Goal: Information Seeking & Learning: Learn about a topic

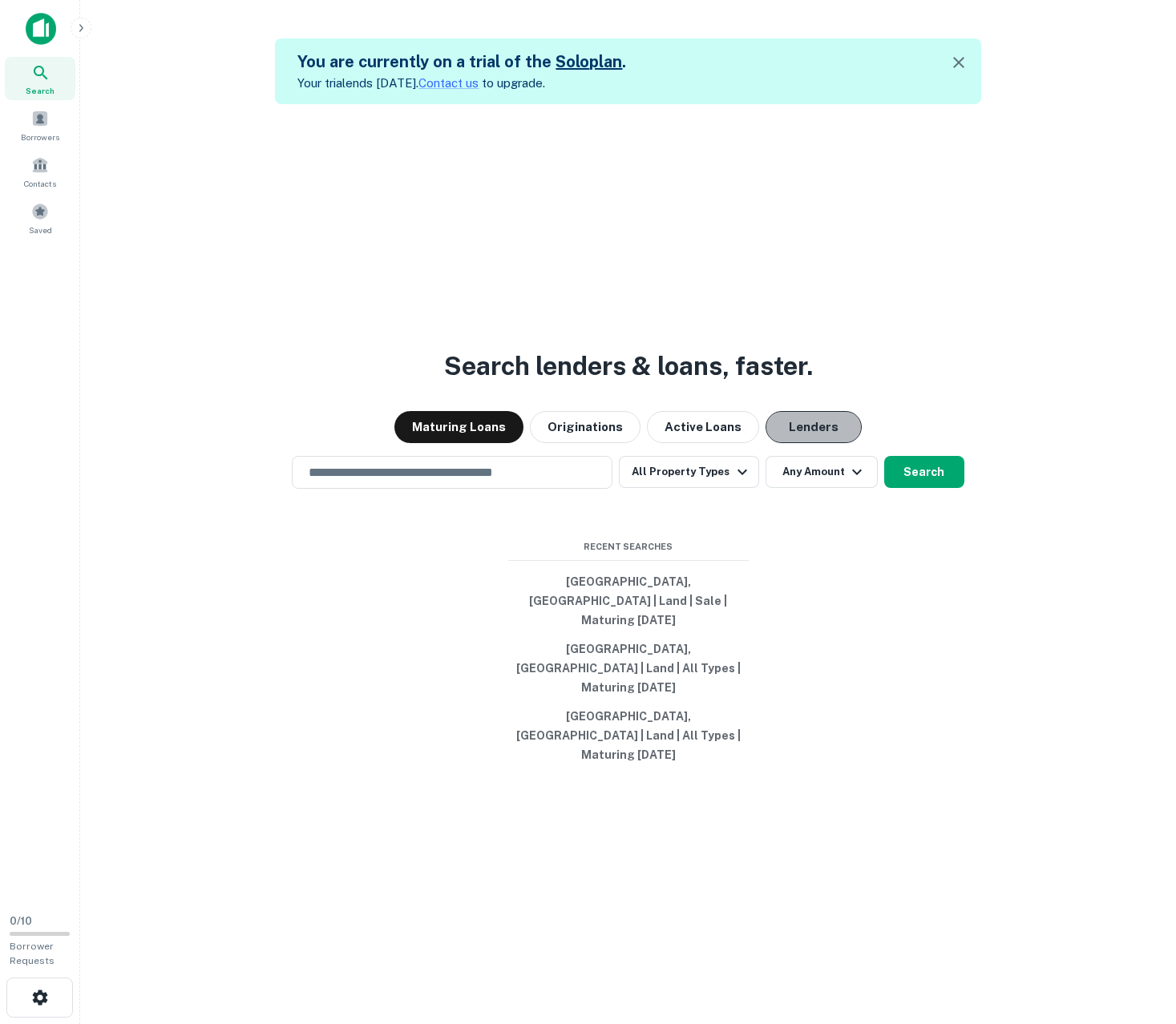
click at [796, 443] on button "Lenders" at bounding box center [814, 427] width 97 height 32
click at [715, 488] on button "All Property Types" at bounding box center [688, 471] width 139 height 32
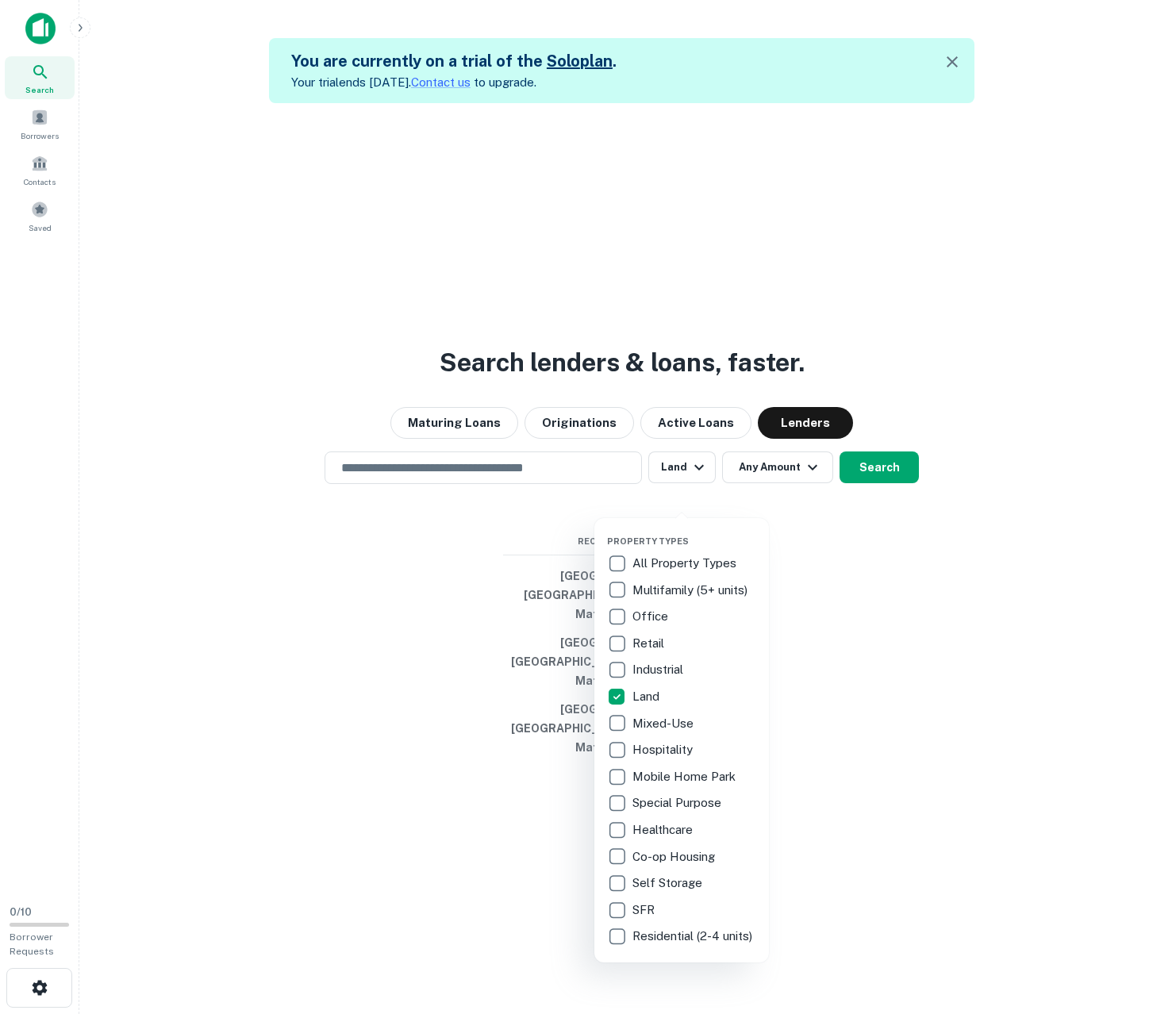
click at [832, 624] on div at bounding box center [588, 507] width 1176 height 1014
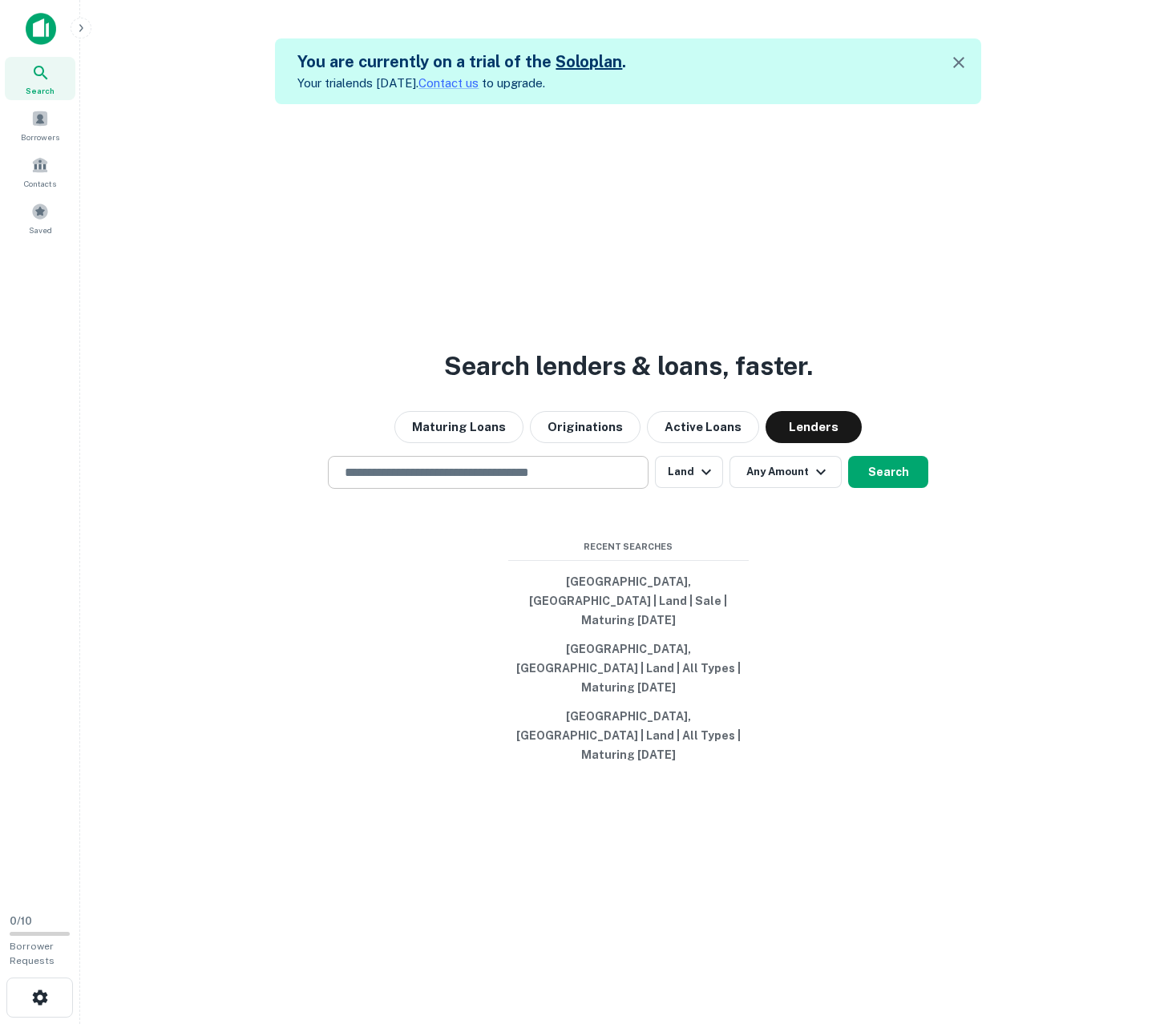
click at [504, 482] on input "text" at bounding box center [488, 472] width 306 height 18
paste input "**********"
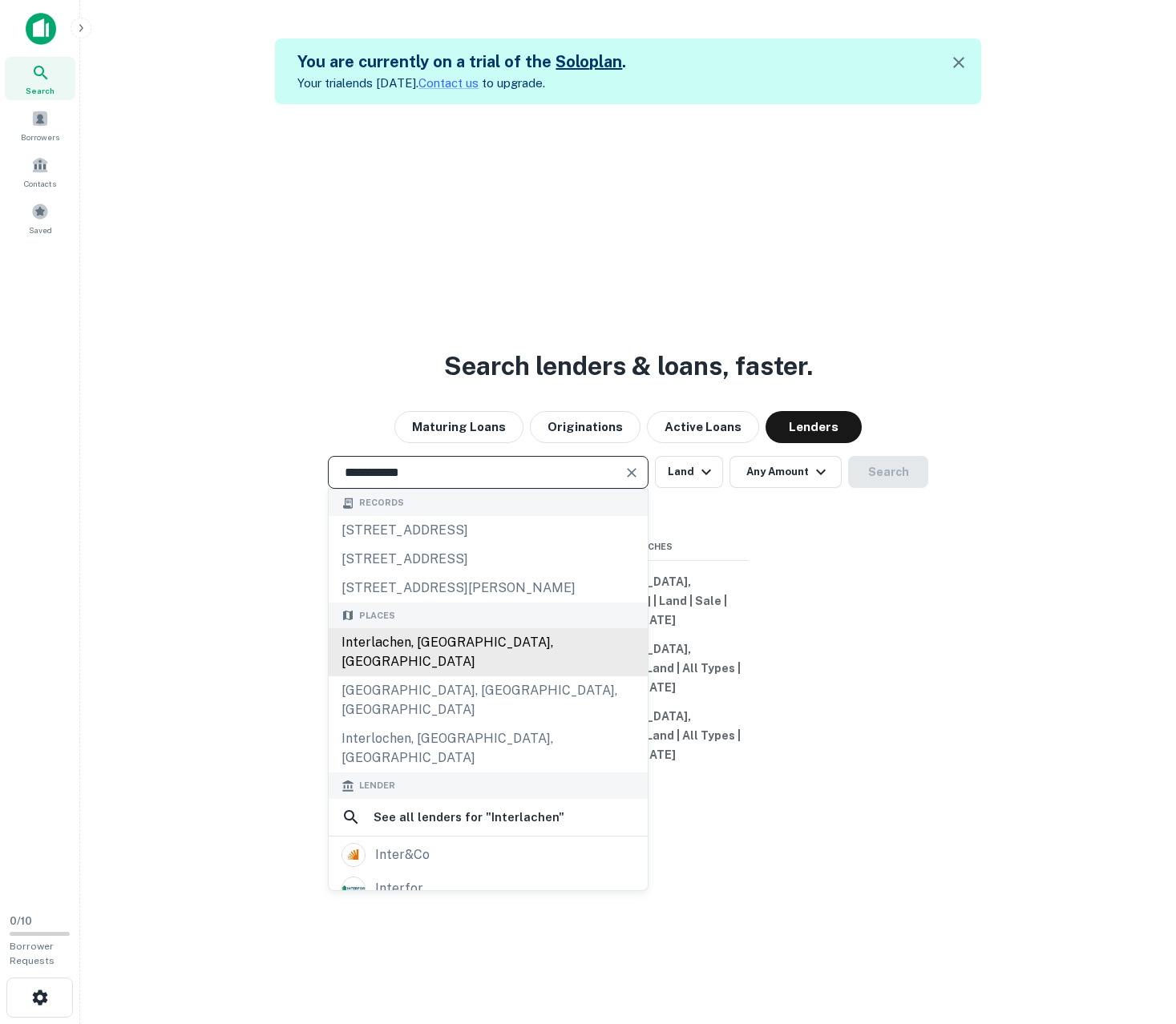
type input "**********"
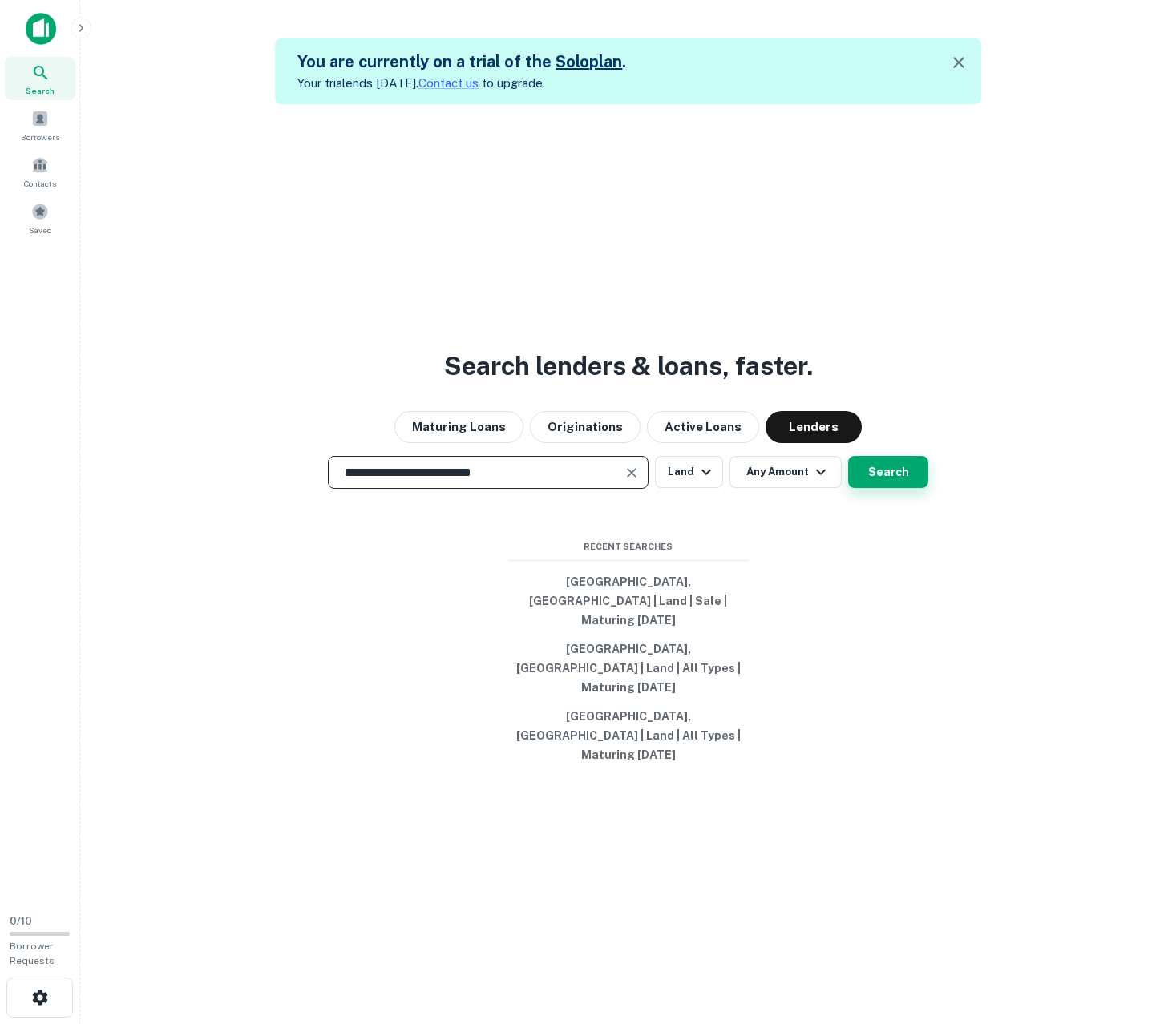
click at [862, 488] on button "Search" at bounding box center [887, 471] width 80 height 32
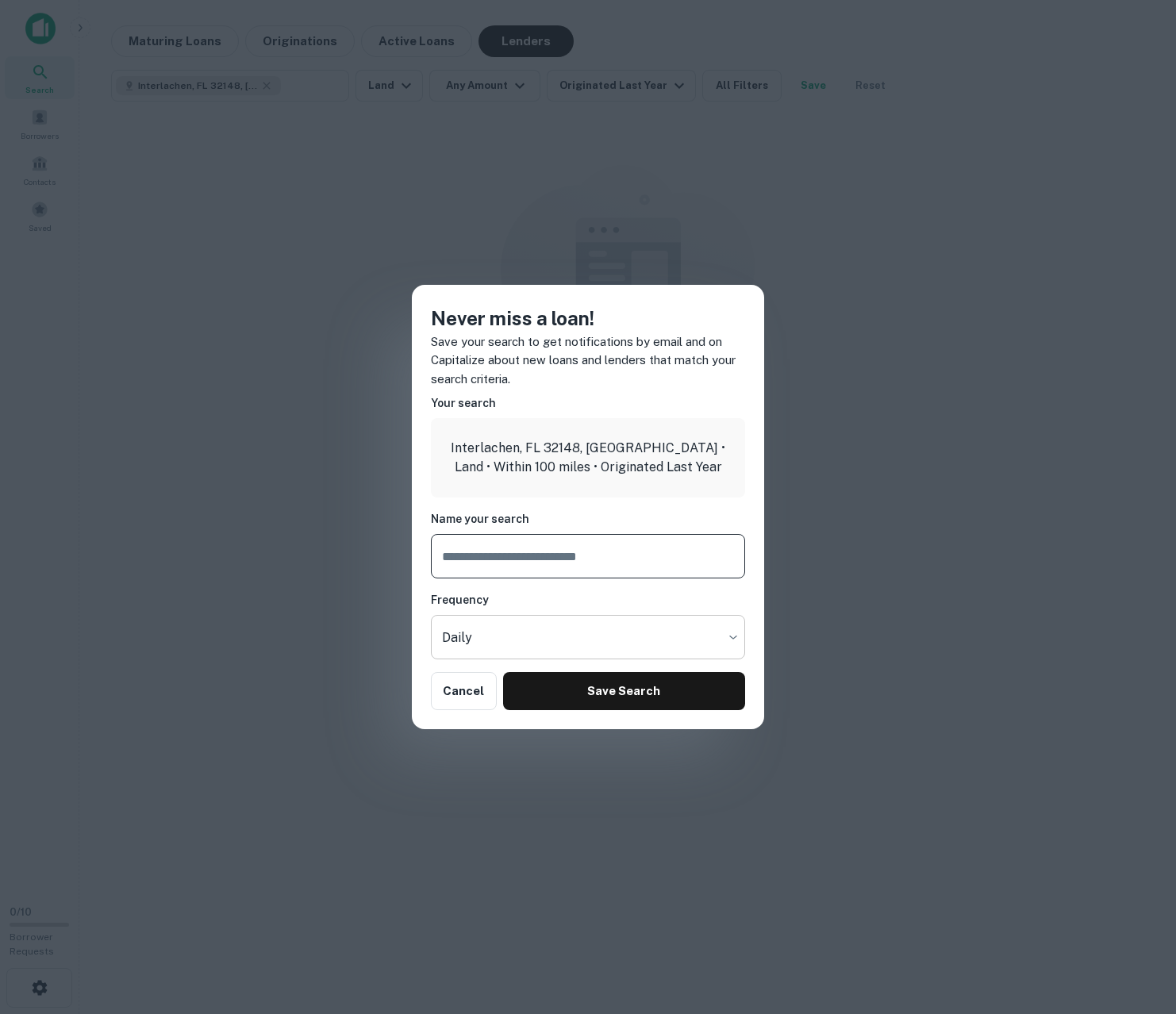
click at [515, 648] on body "Search Borrowers Contacts Saved 0 / 10 Borrower Requests Maturing Loans Origina…" at bounding box center [588, 507] width 1176 height 1014
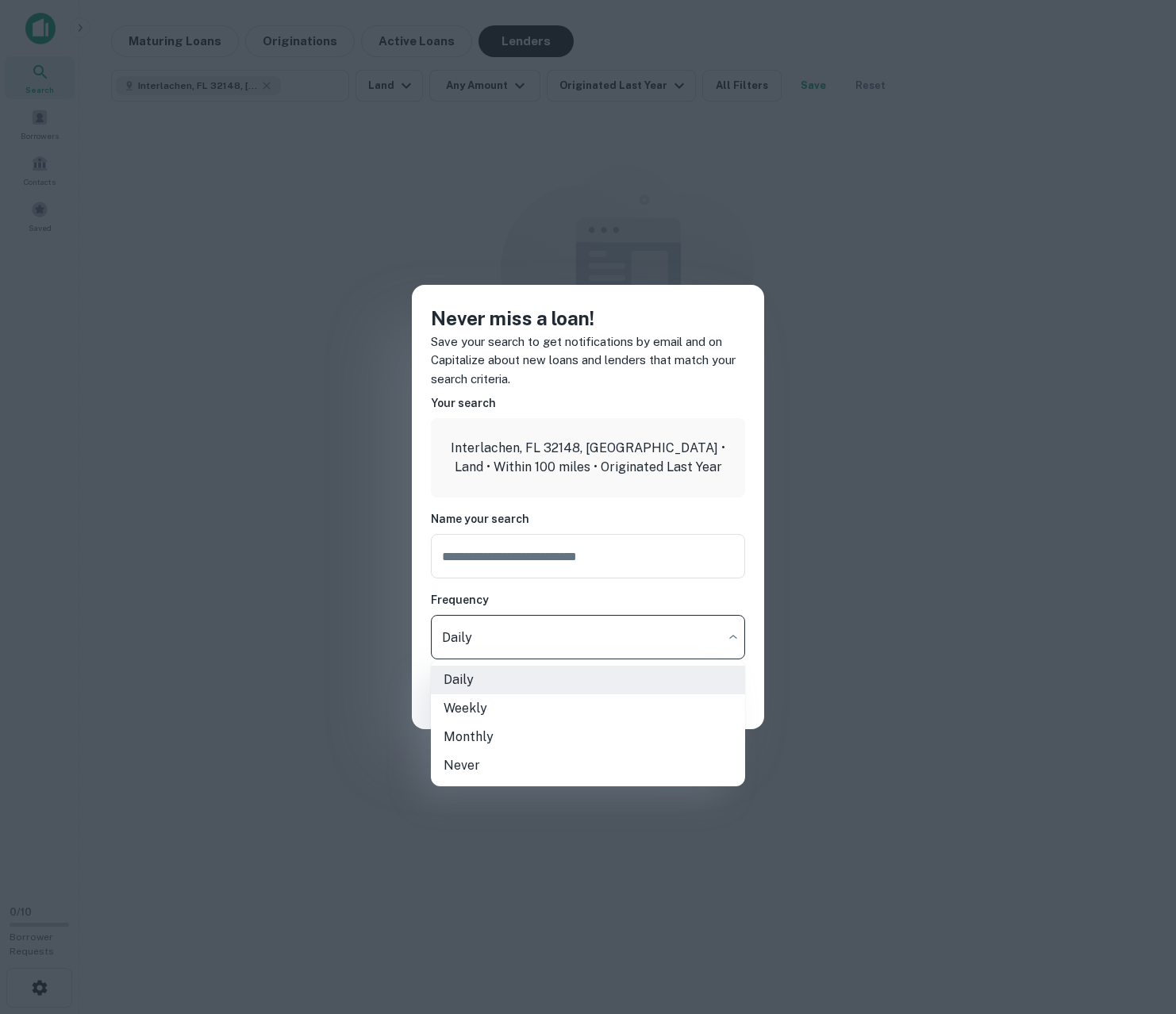
click at [515, 648] on div at bounding box center [588, 507] width 1176 height 1014
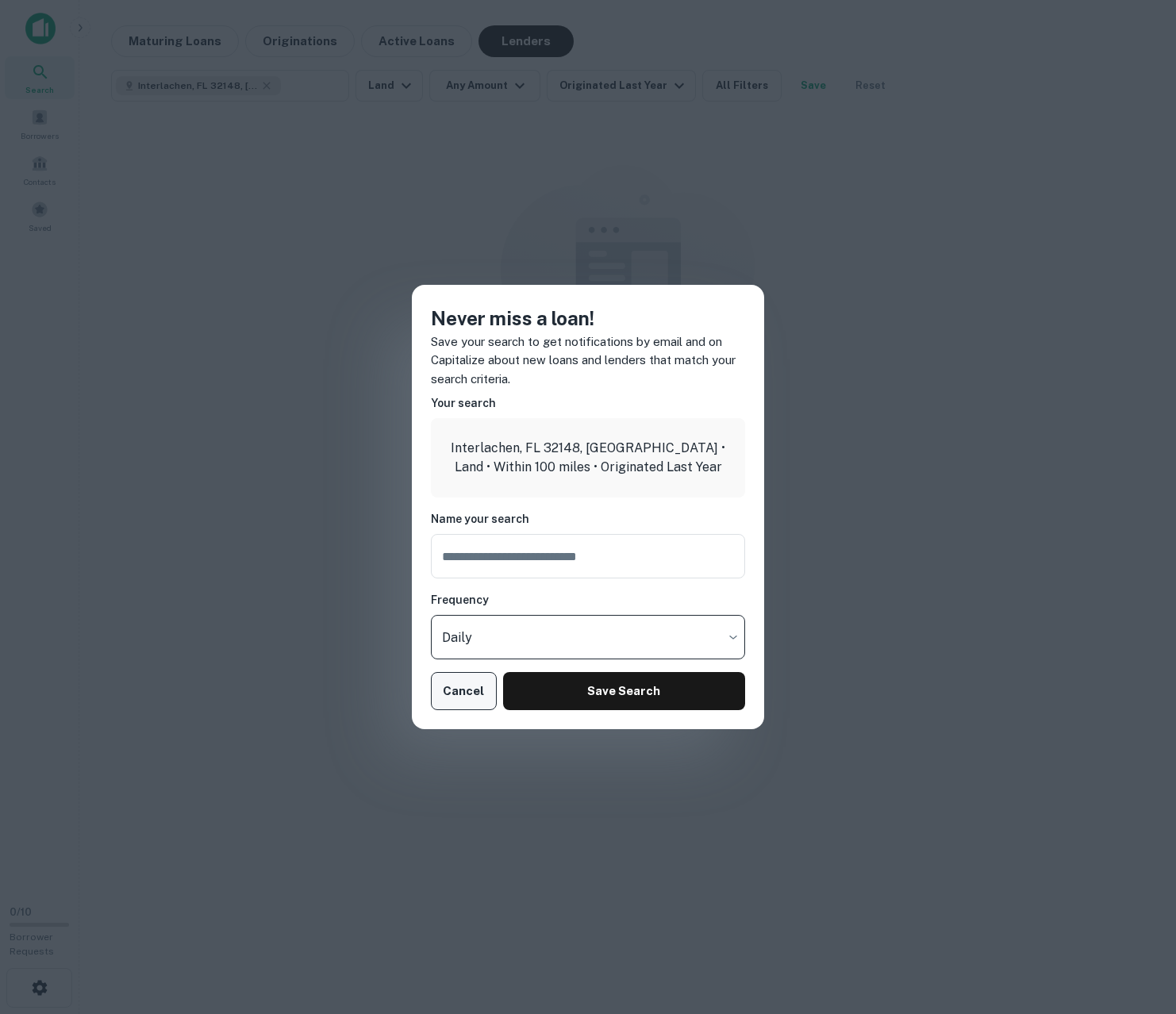
click at [471, 698] on button "Cancel" at bounding box center [463, 691] width 66 height 38
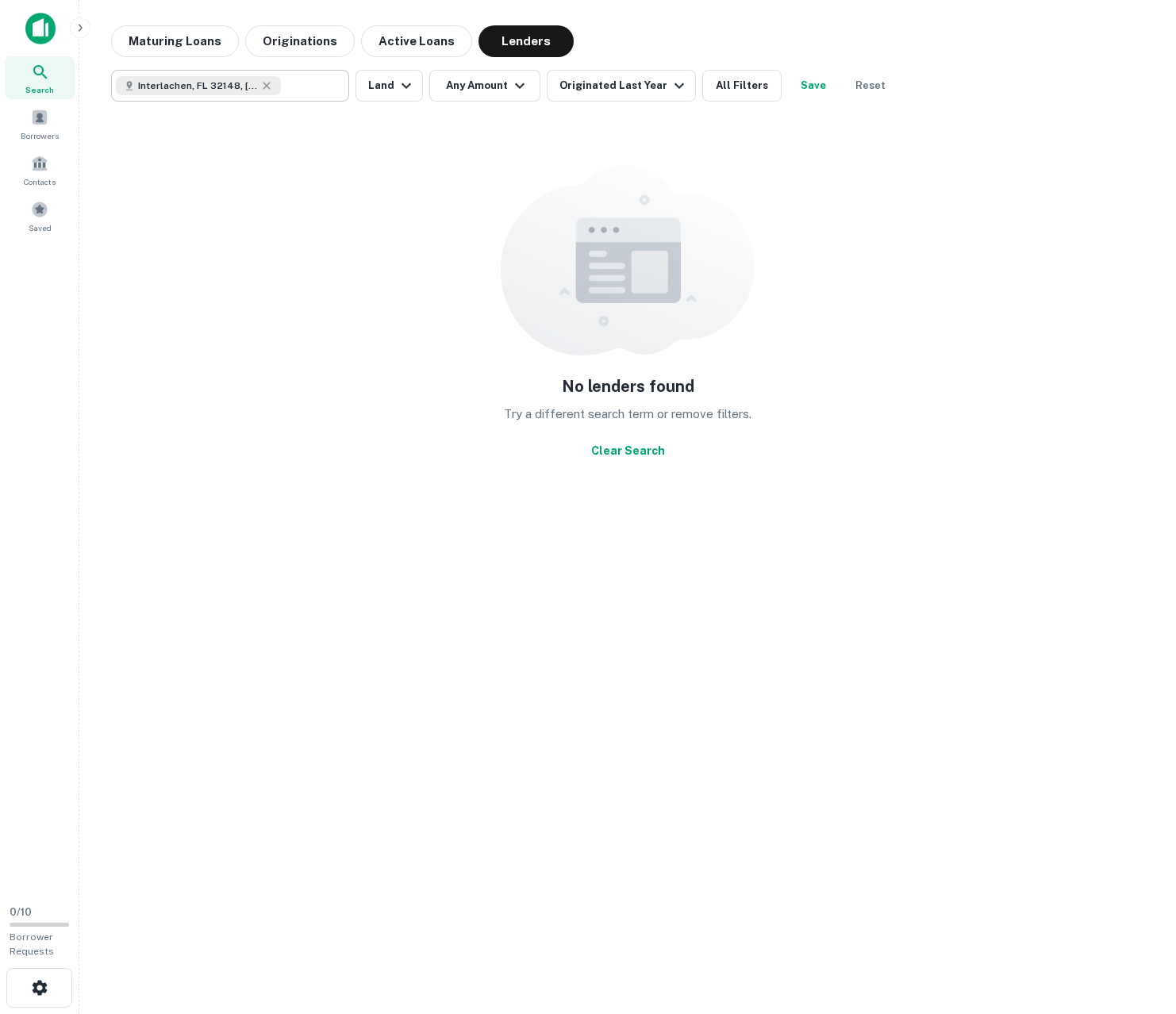
type input "**********"
click at [325, 91] on div "**********" at bounding box center [229, 85] width 238 height 32
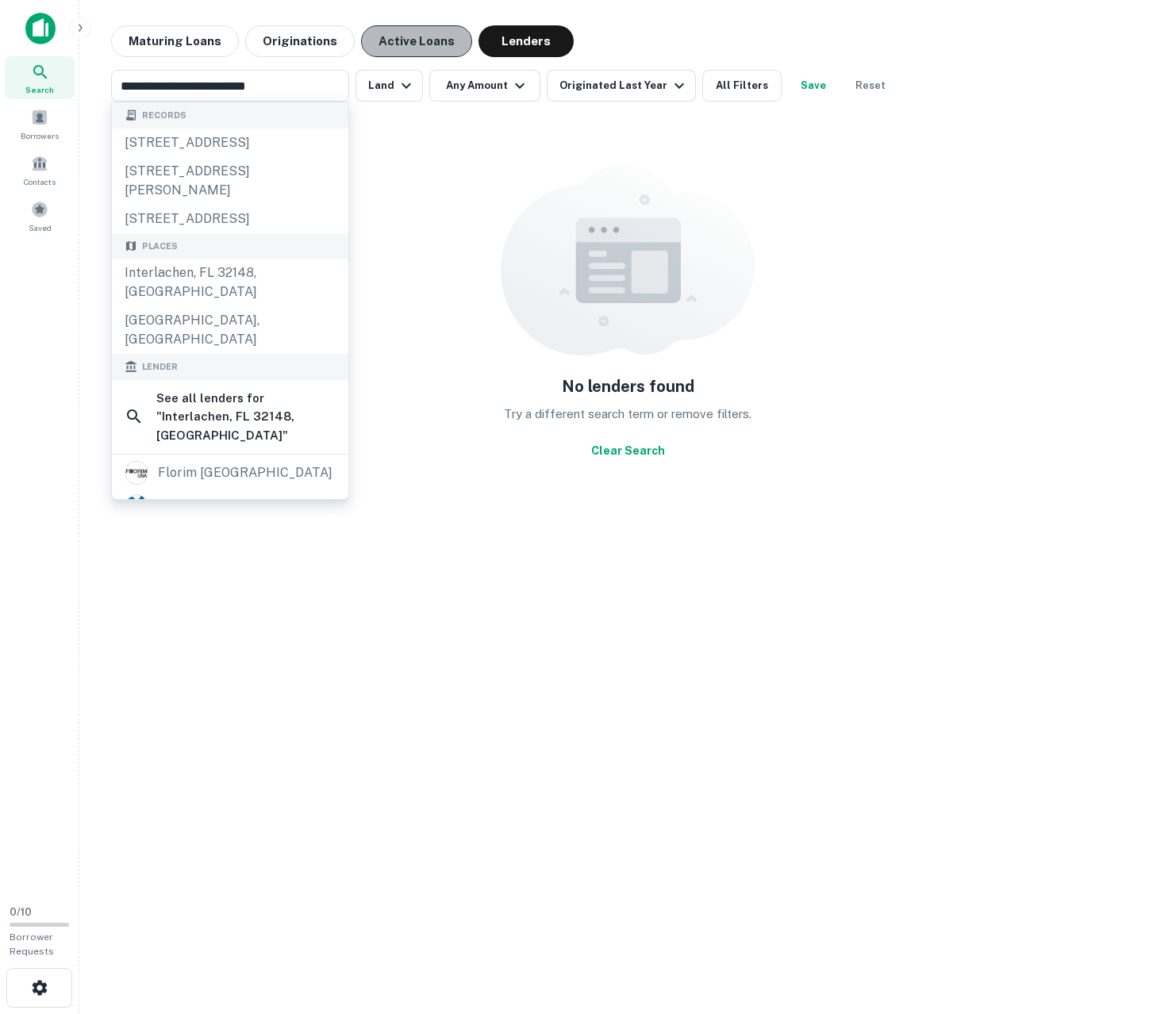
click at [409, 46] on button "Active Loans" at bounding box center [417, 41] width 111 height 32
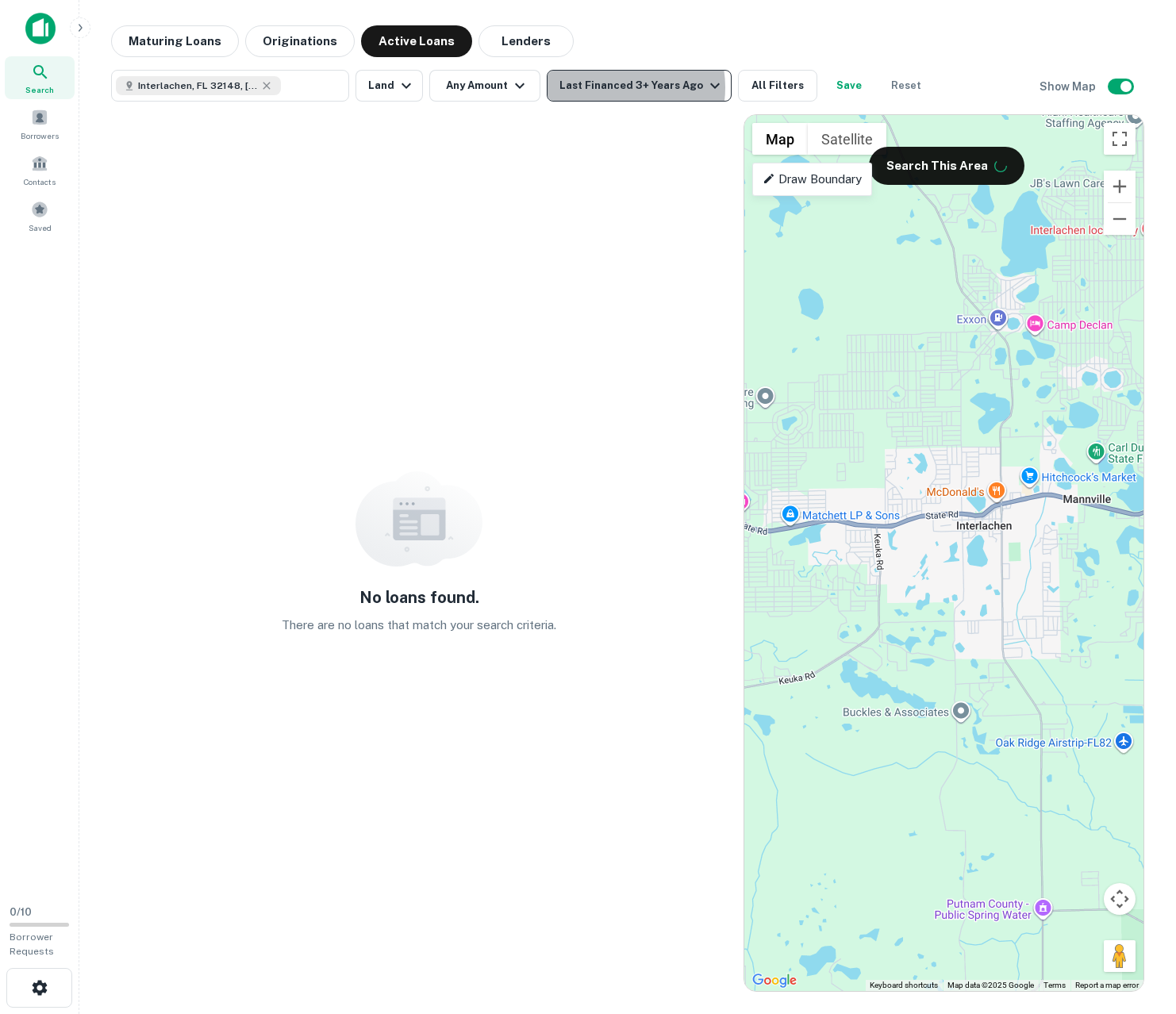
click at [613, 87] on div "Last Financed 3+ Years Ago" at bounding box center [641, 86] width 165 height 19
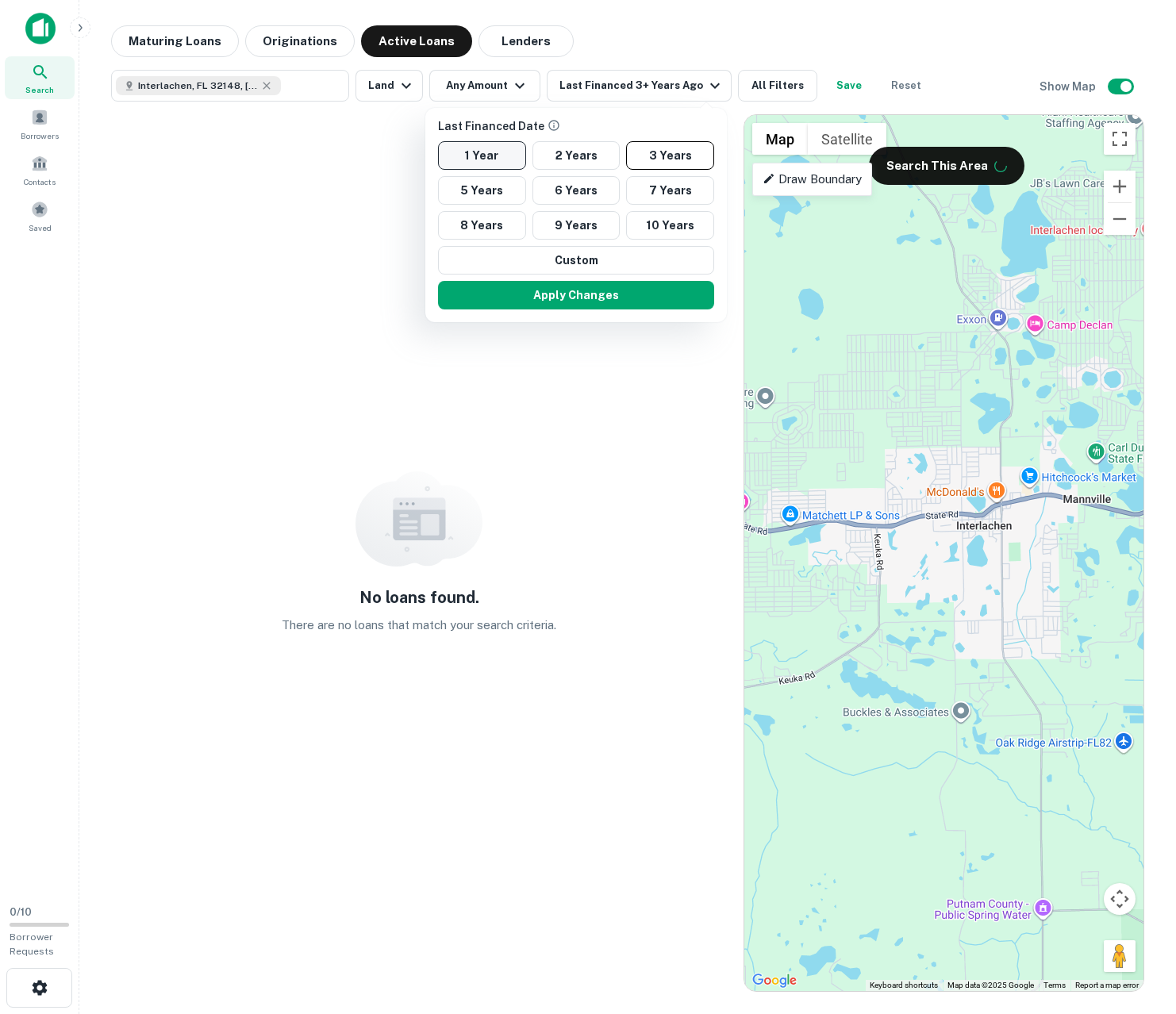
click at [493, 149] on button "1 Year" at bounding box center [481, 156] width 88 height 29
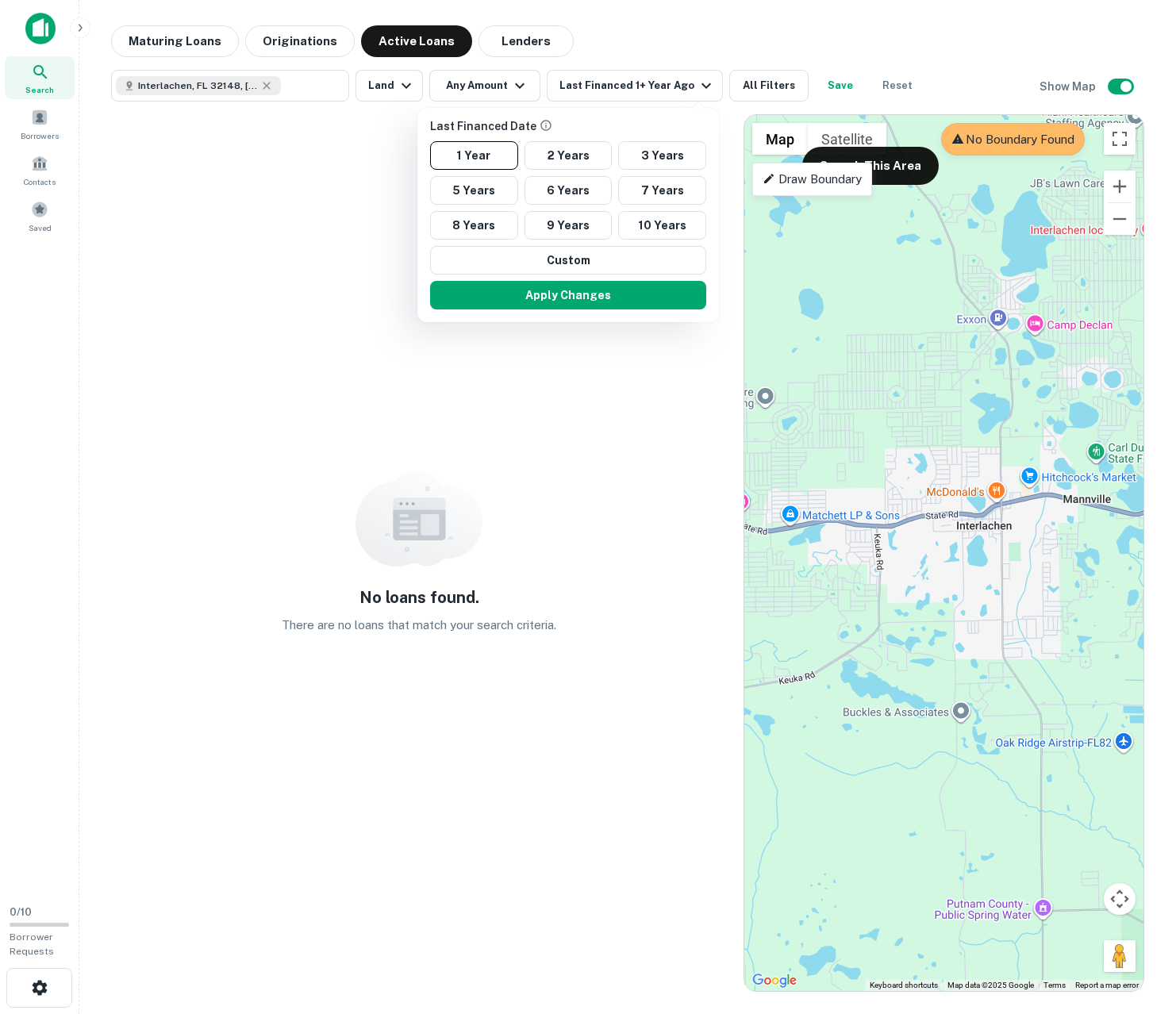
click at [487, 91] on div at bounding box center [588, 507] width 1176 height 1014
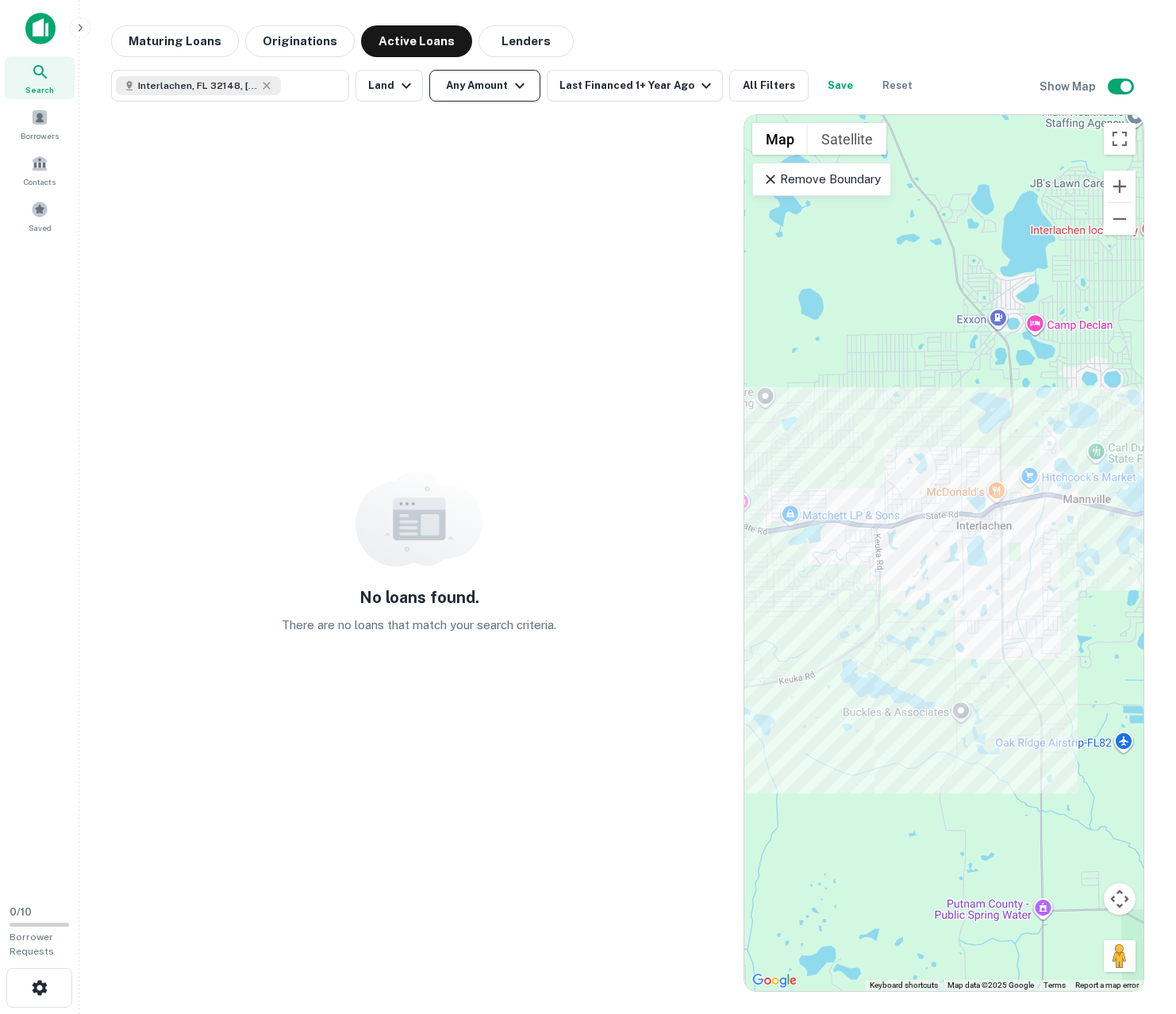
click at [487, 84] on button "Any Amount" at bounding box center [484, 85] width 111 height 32
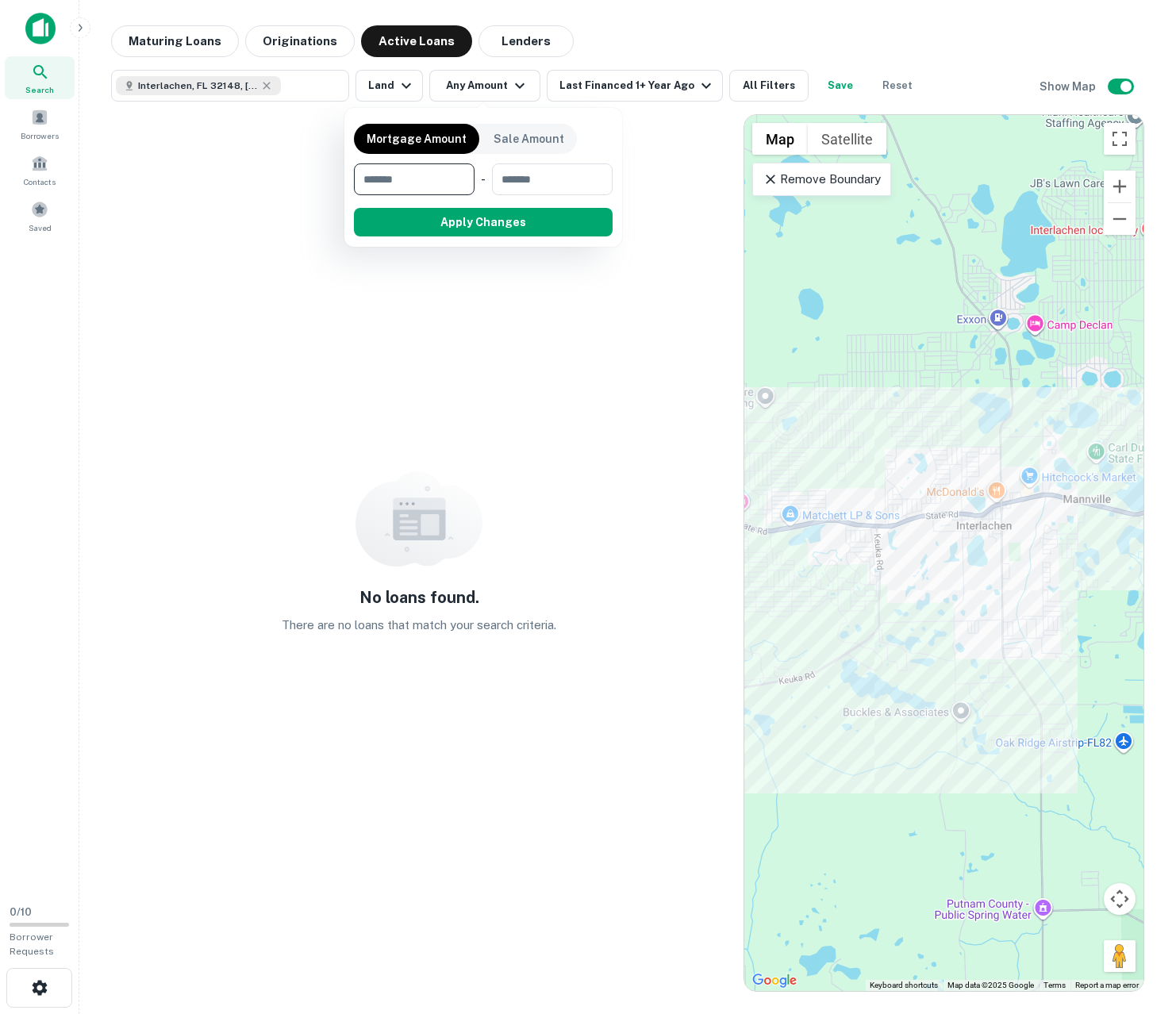
click at [43, 123] on div at bounding box center [588, 507] width 1176 height 1014
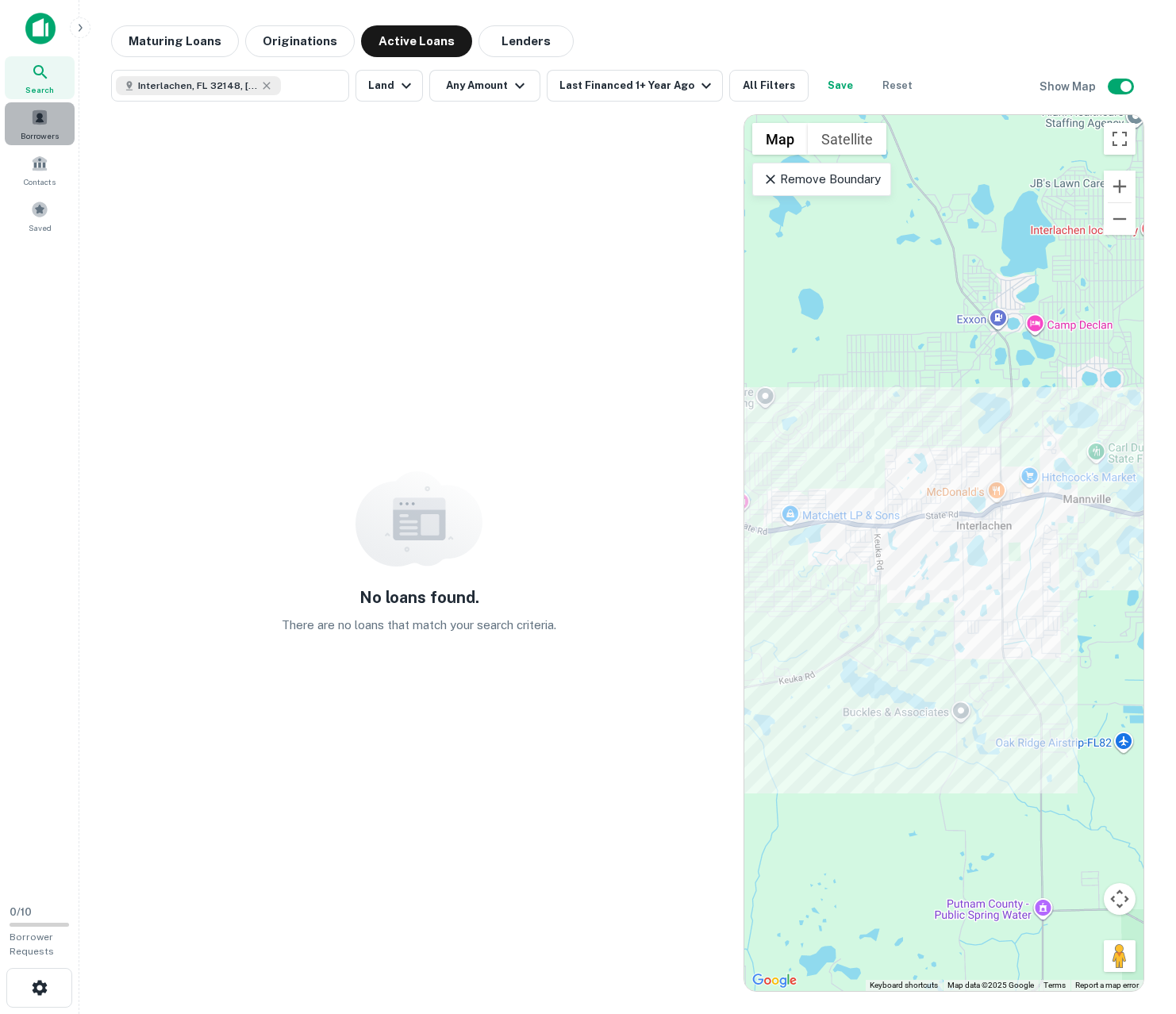
click at [43, 123] on span at bounding box center [39, 118] width 17 height 17
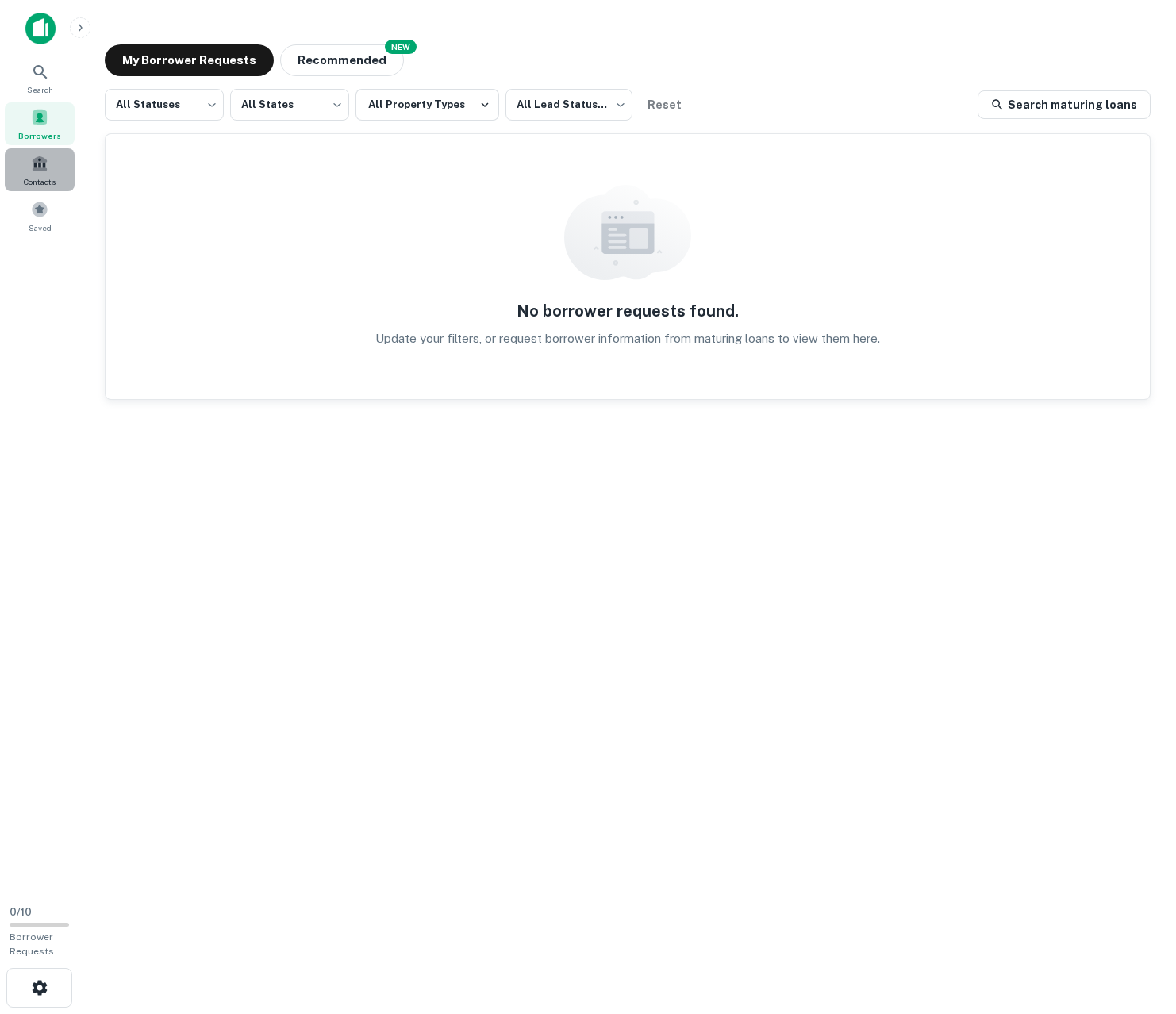
click at [37, 167] on span at bounding box center [39, 163] width 17 height 17
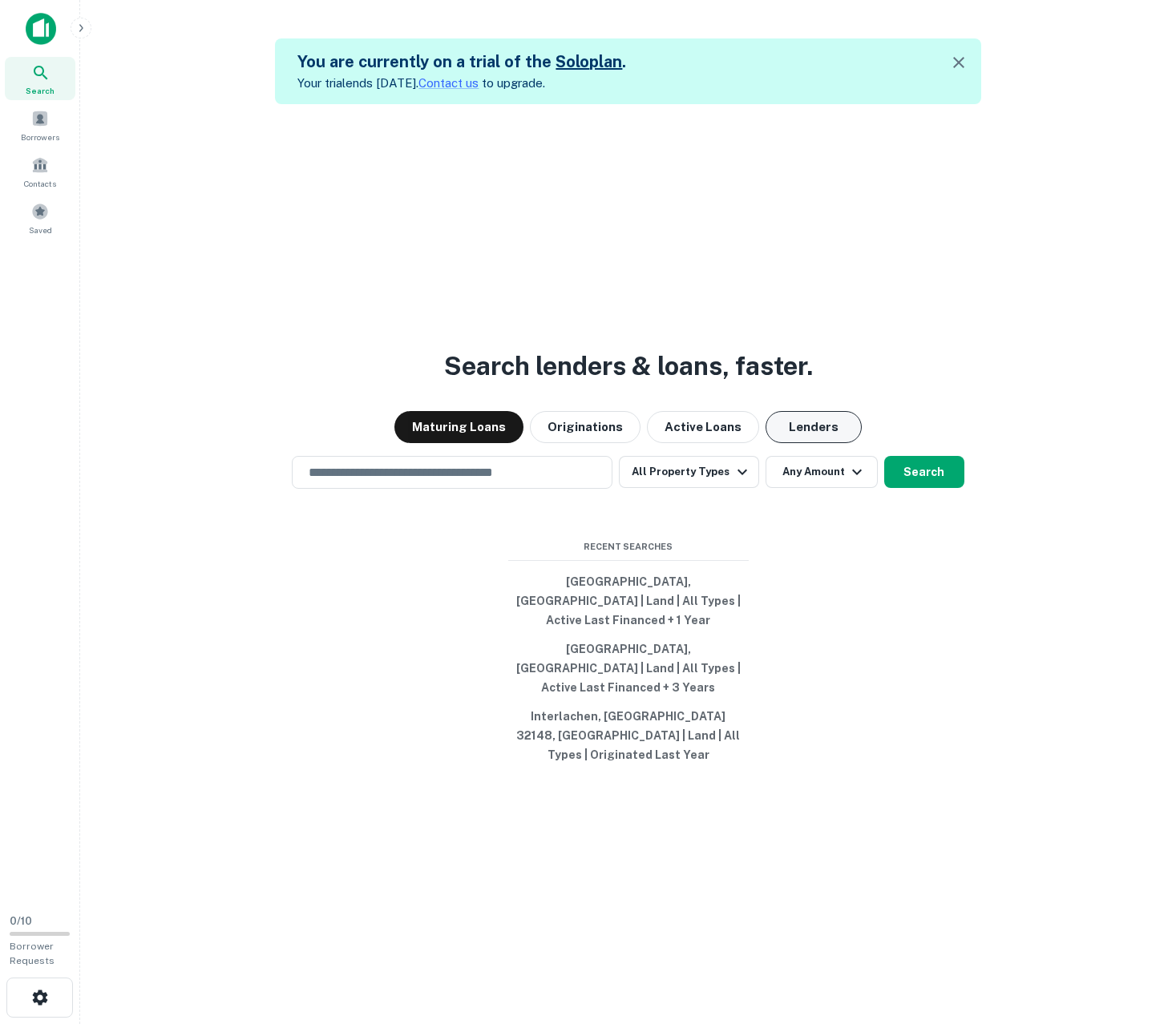
click at [800, 443] on button "Lenders" at bounding box center [814, 427] width 97 height 32
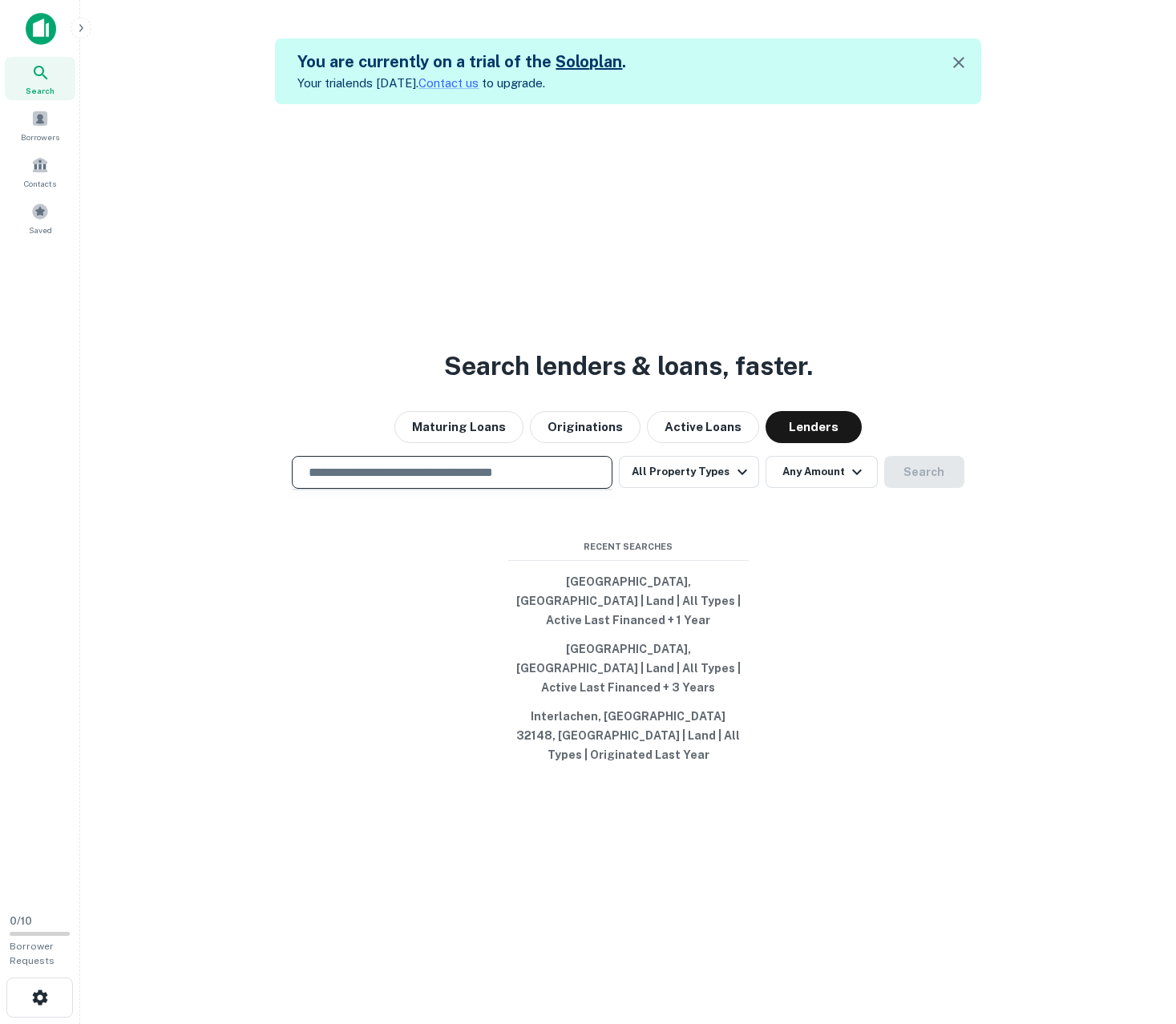
click at [559, 482] on input "text" at bounding box center [452, 472] width 306 height 18
click at [683, 488] on button "All Property Types" at bounding box center [688, 471] width 139 height 32
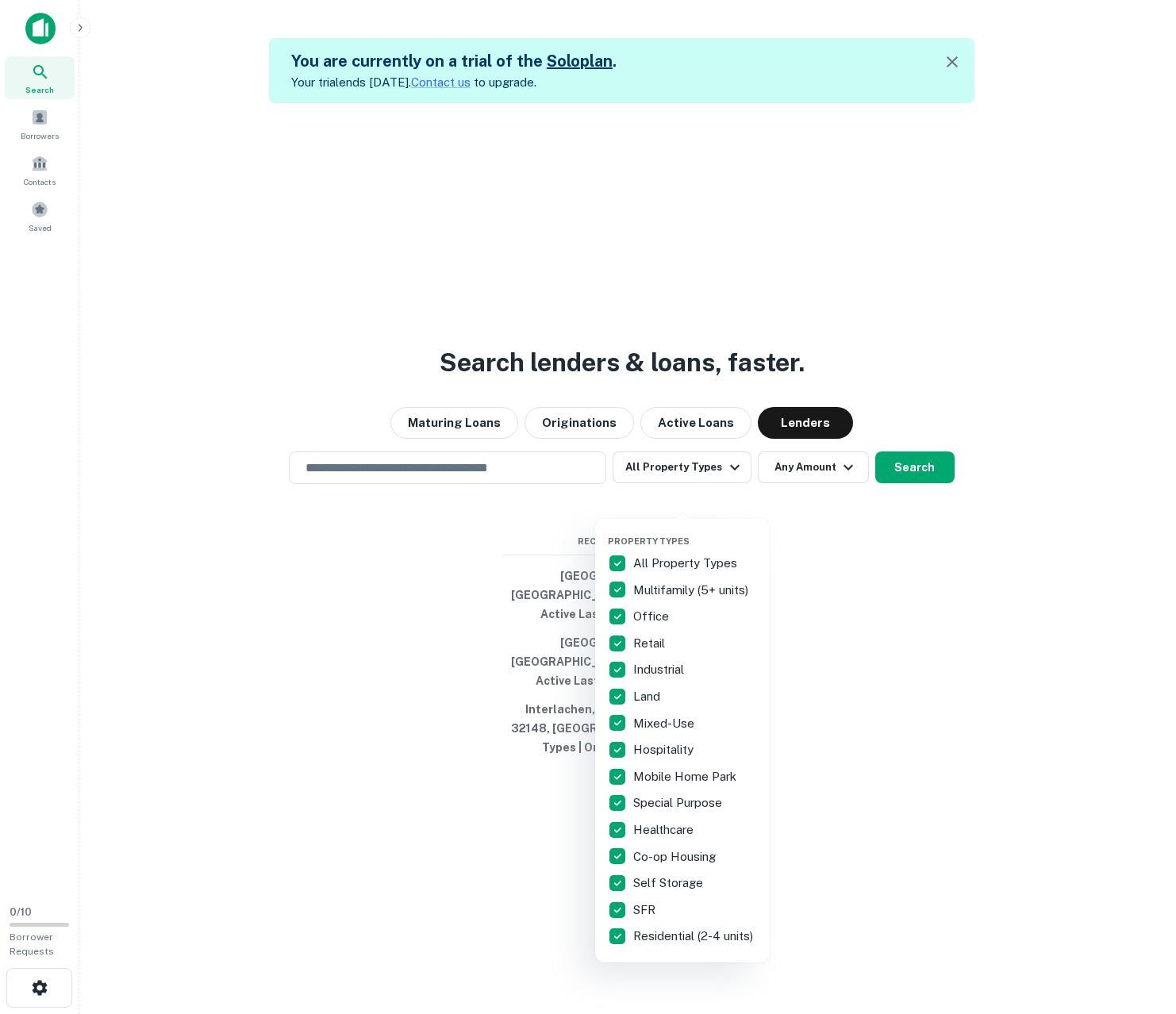
click at [936, 500] on div at bounding box center [588, 507] width 1176 height 1014
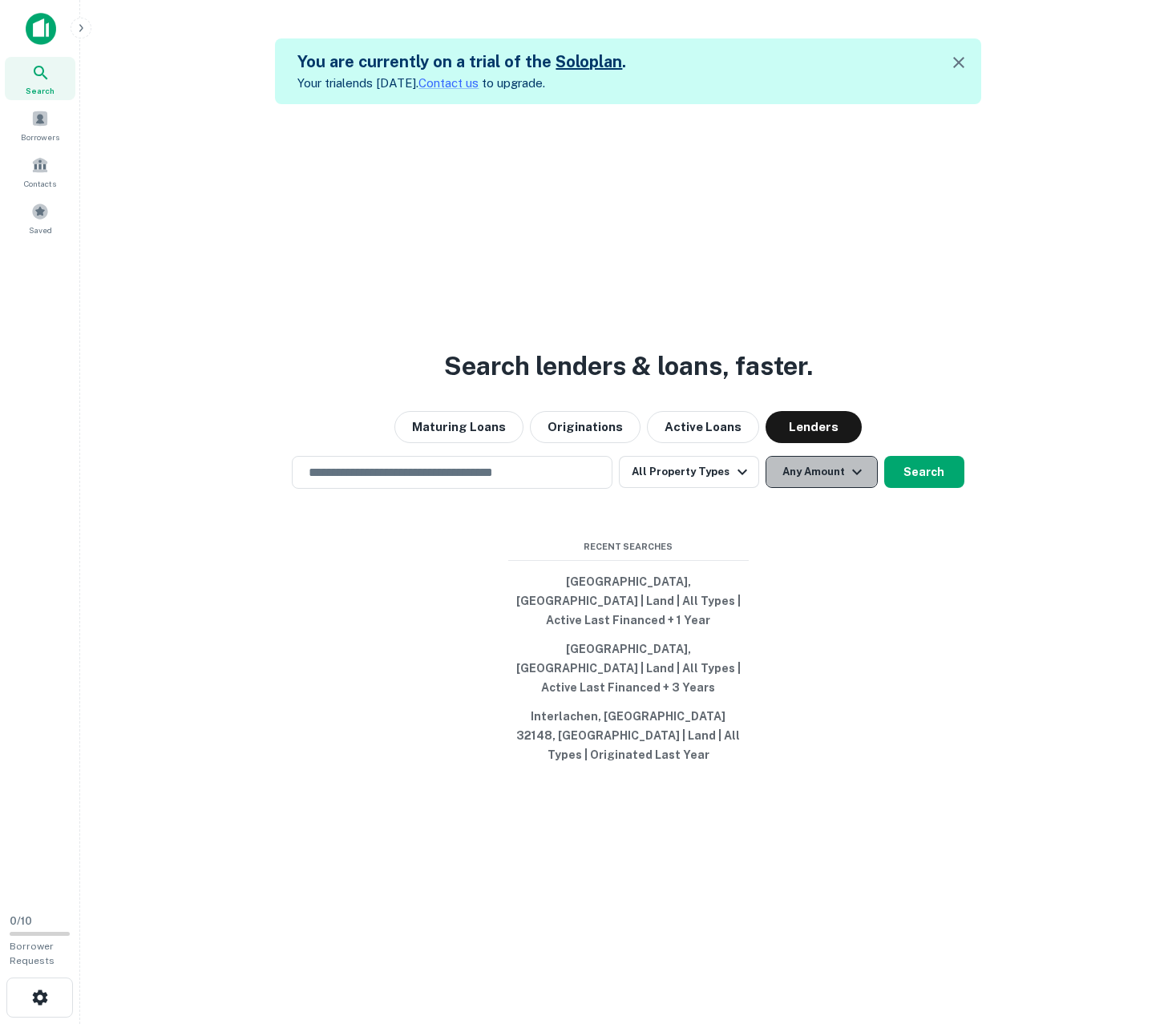
click at [848, 482] on icon "button" at bounding box center [857, 472] width 19 height 19
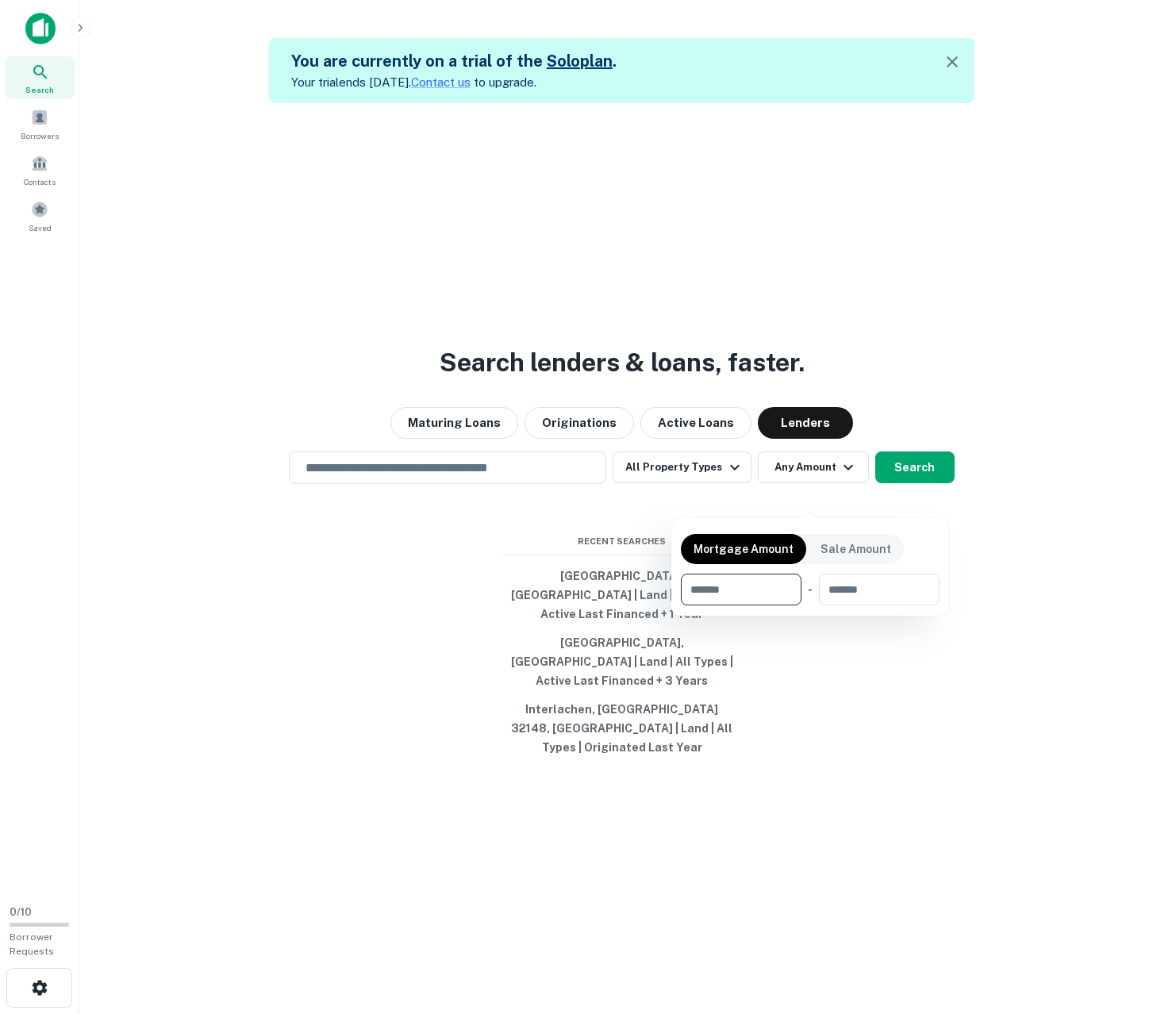
click at [904, 493] on div at bounding box center [588, 507] width 1176 height 1014
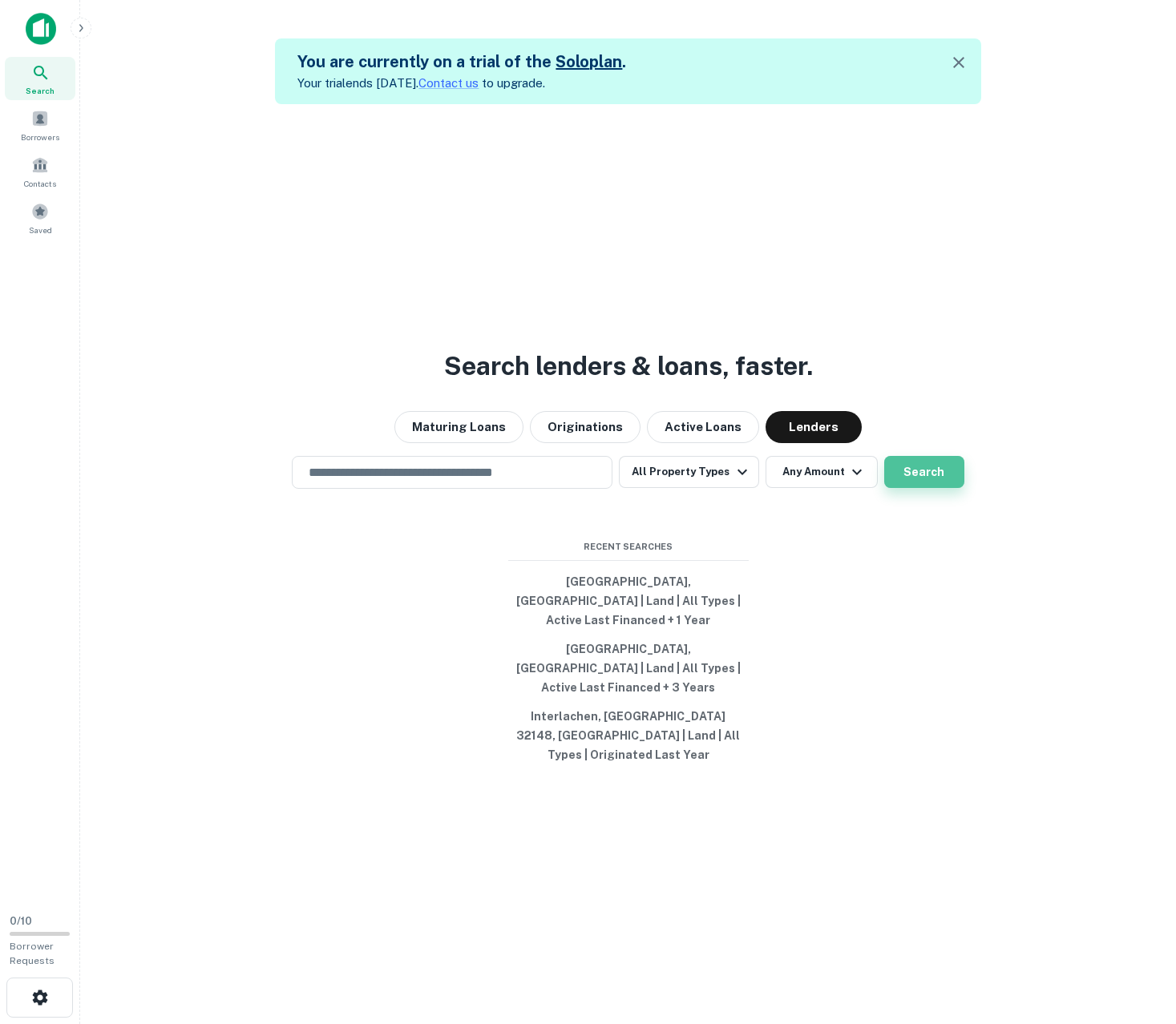
click at [914, 488] on button "Search" at bounding box center [924, 471] width 80 height 32
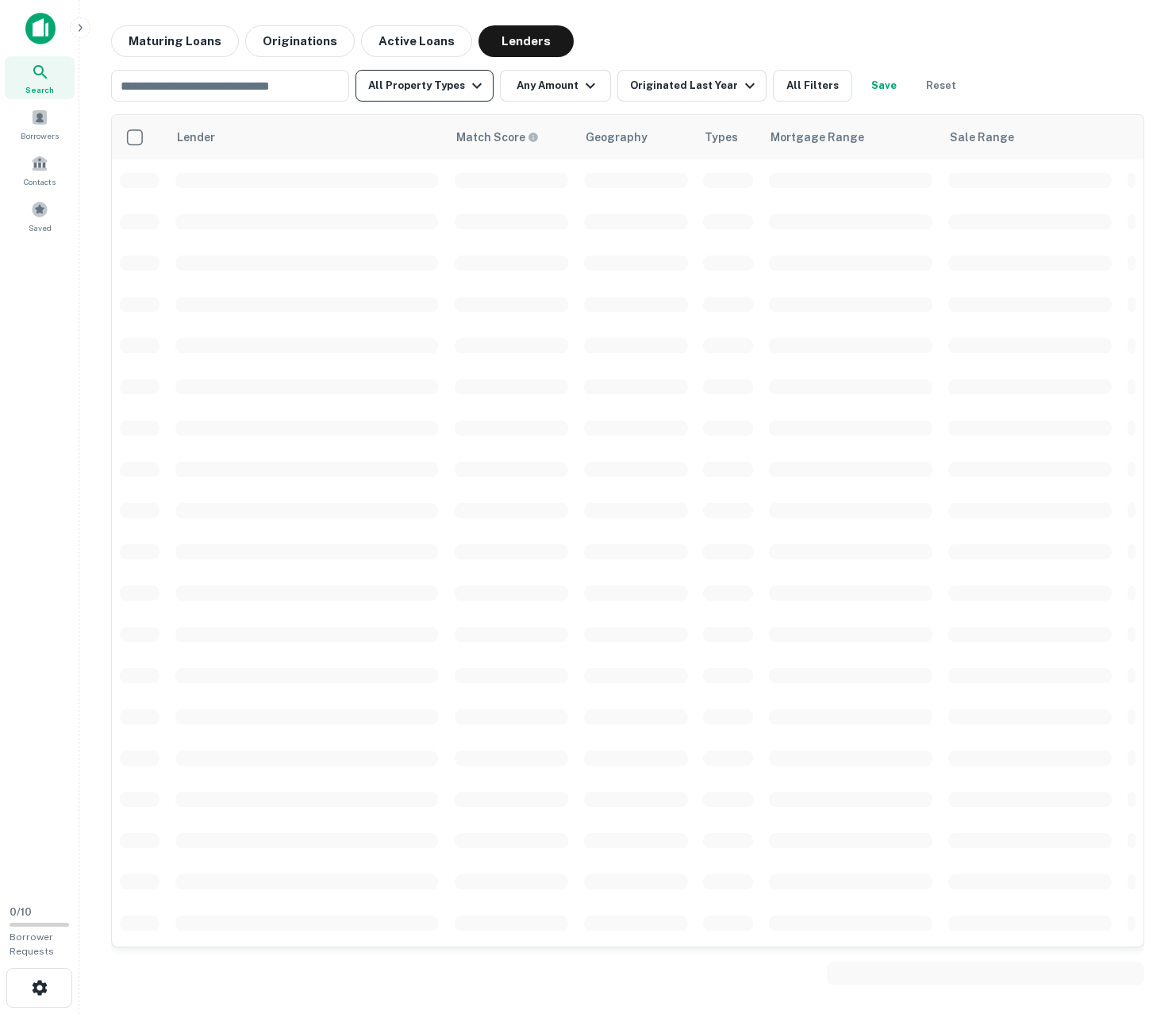
click at [441, 83] on button "All Property Types" at bounding box center [424, 85] width 138 height 32
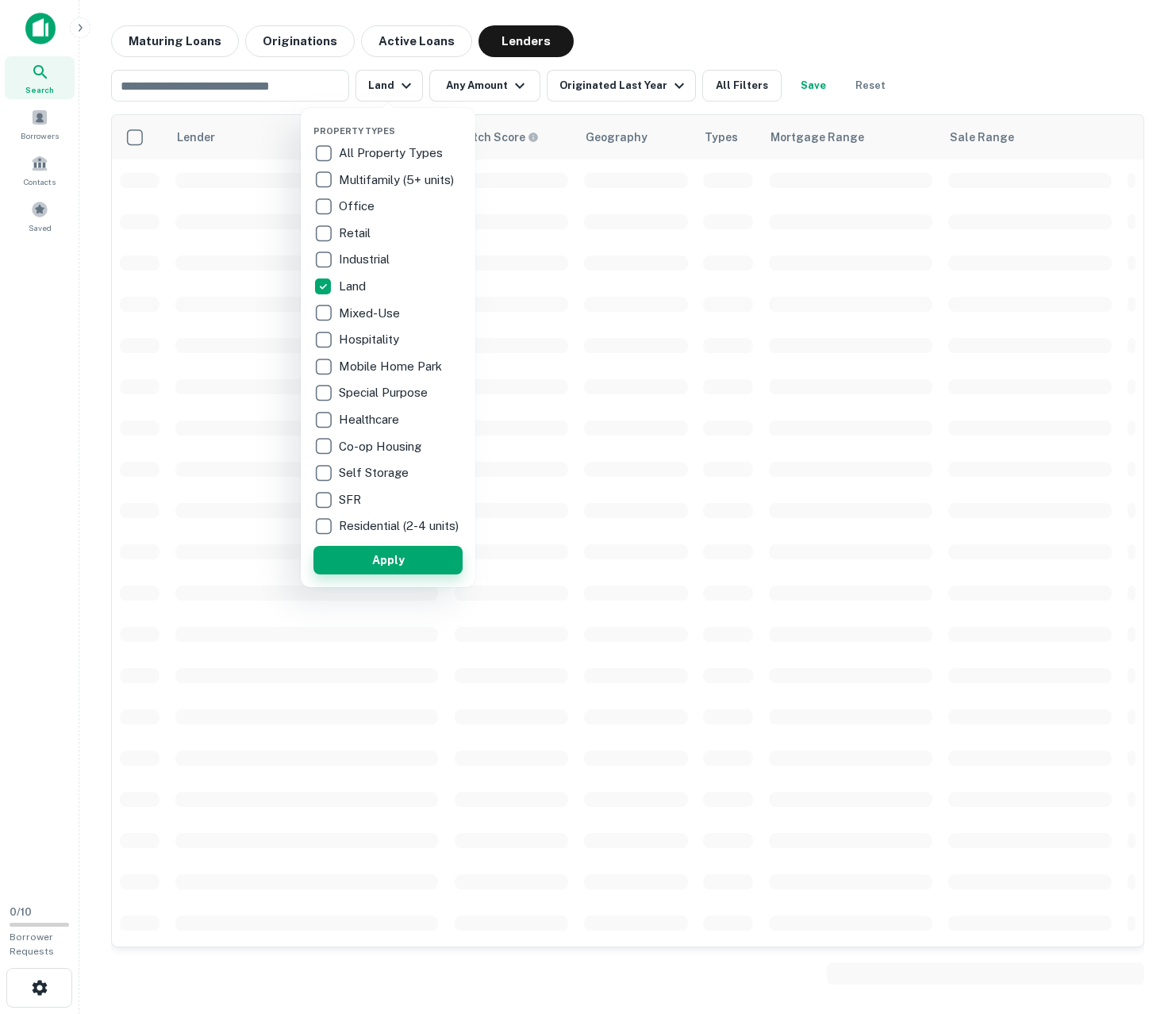
click at [416, 569] on button "Apply" at bounding box center [388, 560] width 149 height 29
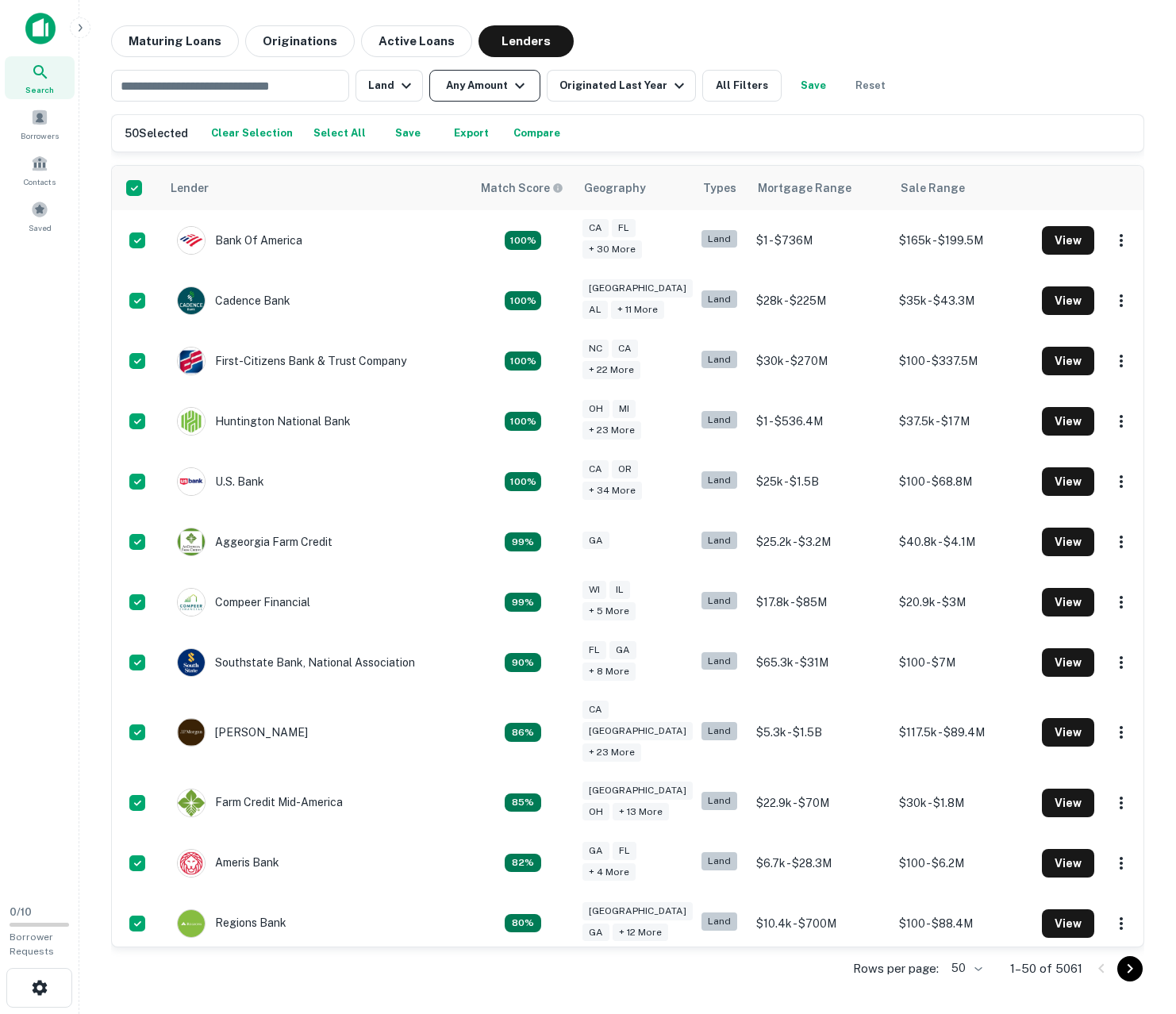
click at [487, 85] on button "Any Amount" at bounding box center [484, 85] width 111 height 32
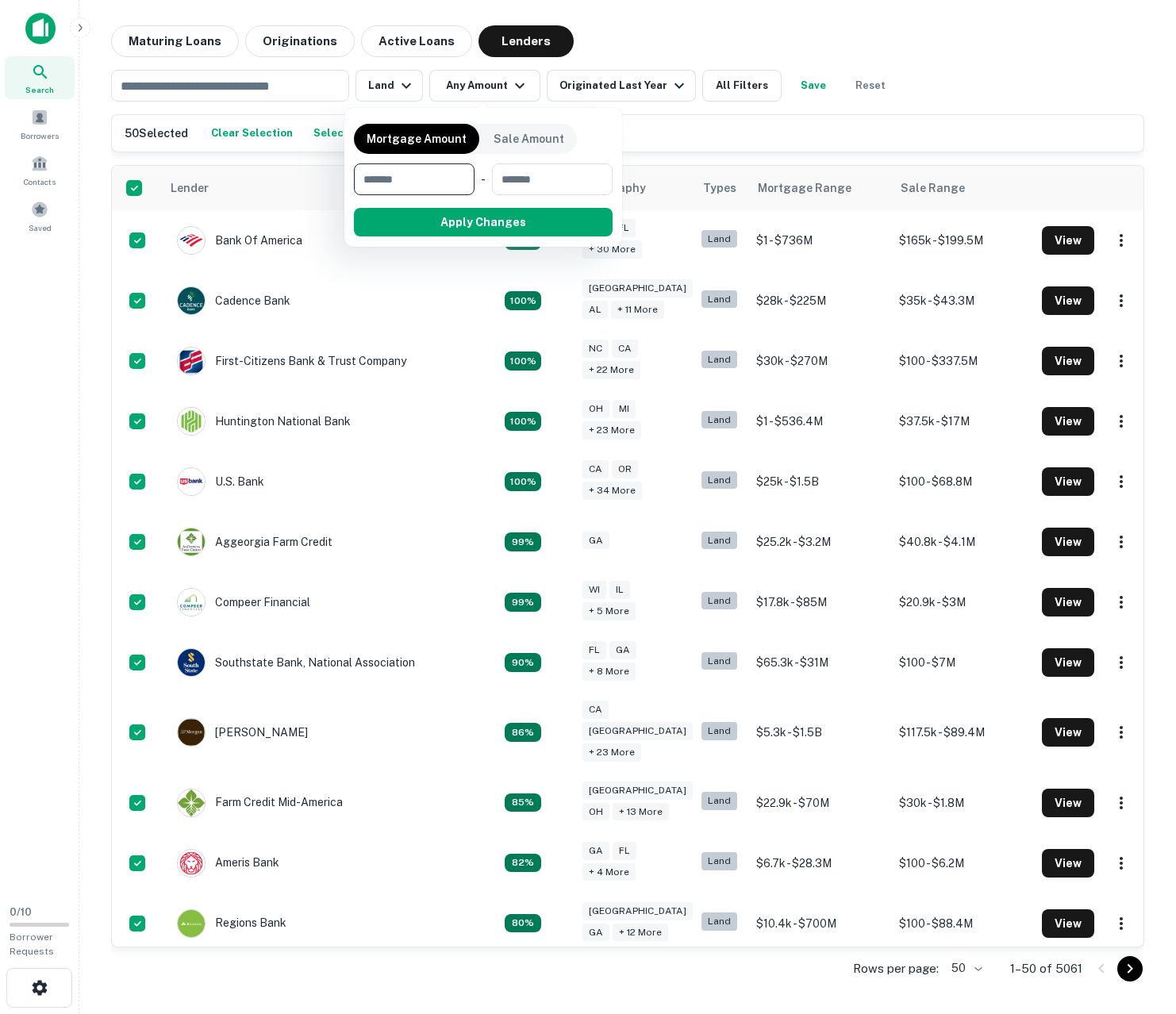
click at [390, 90] on div at bounding box center [588, 507] width 1176 height 1014
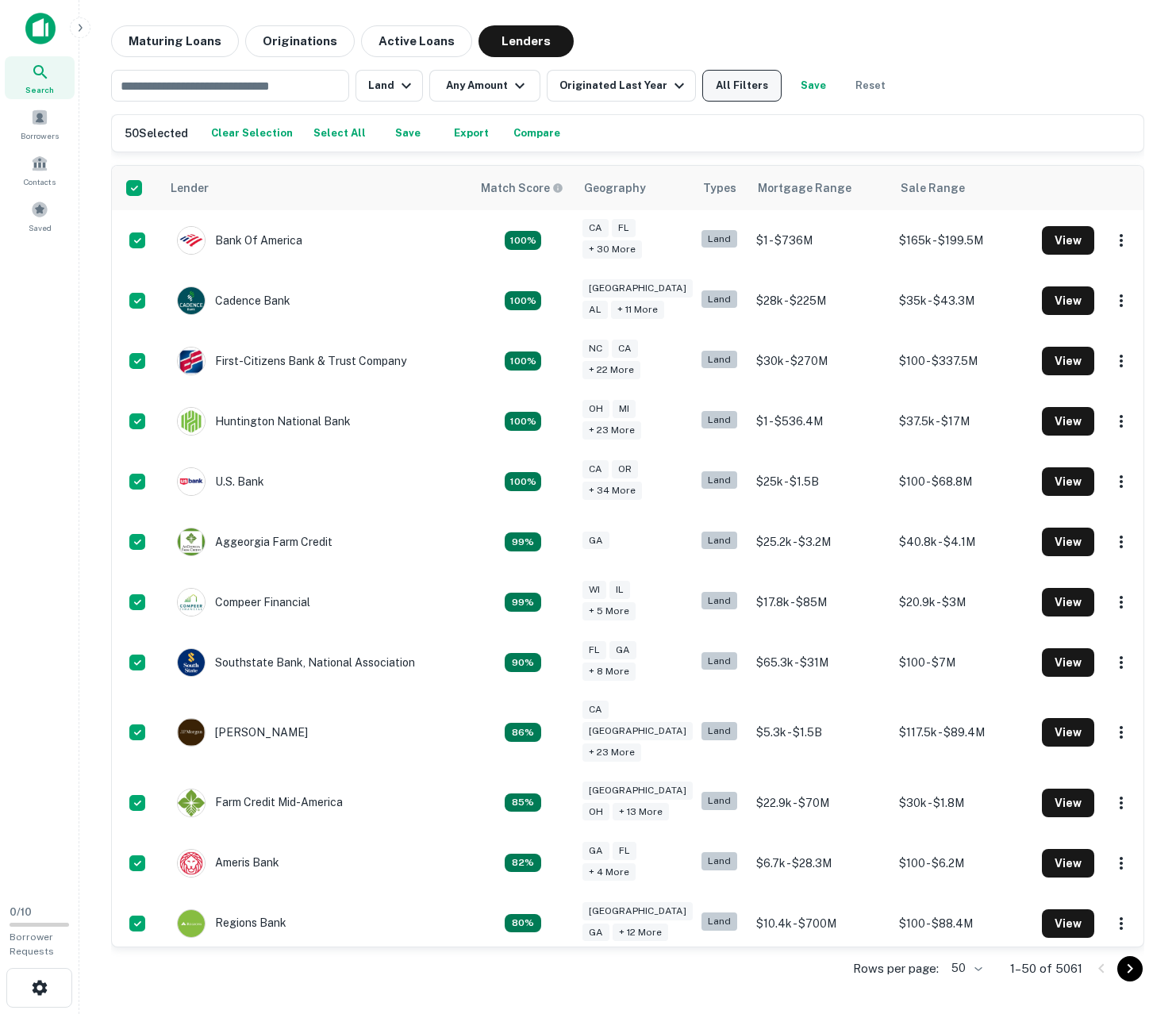
click at [713, 91] on button "All Filters" at bounding box center [741, 85] width 79 height 32
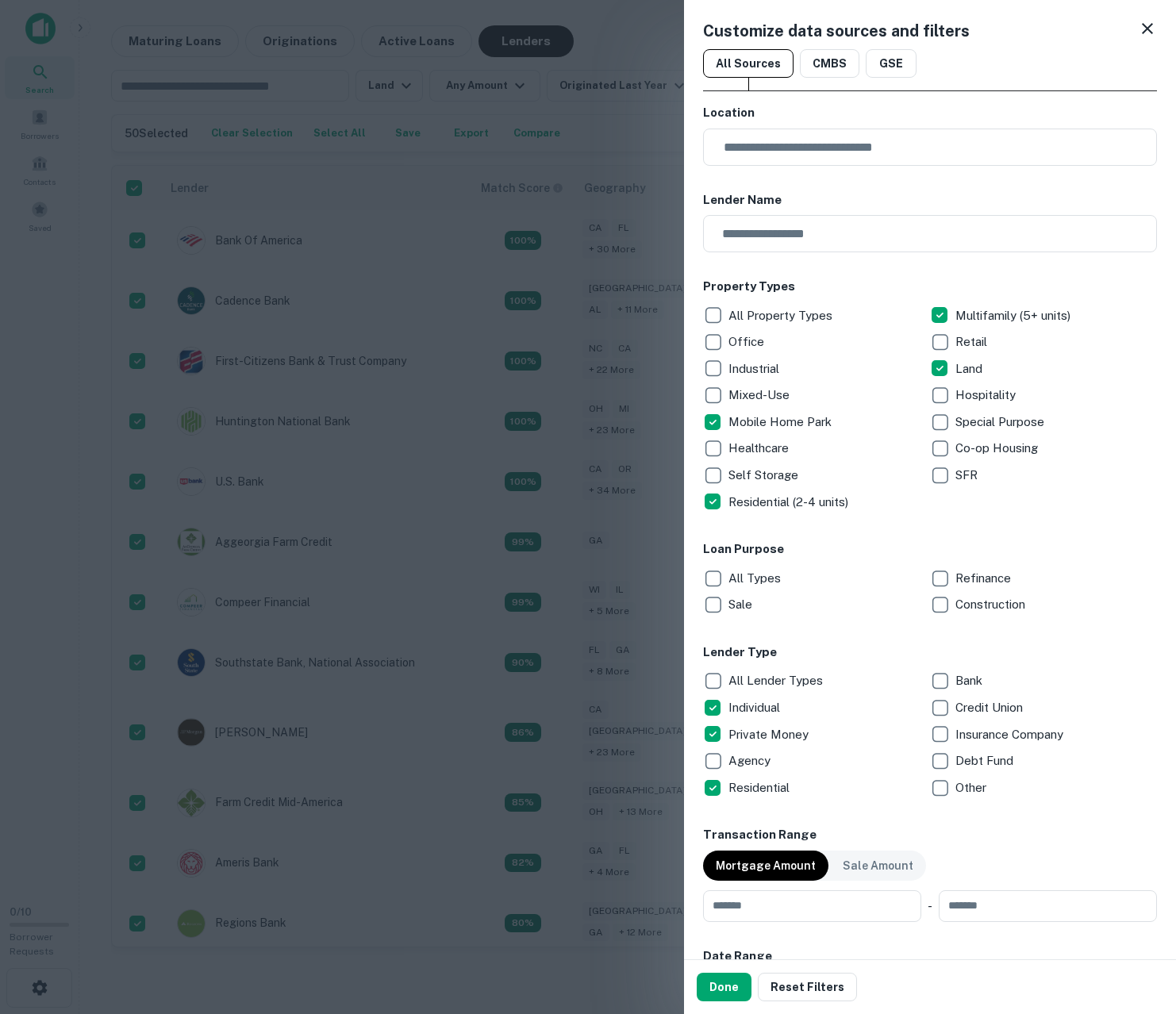
scroll to position [502, 0]
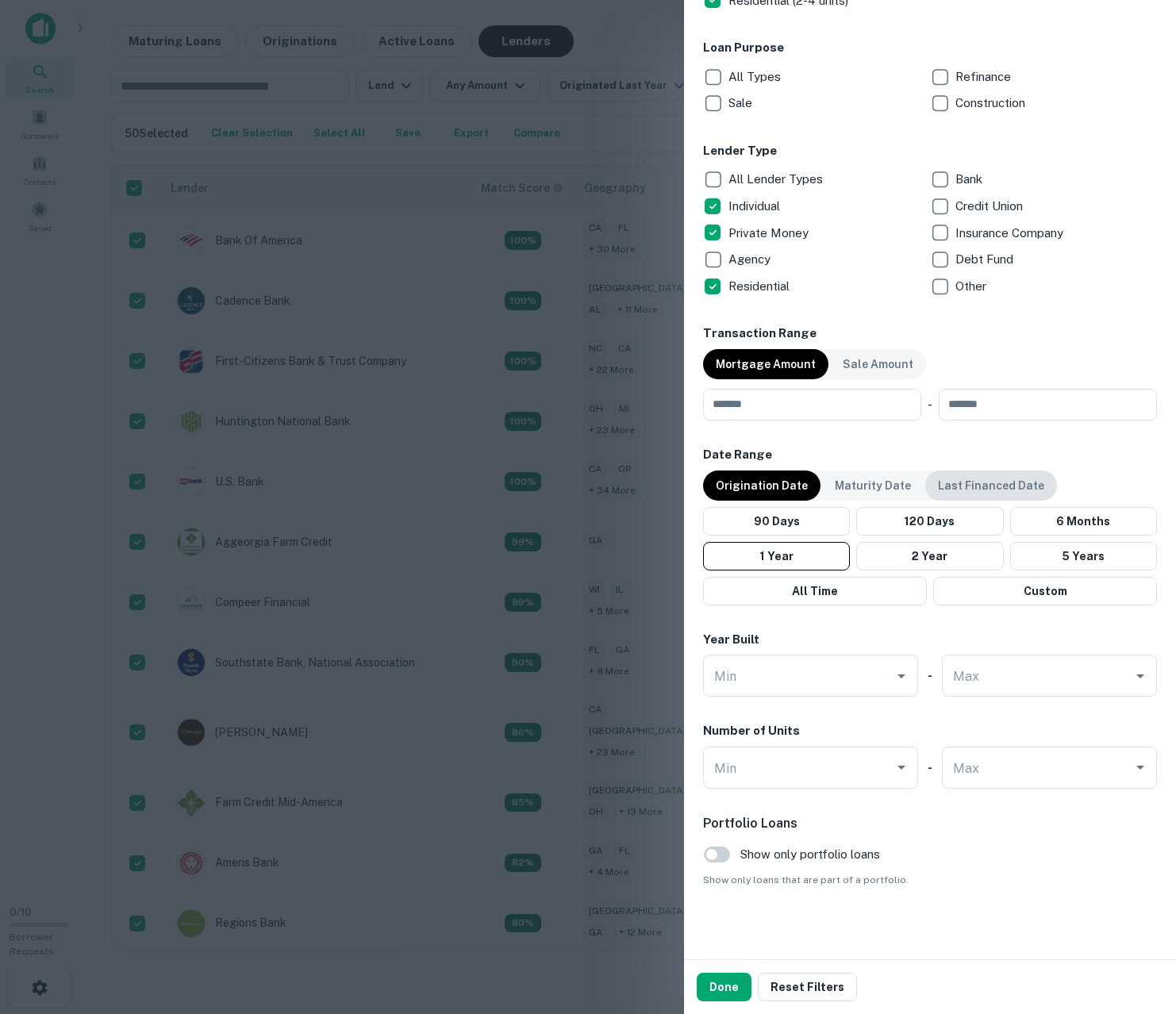
click at [984, 490] on p "Last Financed Date" at bounding box center [990, 485] width 106 height 17
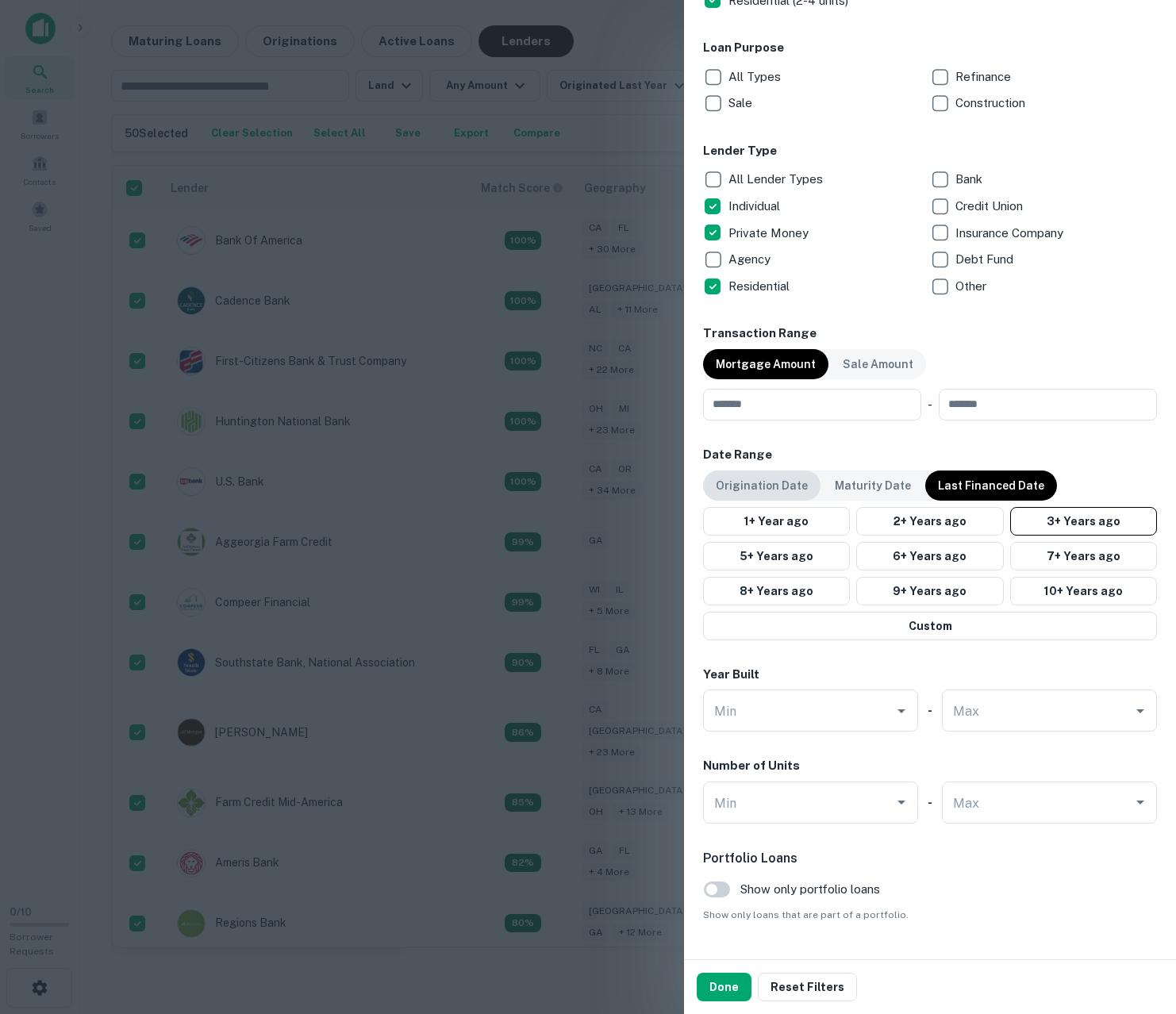
click at [759, 487] on p "Origination Date" at bounding box center [761, 485] width 92 height 17
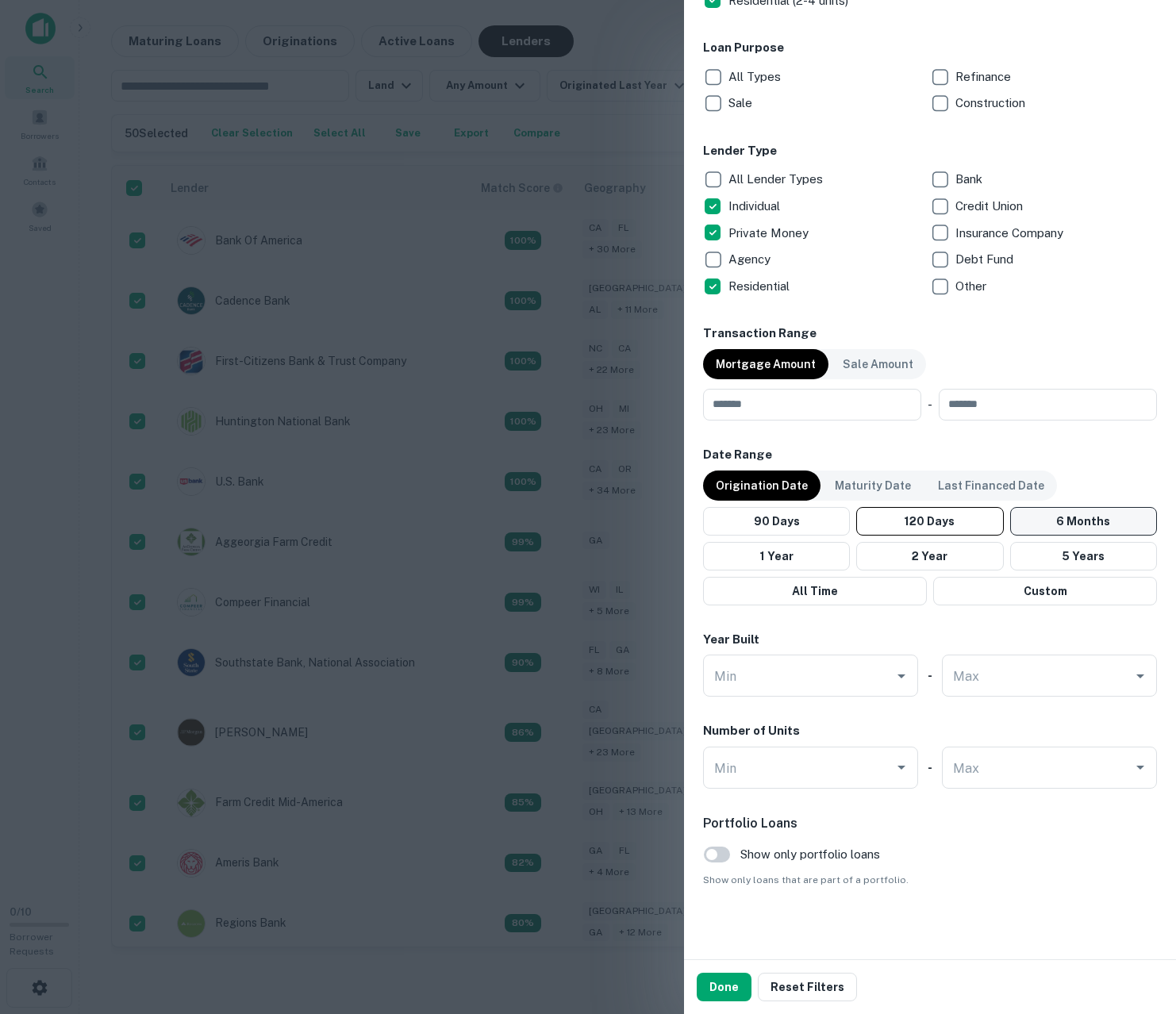
click at [1041, 516] on button "6 Months" at bounding box center [1083, 522] width 147 height 29
click at [728, 975] on button "Done" at bounding box center [723, 987] width 54 height 29
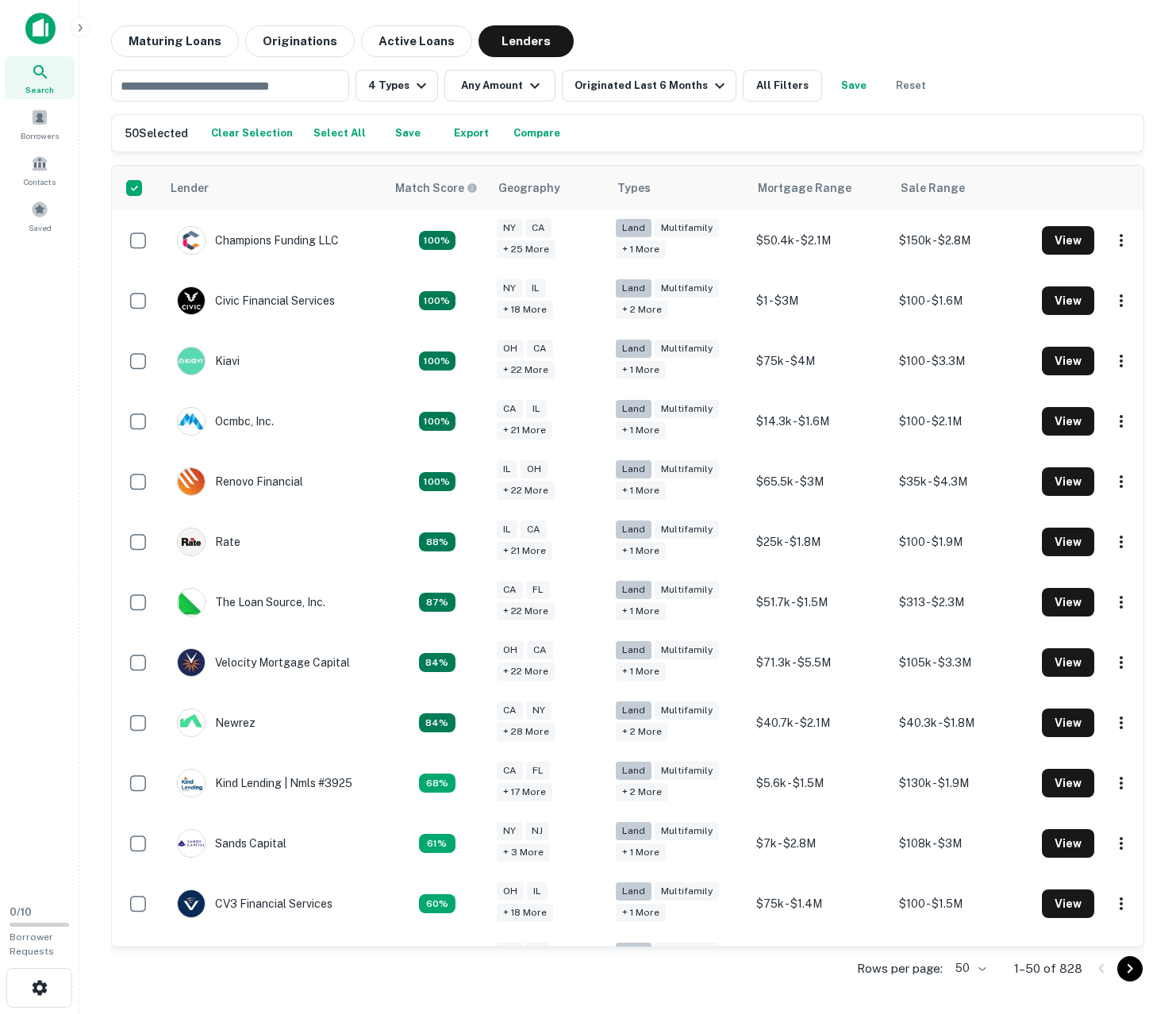
click at [397, 130] on button "Save" at bounding box center [407, 133] width 51 height 24
click at [470, 133] on button "Export" at bounding box center [471, 133] width 51 height 24
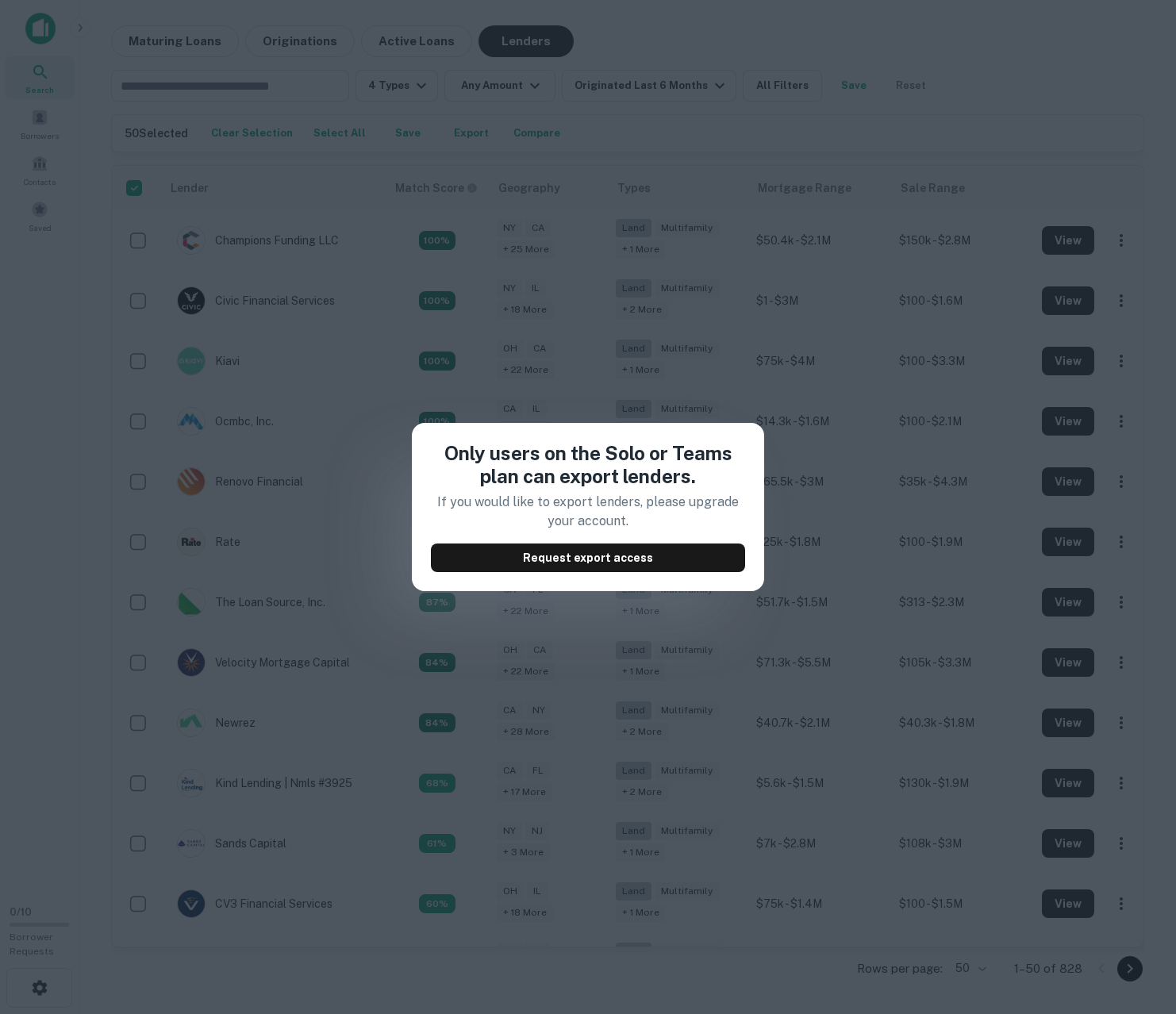
click at [951, 110] on div "Only users on the Solo or Teams plan can export lenders. If you would like to e…" at bounding box center [588, 507] width 1176 height 1014
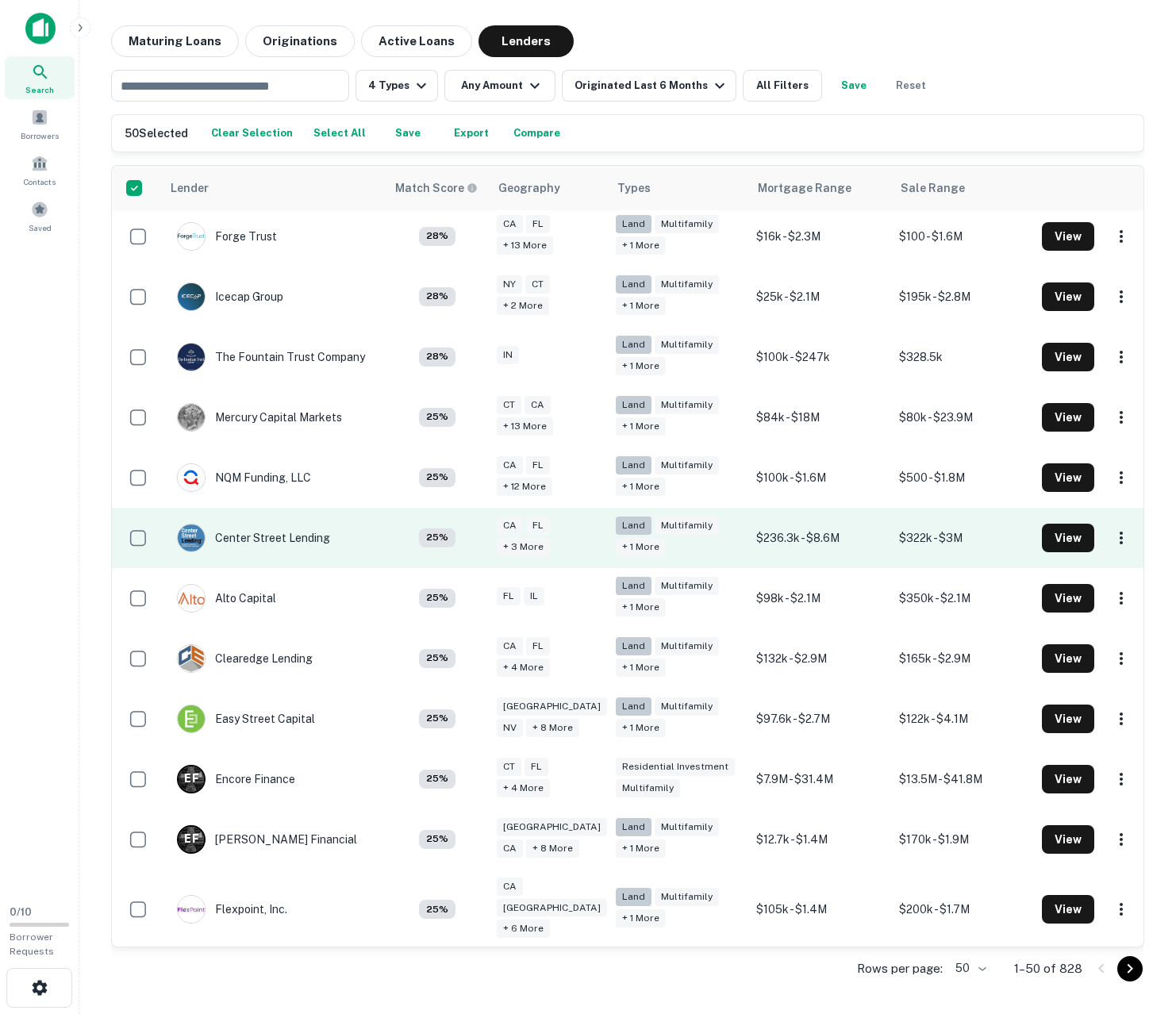
scroll to position [2332, 0]
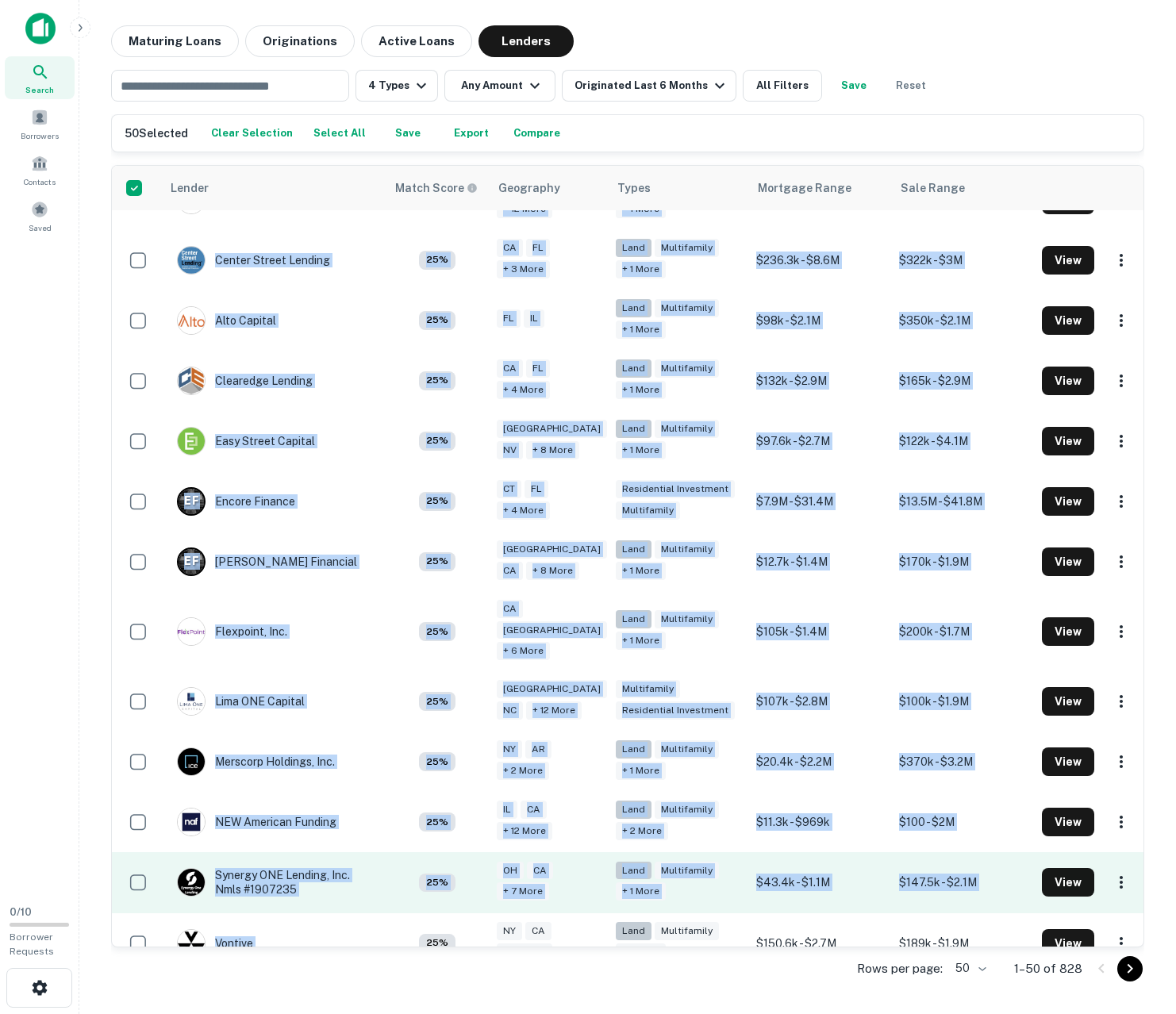
drag, startPoint x: 276, startPoint y: 221, endPoint x: 446, endPoint y: 884, distance: 684.4
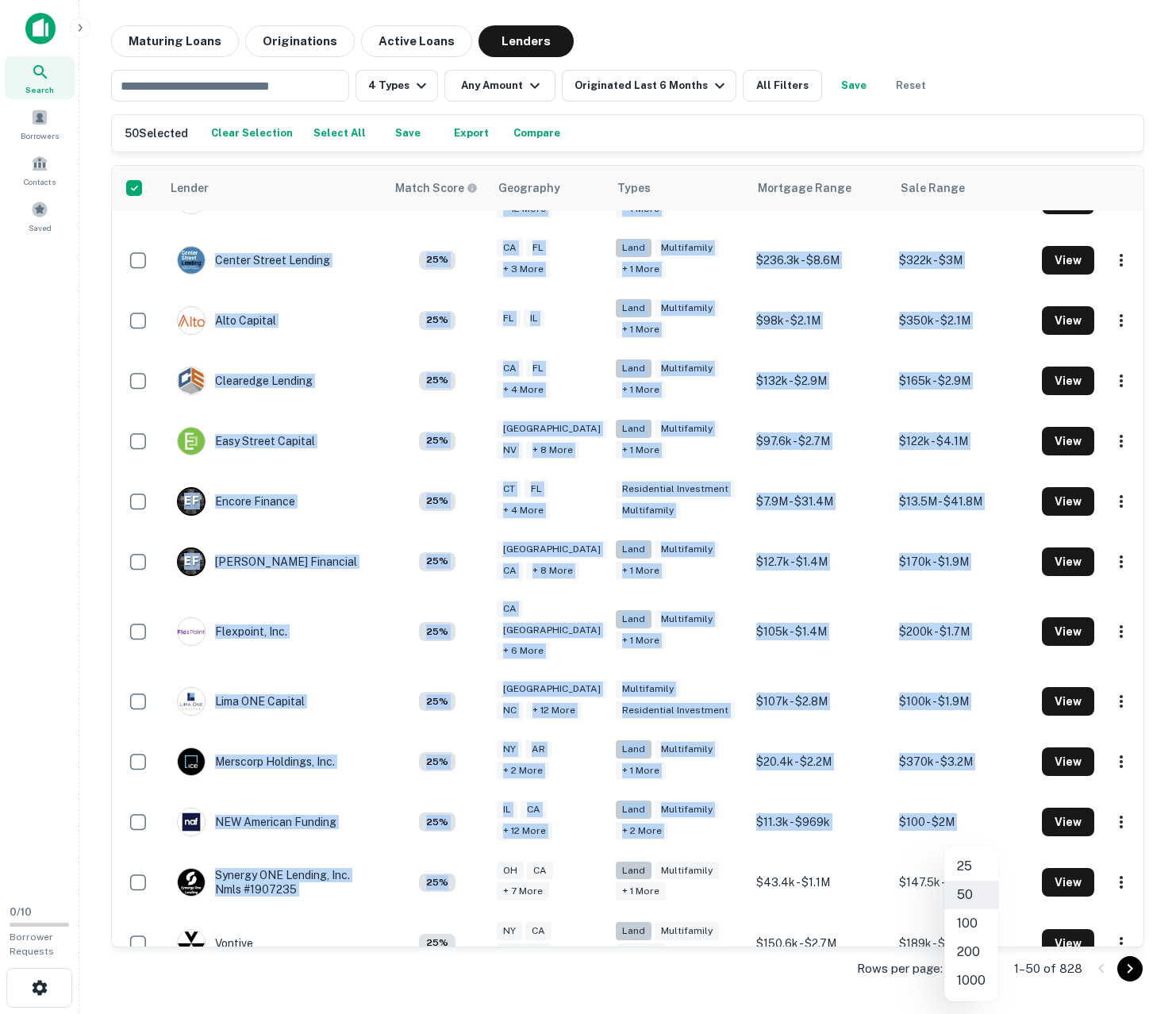
click at [983, 964] on body "Search Borrowers Contacts Saved 0 / 10 Borrower Requests Maturing Loans Origina…" at bounding box center [588, 507] width 1176 height 1014
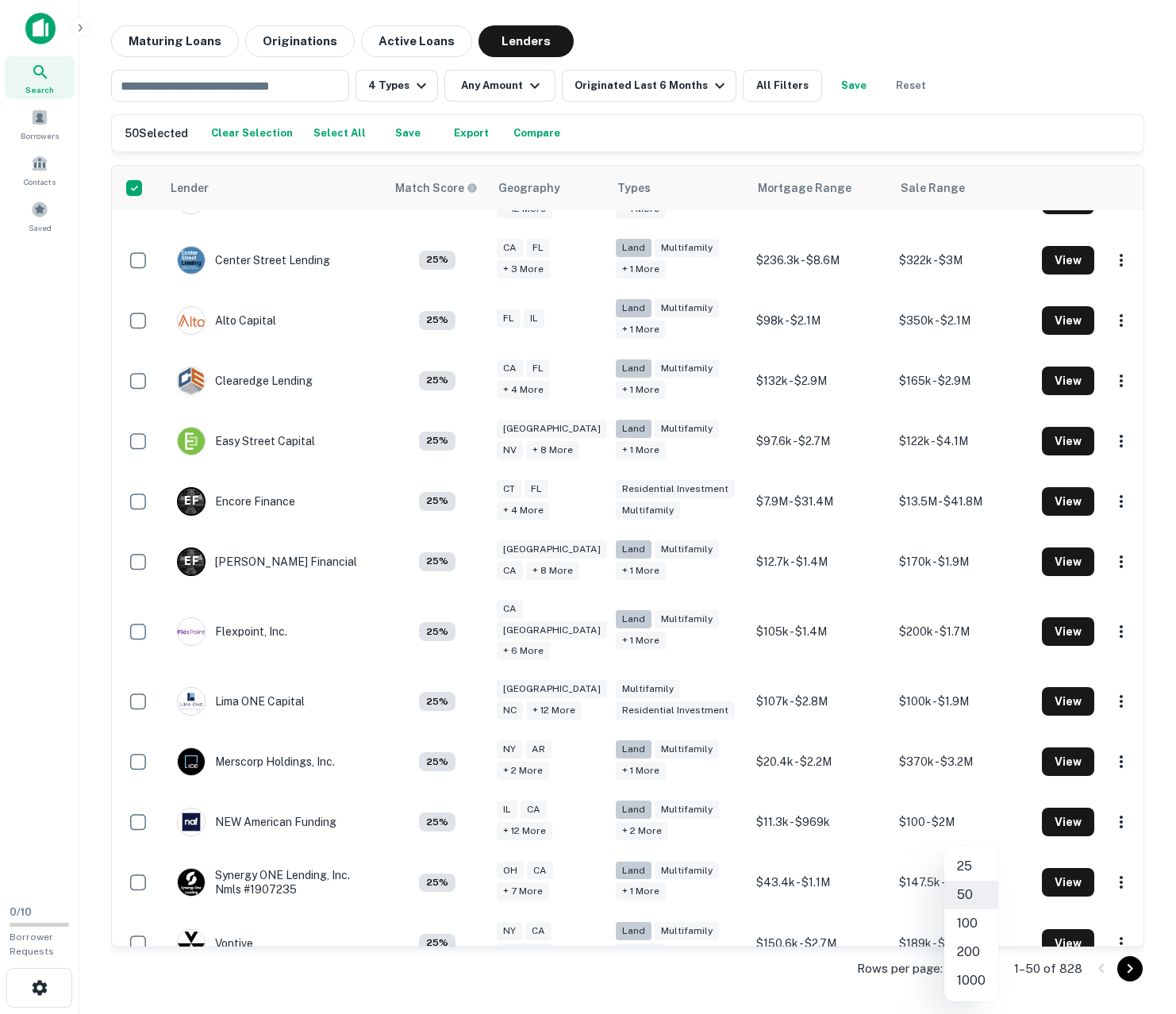
click at [976, 925] on li "100" at bounding box center [971, 924] width 53 height 29
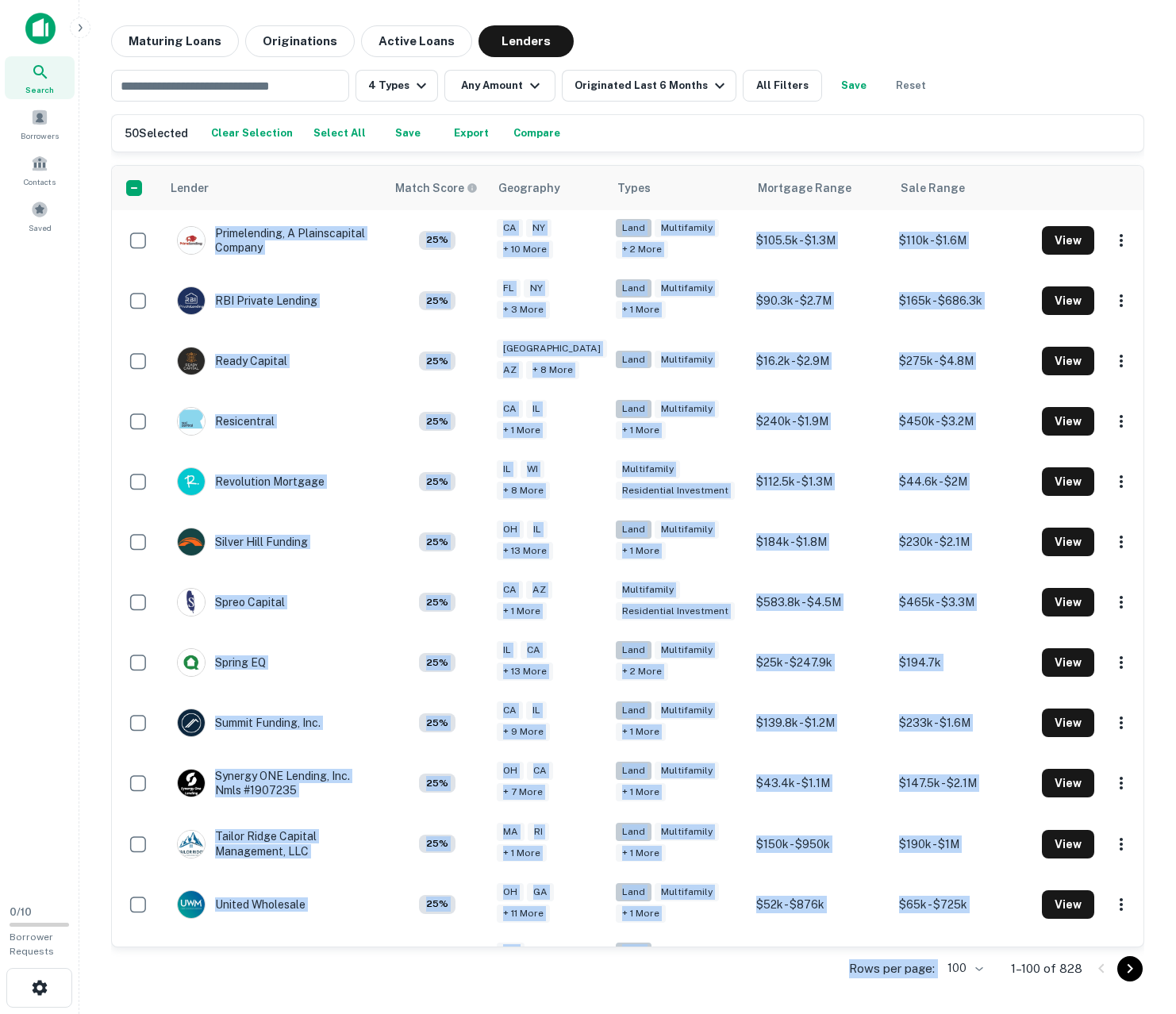
scroll to position [5400, 0]
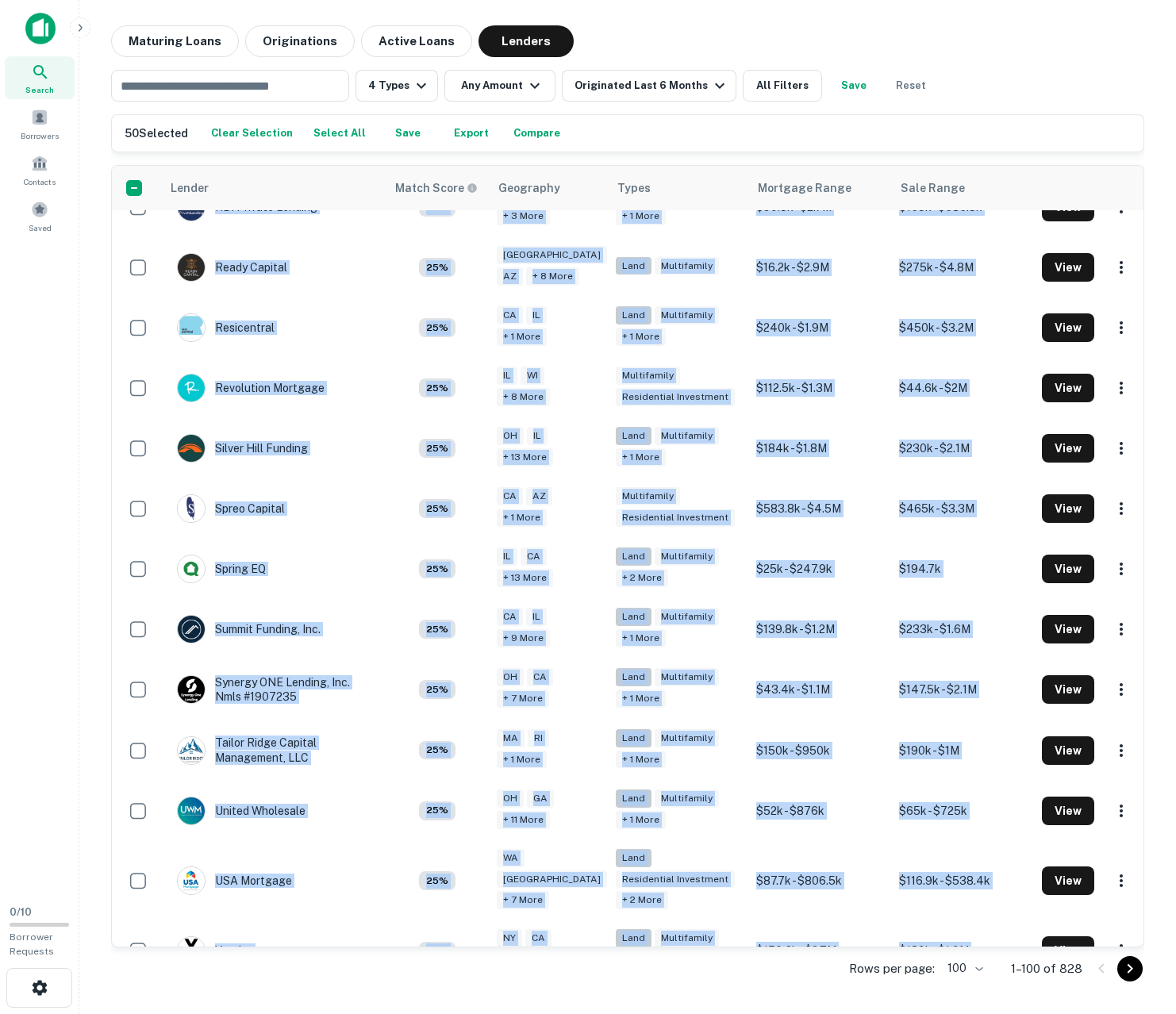
drag, startPoint x: 119, startPoint y: 220, endPoint x: 1000, endPoint y: 933, distance: 1133.4
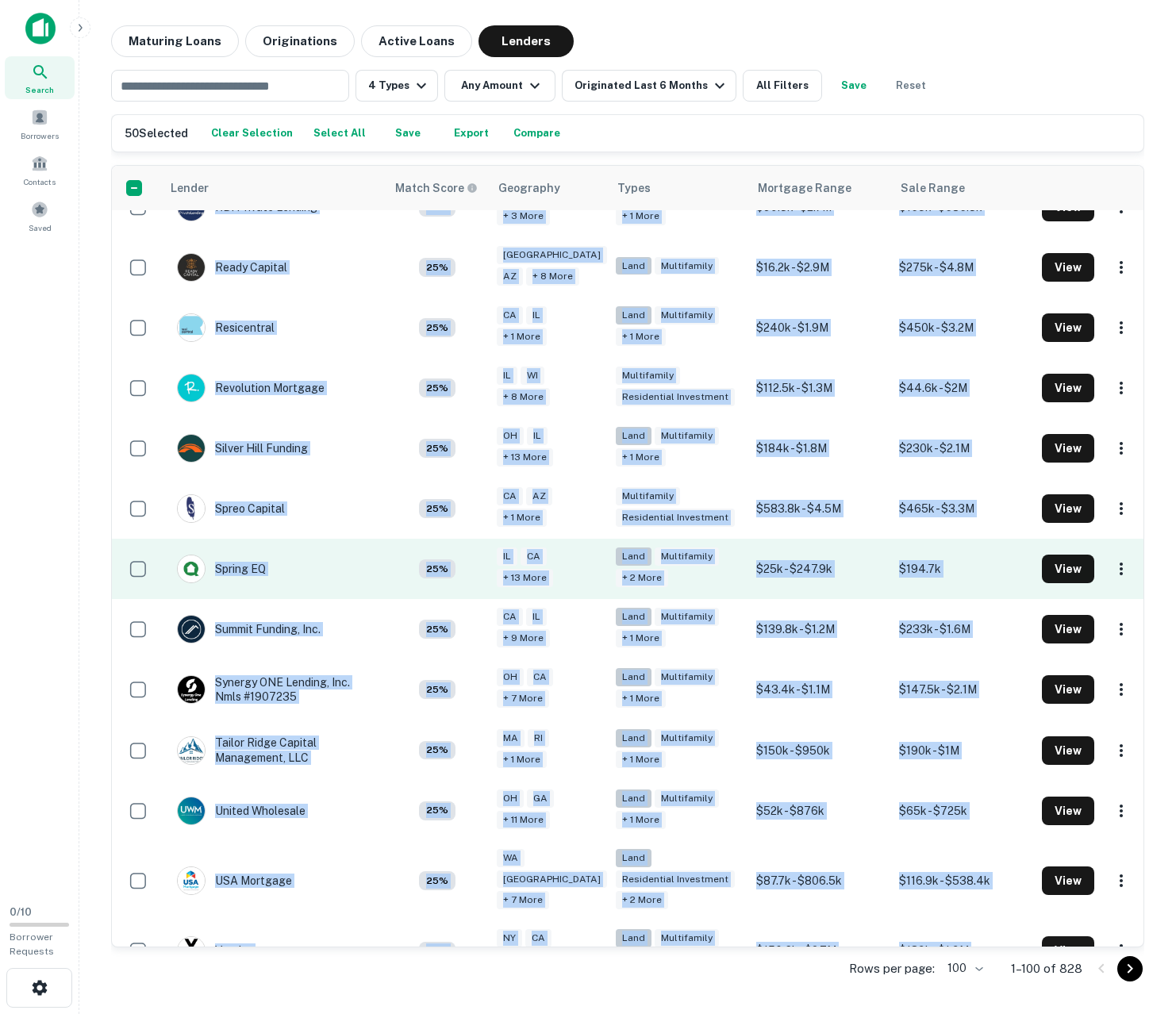
copy tbody "Champions Funding LLC 100% NY CA + 25 more Land Multifamily + 1 more $50.4k - $…"
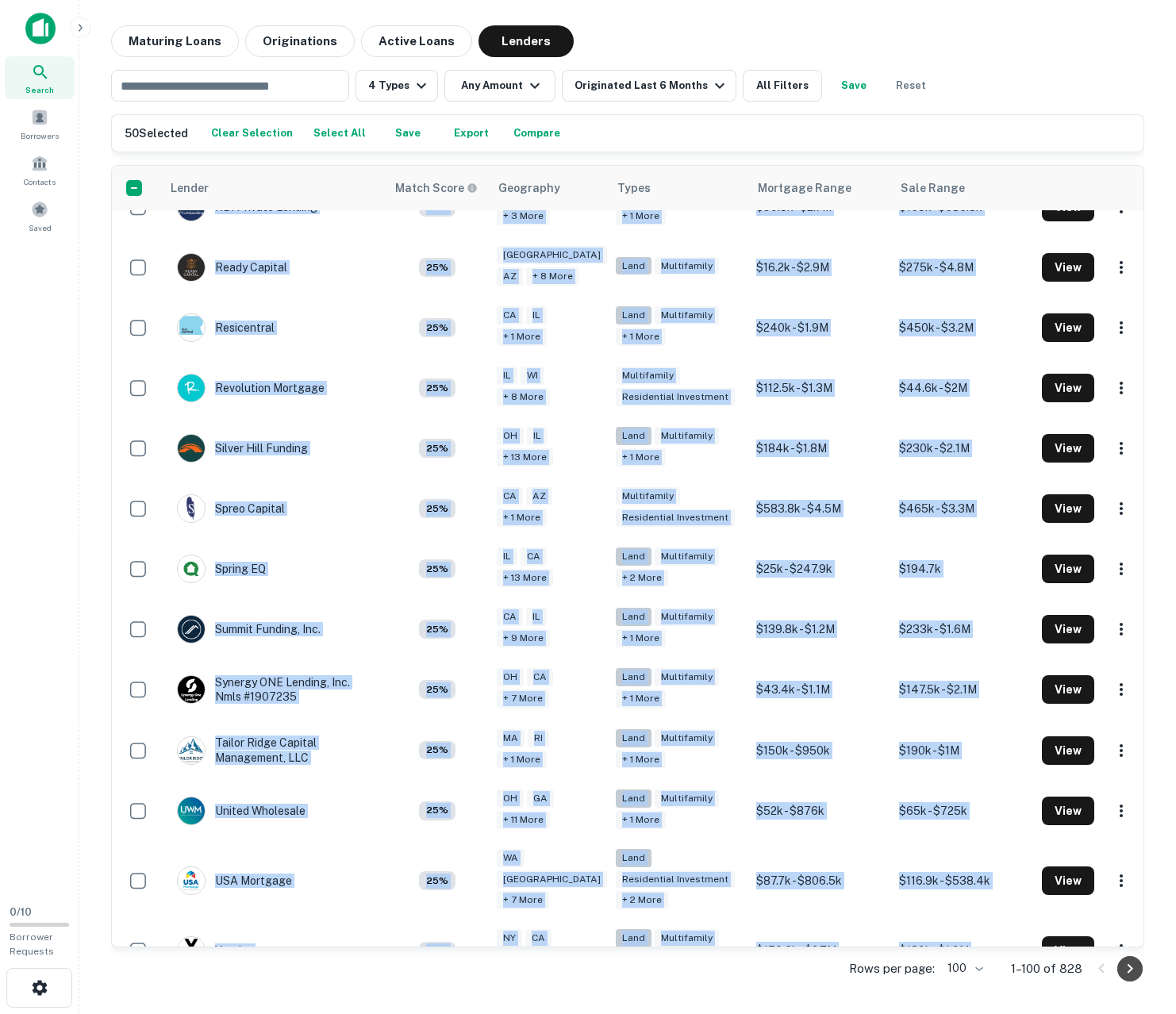
click at [1129, 970] on icon "Go to next page" at bounding box center [1130, 969] width 6 height 10
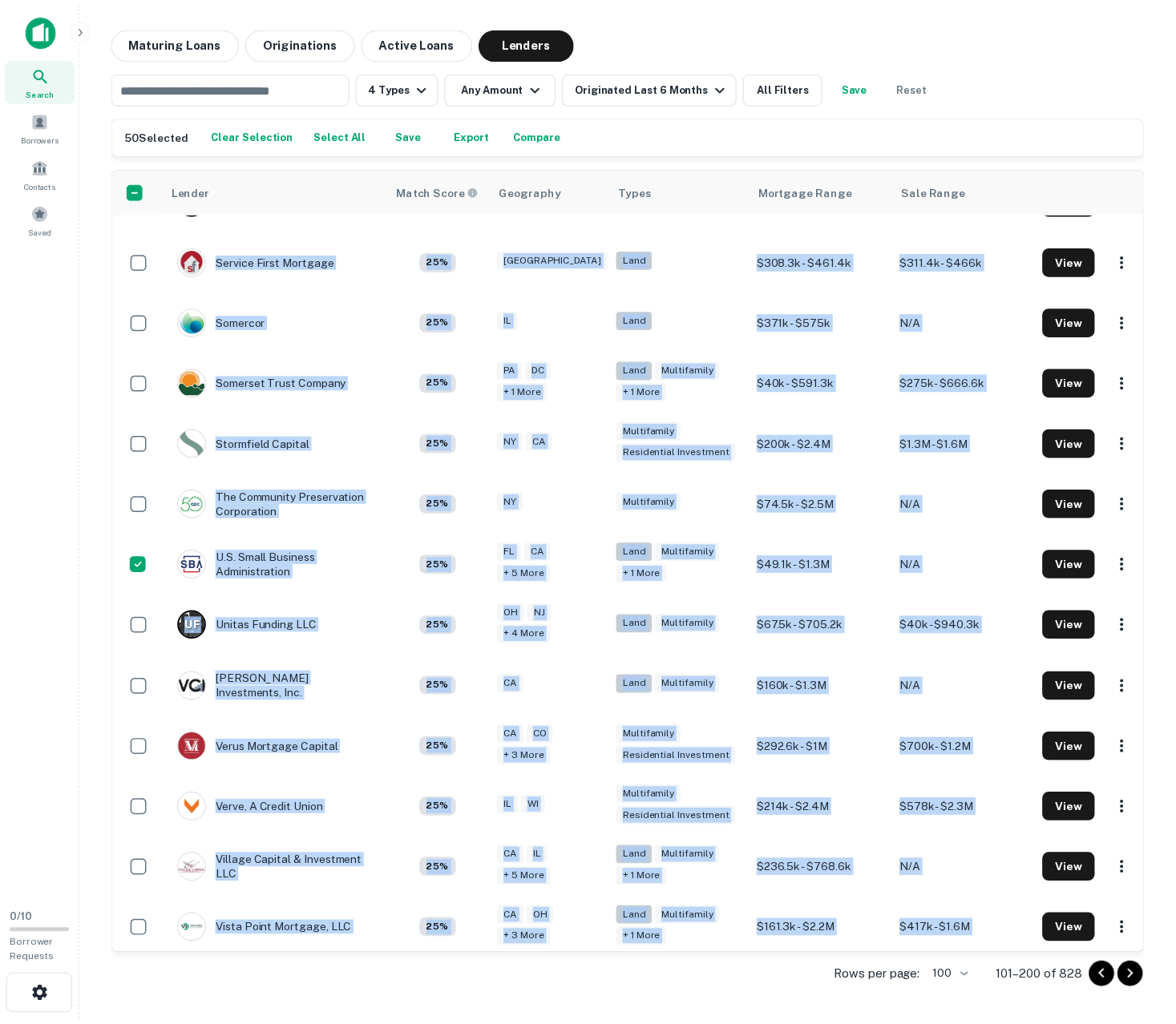
scroll to position [5383, 0]
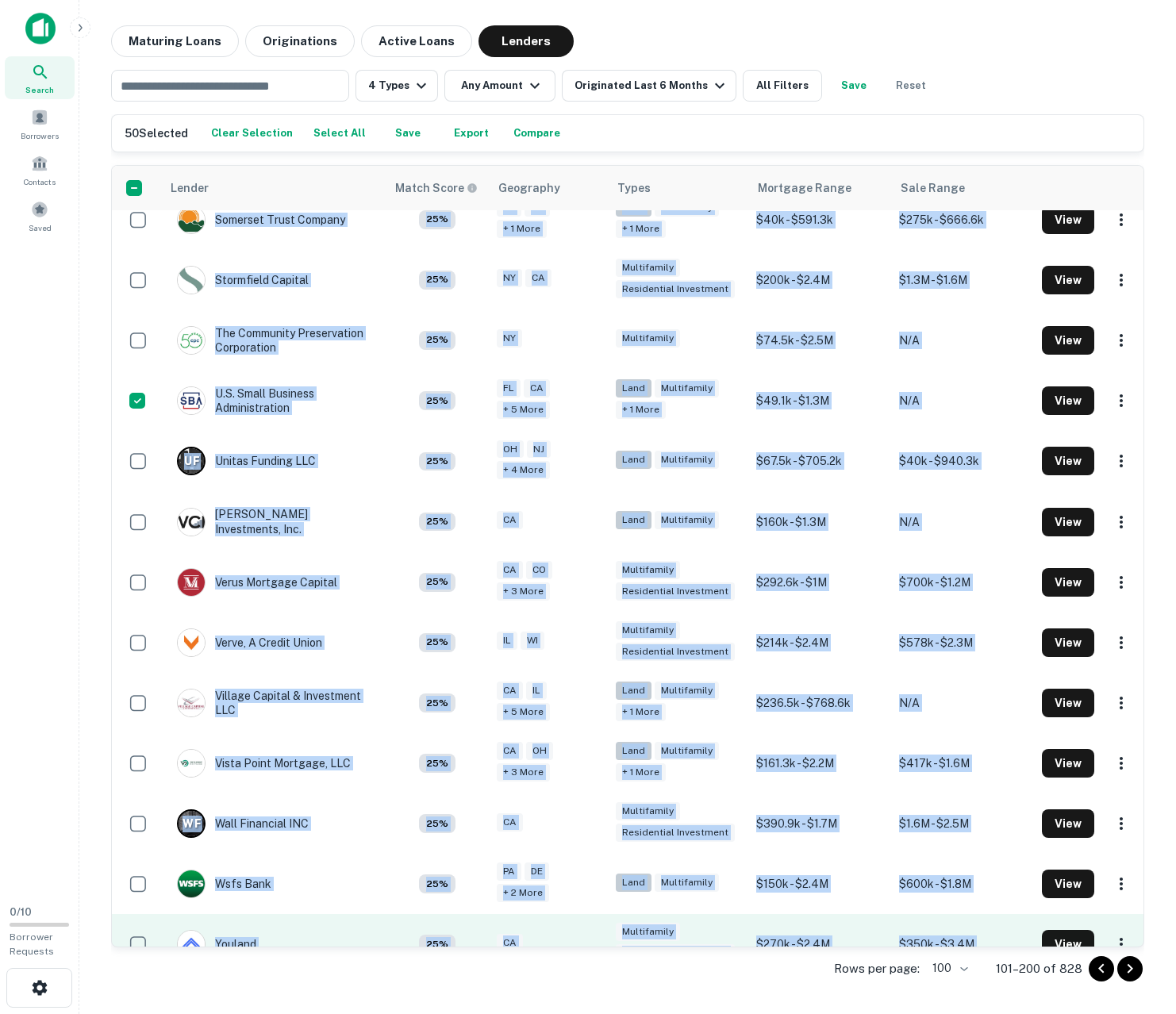
drag, startPoint x: 310, startPoint y: 238, endPoint x: 1087, endPoint y: 910, distance: 1027.3
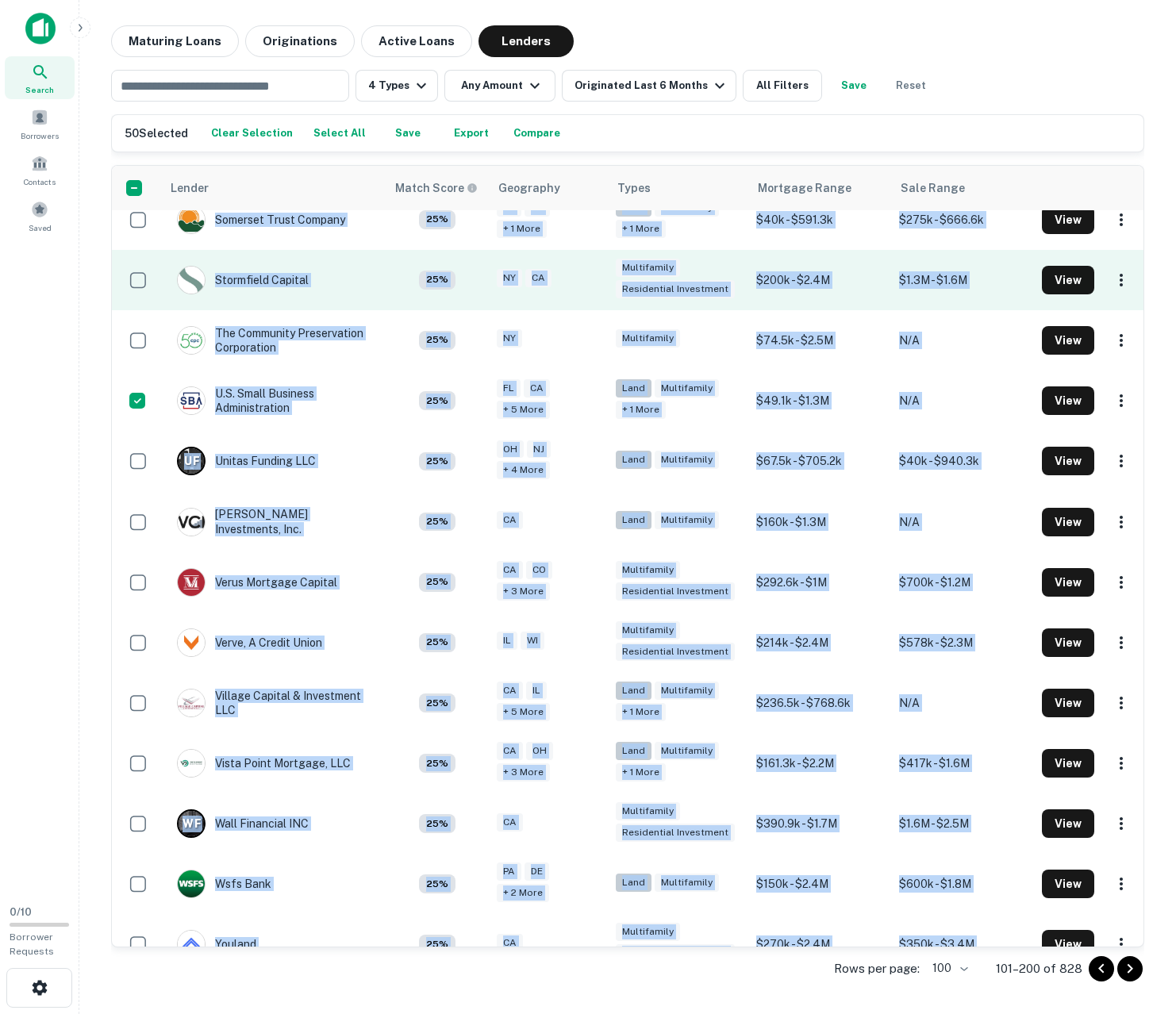
copy tbody "25% GA TX Land $221.3k - $2.7M $371.5k View Agtrust Farm Credit 25% TX Land $95…"
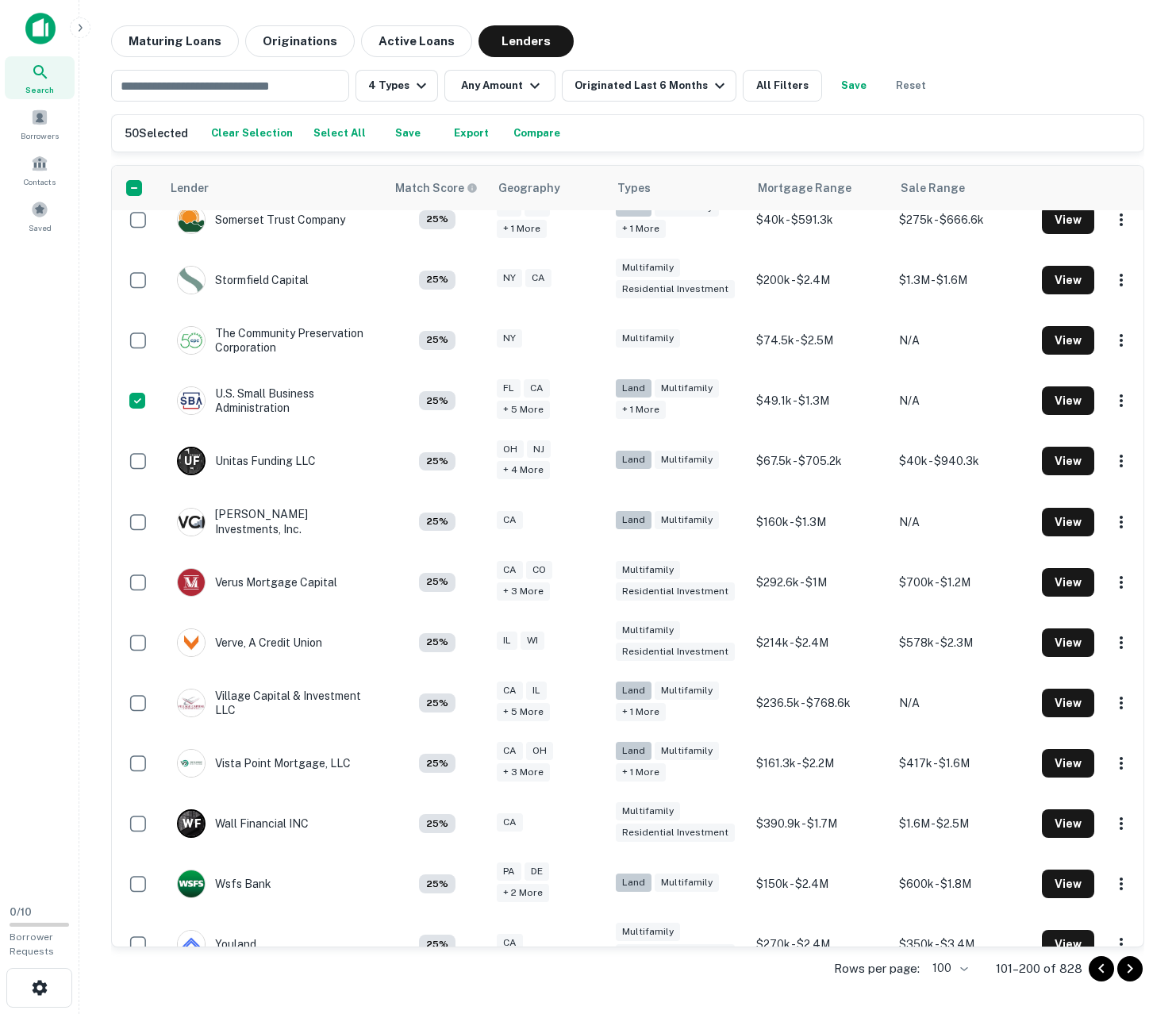
click at [1124, 159] on div "50 Selected Clear Selection Select All Save Export Compare Lender Match Score G…" at bounding box center [627, 552] width 1033 height 876
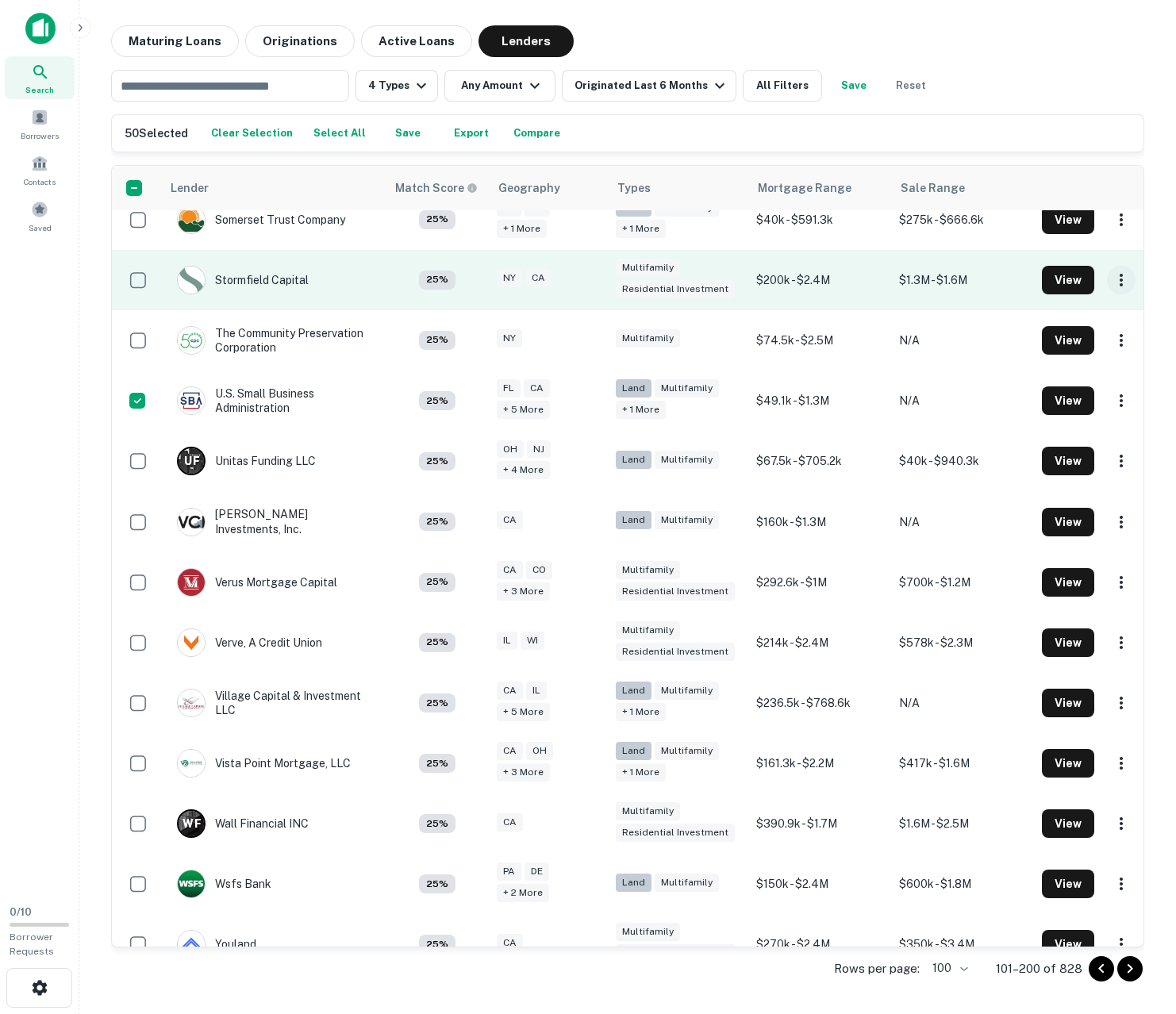
click at [1111, 270] on icon "button" at bounding box center [1121, 280] width 19 height 19
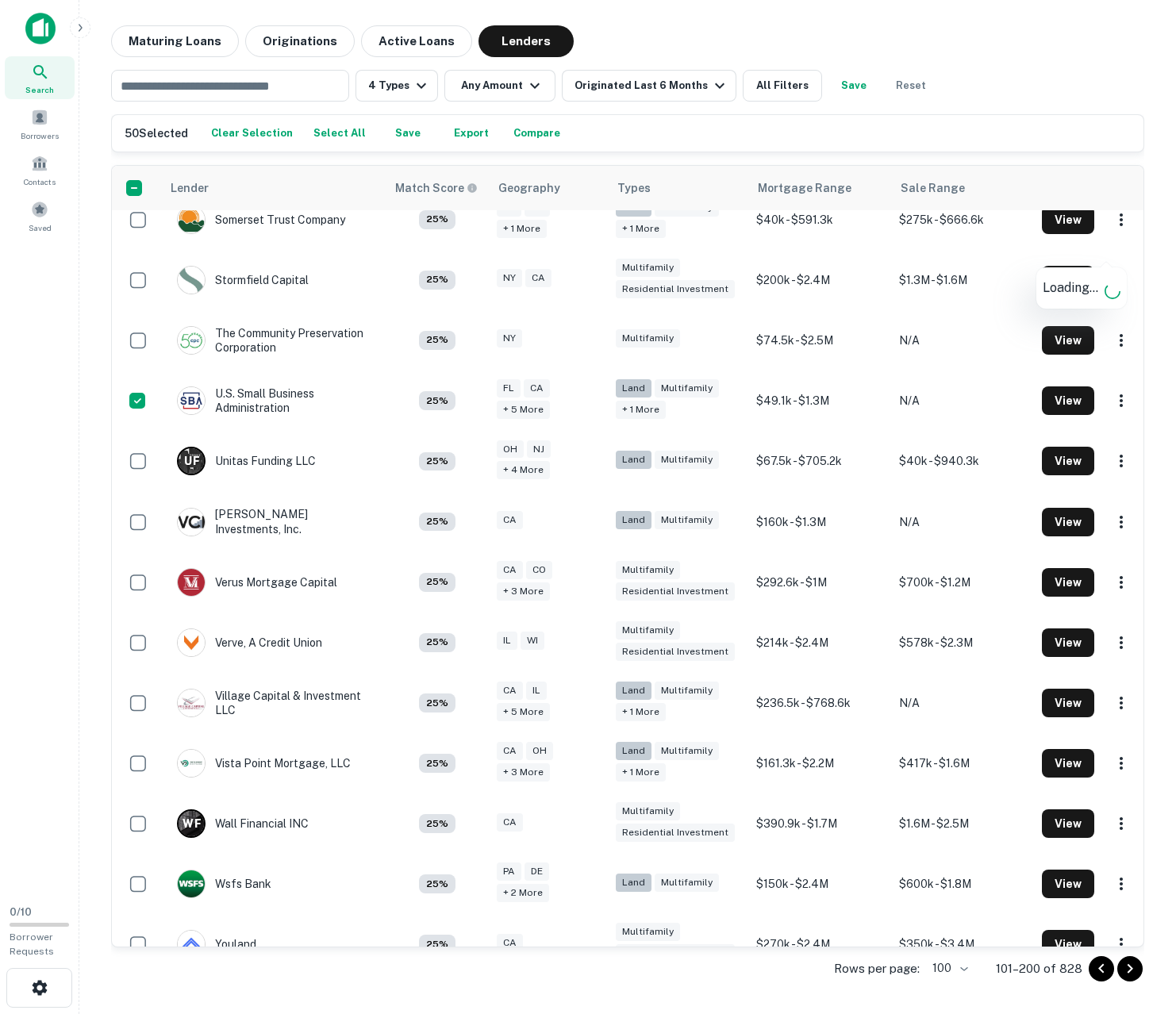
click at [1082, 260] on div at bounding box center [588, 507] width 1176 height 1014
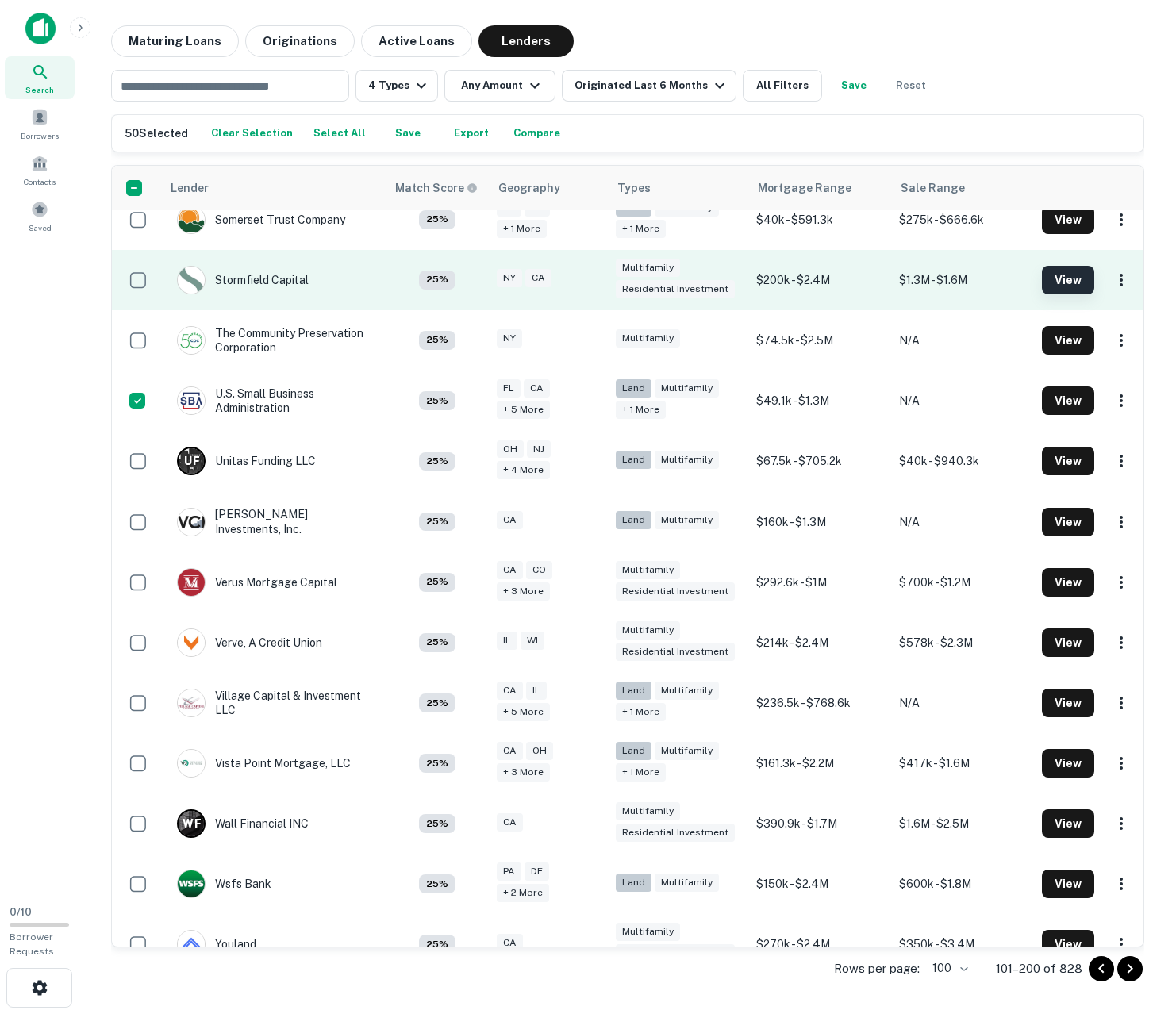
click at [1066, 266] on button "View" at bounding box center [1067, 280] width 53 height 29
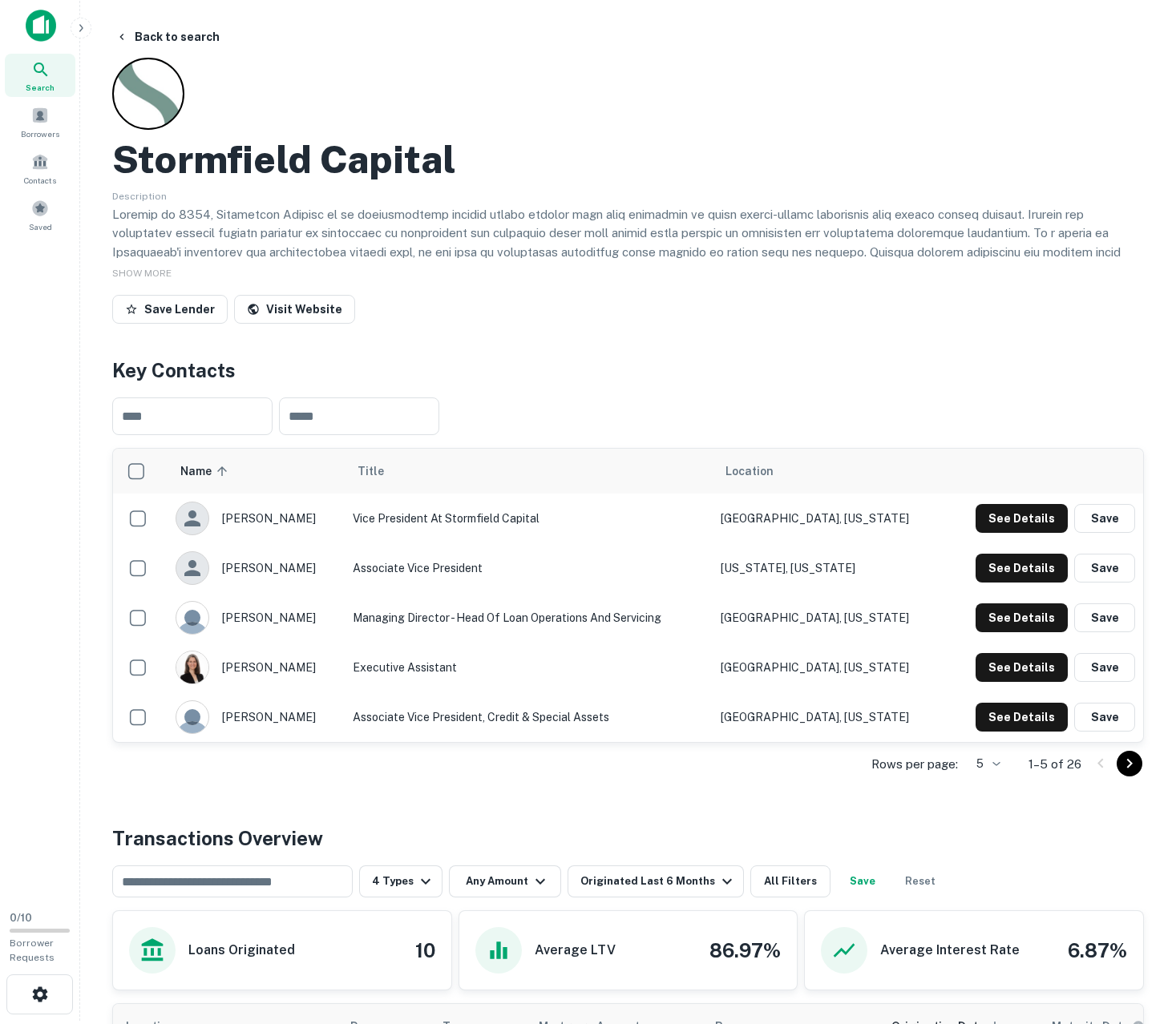
scroll to position [7, 0]
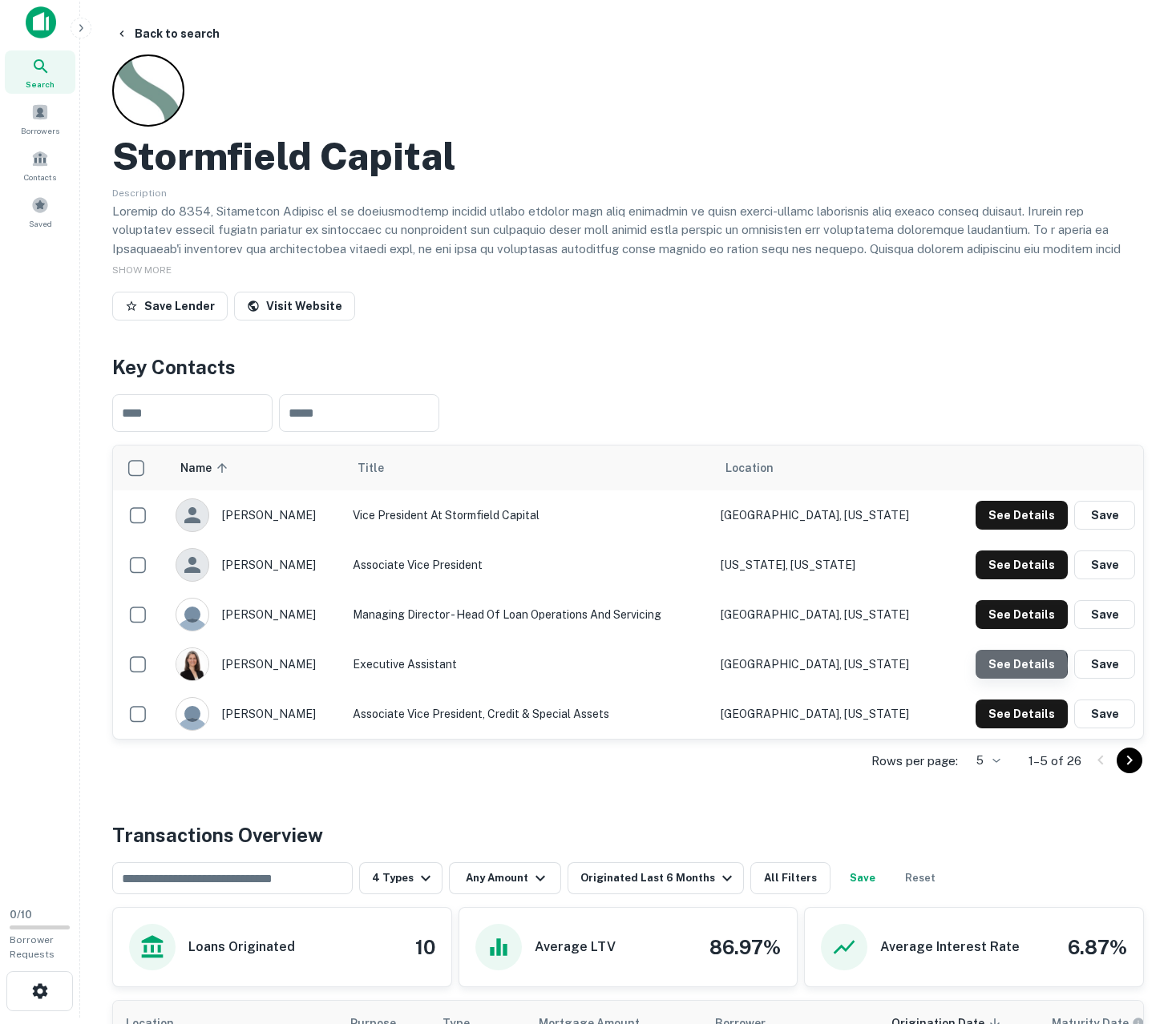
click at [1023, 530] on button "See Details" at bounding box center [1022, 515] width 92 height 29
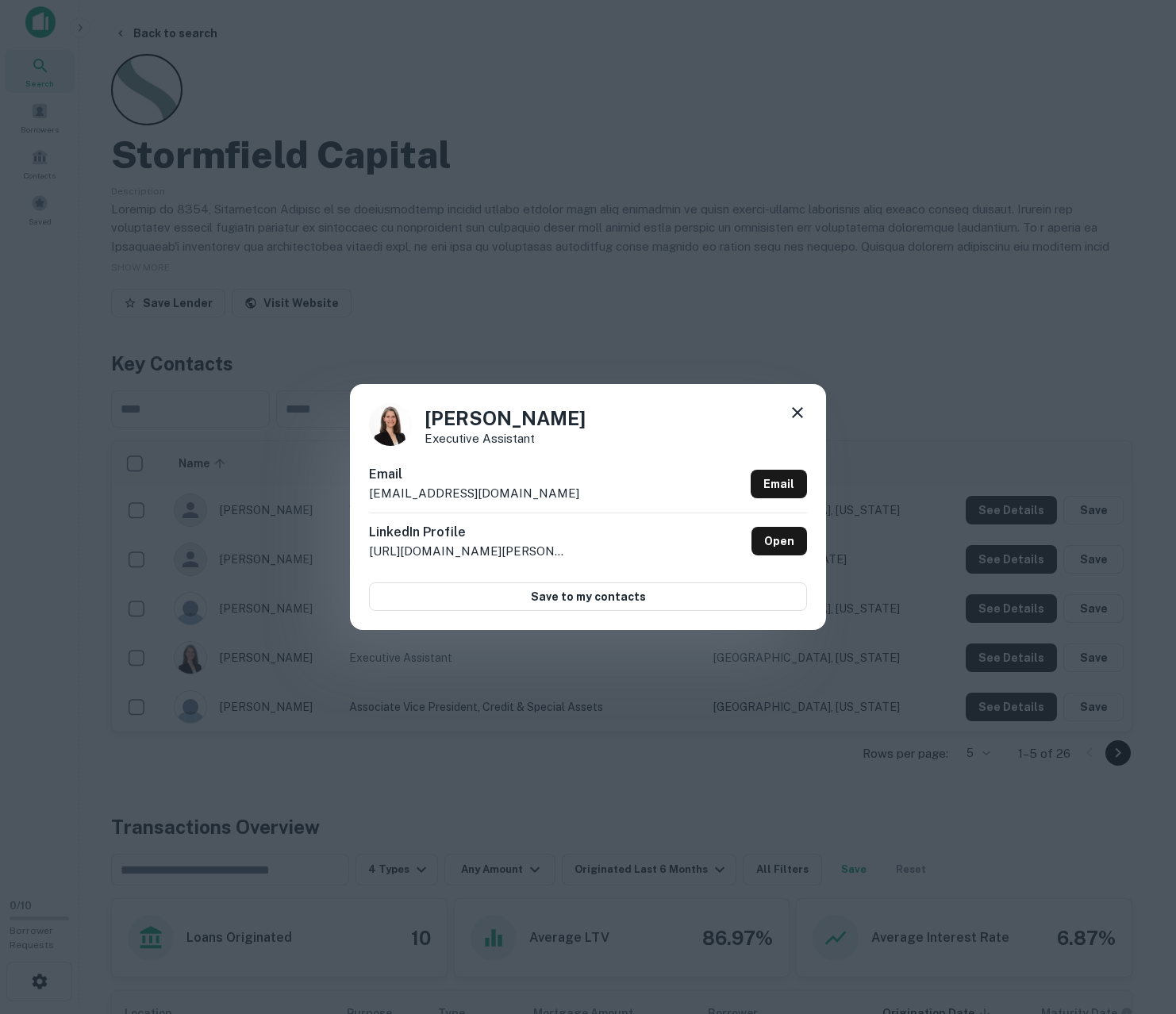
click at [795, 409] on icon at bounding box center [798, 413] width 19 height 19
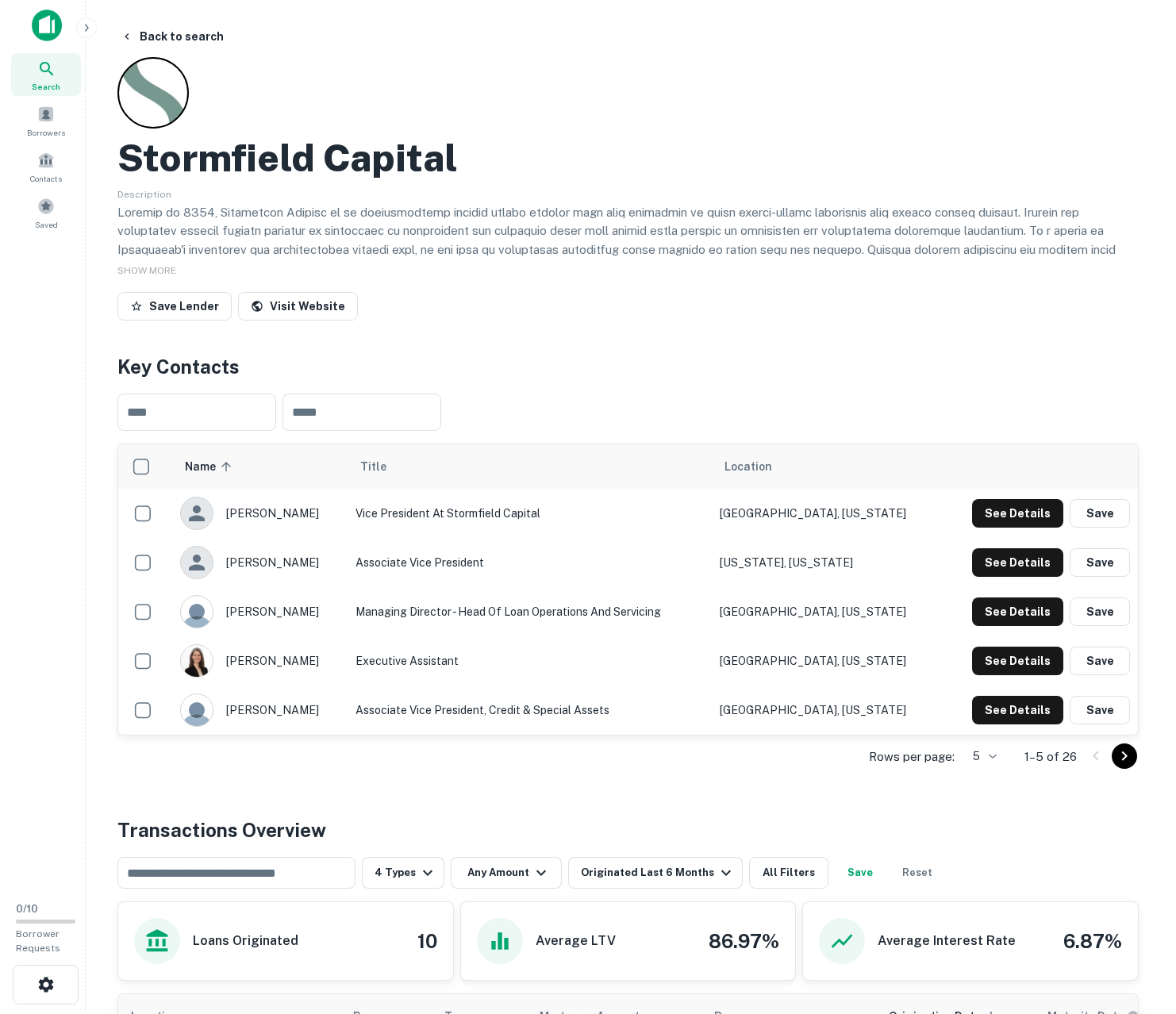
scroll to position [0, 0]
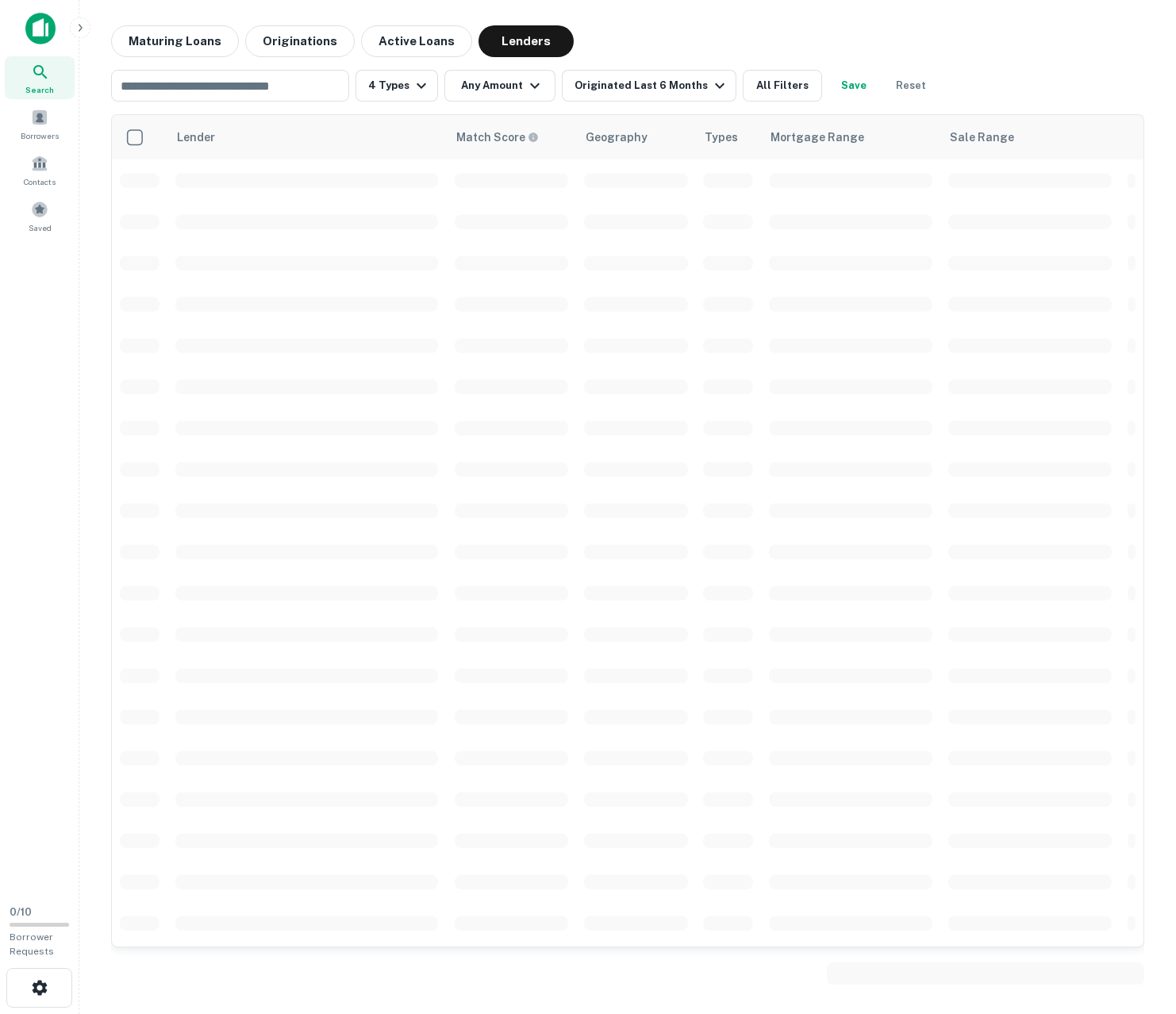
scroll to position [3339, 0]
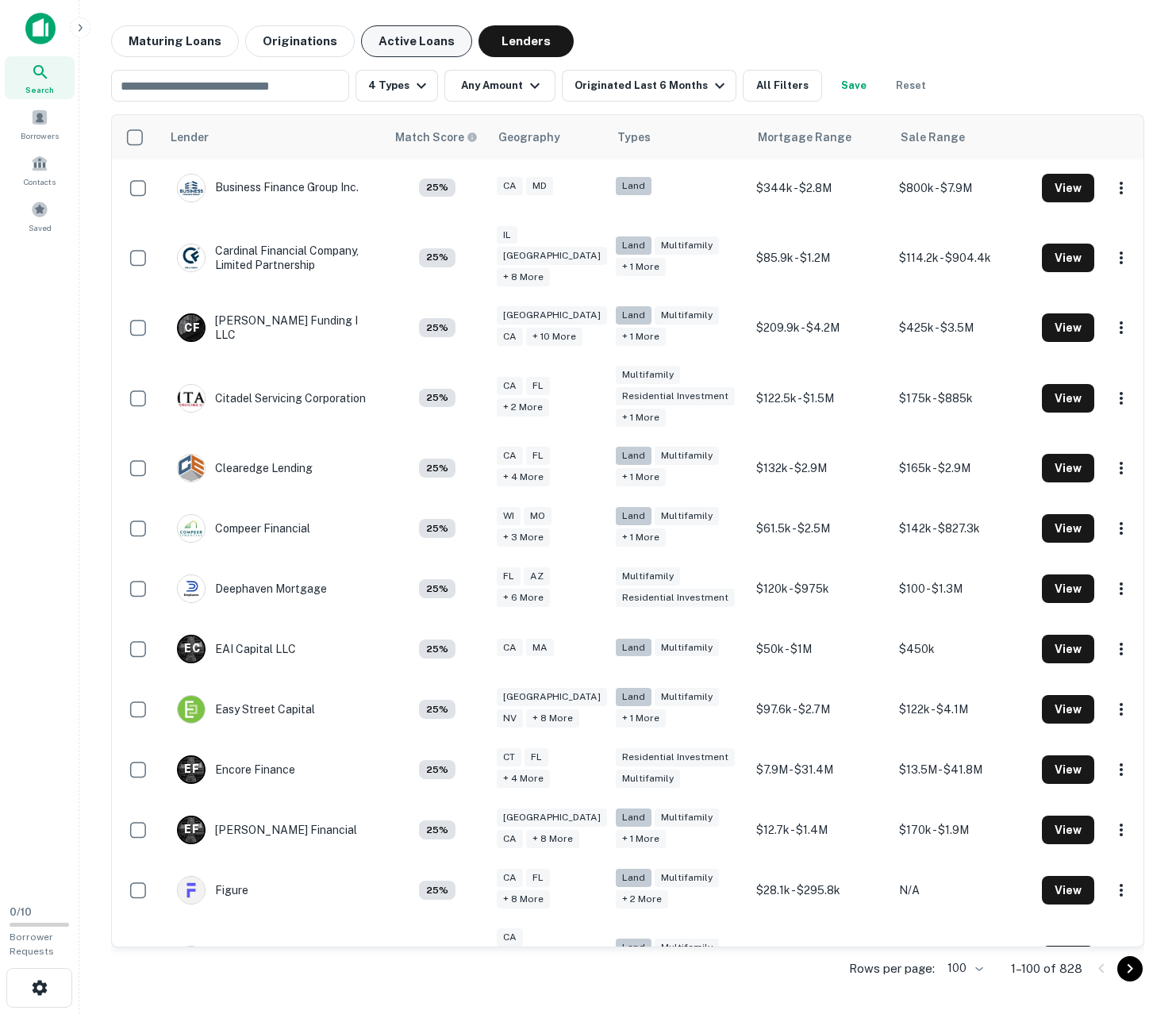
click at [393, 31] on button "Active Loans" at bounding box center [417, 41] width 111 height 32
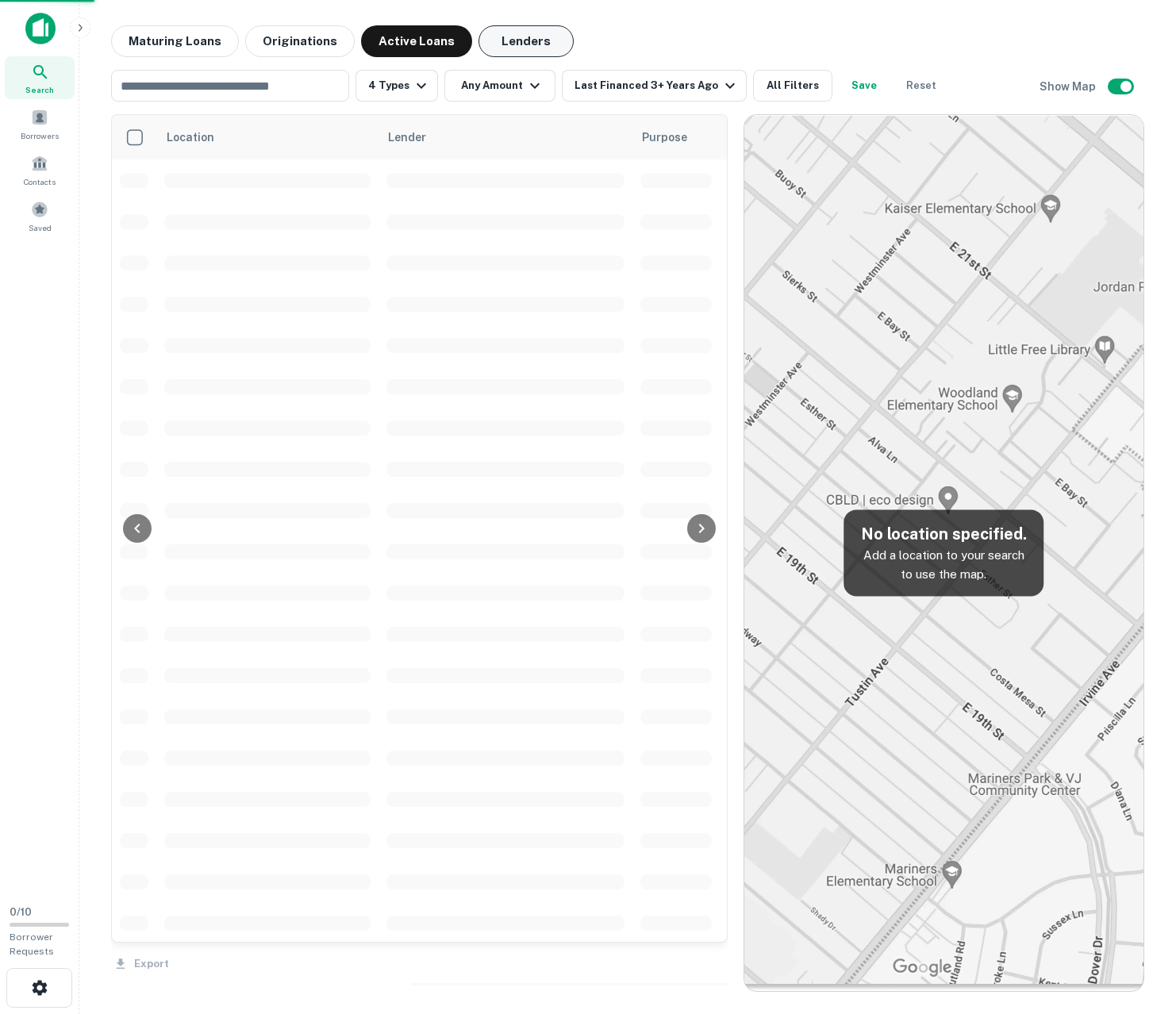
click at [503, 33] on button "Lenders" at bounding box center [526, 41] width 96 height 32
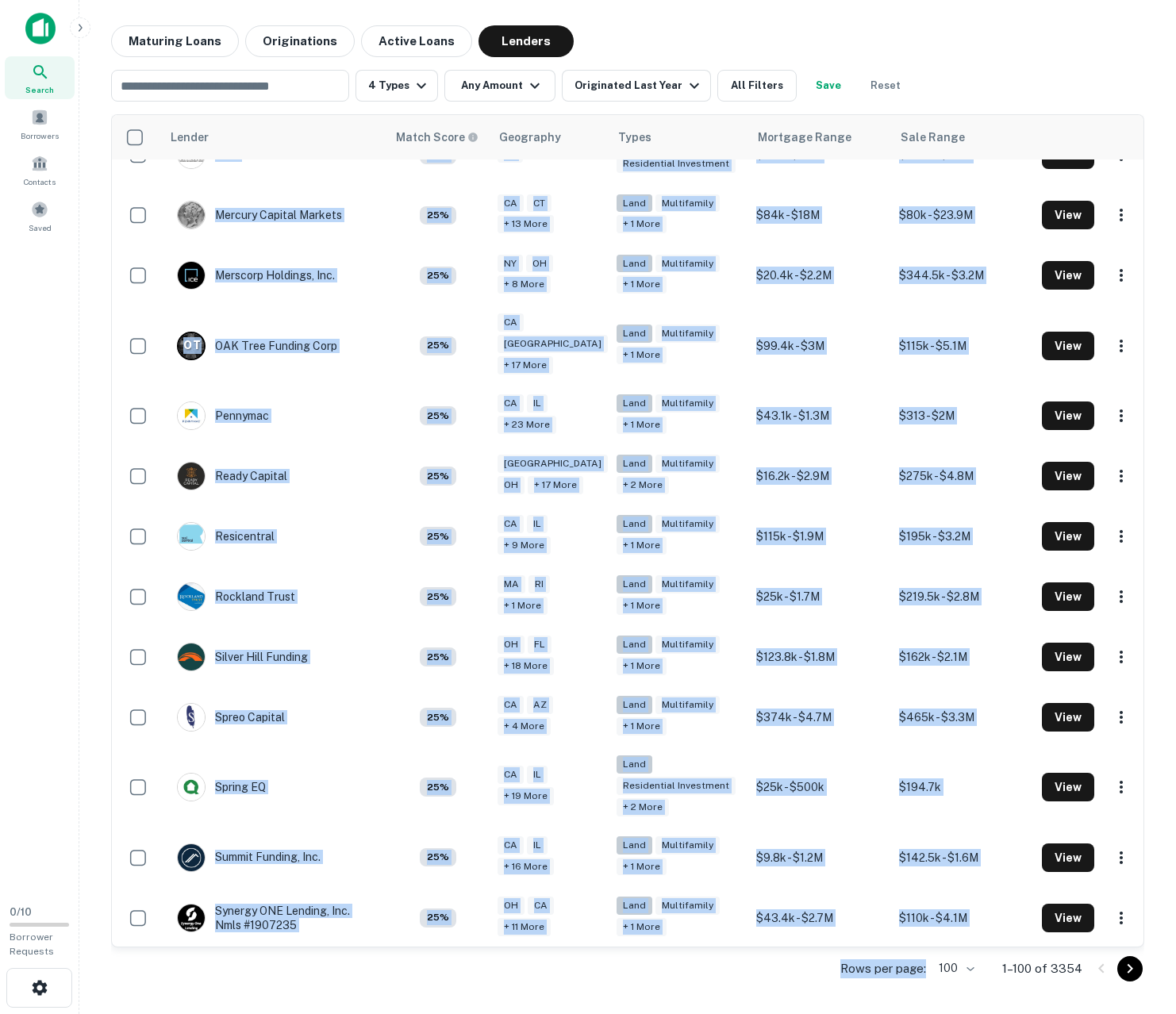
scroll to position [5278, 0]
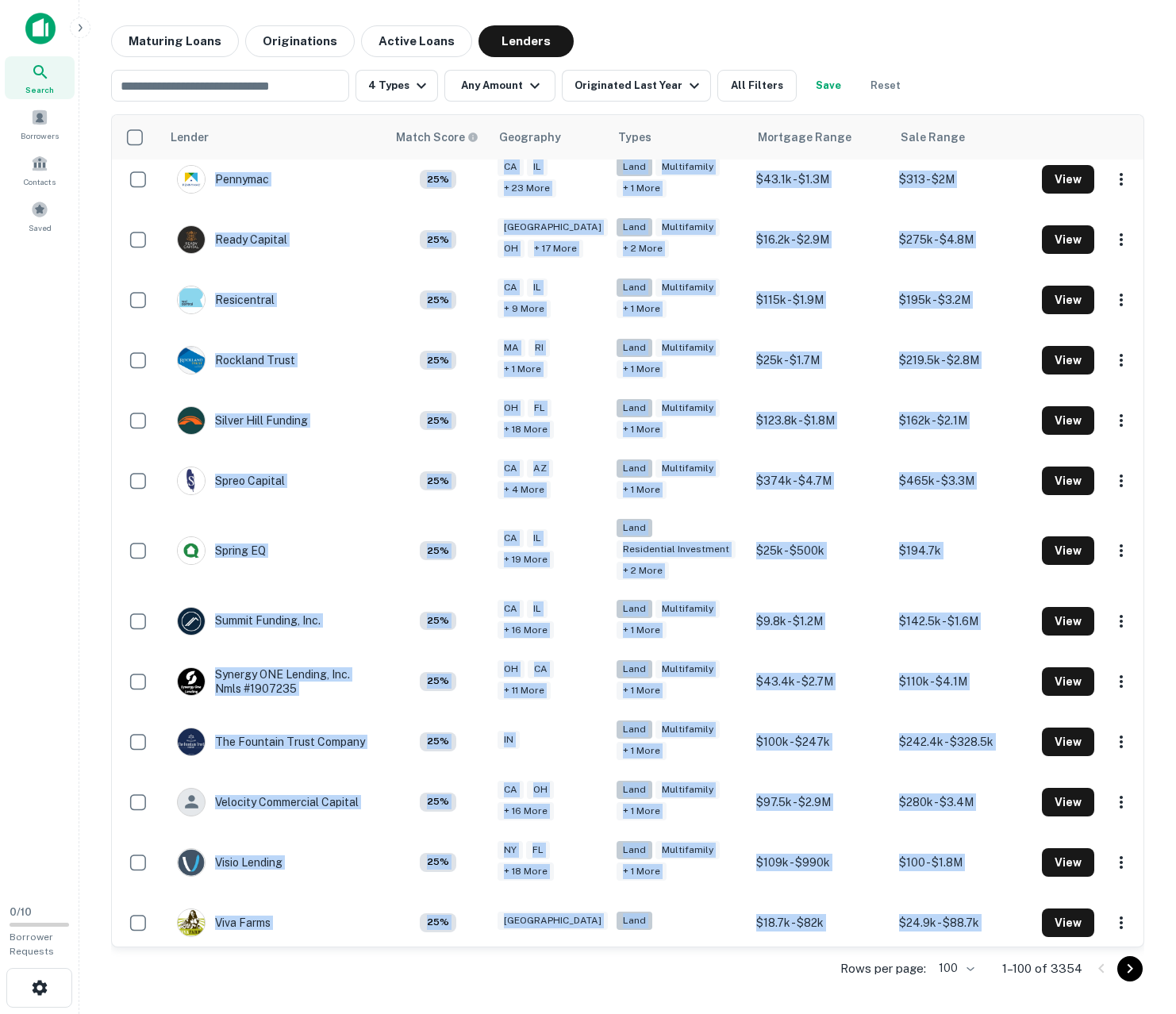
drag, startPoint x: 122, startPoint y: 169, endPoint x: 828, endPoint y: 948, distance: 1051.3
click at [828, 948] on div "Lender Match Score Geography Types Mortgage Range Sale Range Civic Financial Se…" at bounding box center [627, 552] width 1033 height 876
copy div "Civic Financial Services 100% NY IL + 29 more Land Multifamily + 2 more $1 - $3…"
click at [1126, 970] on icon "Go to next page" at bounding box center [1129, 969] width 19 height 19
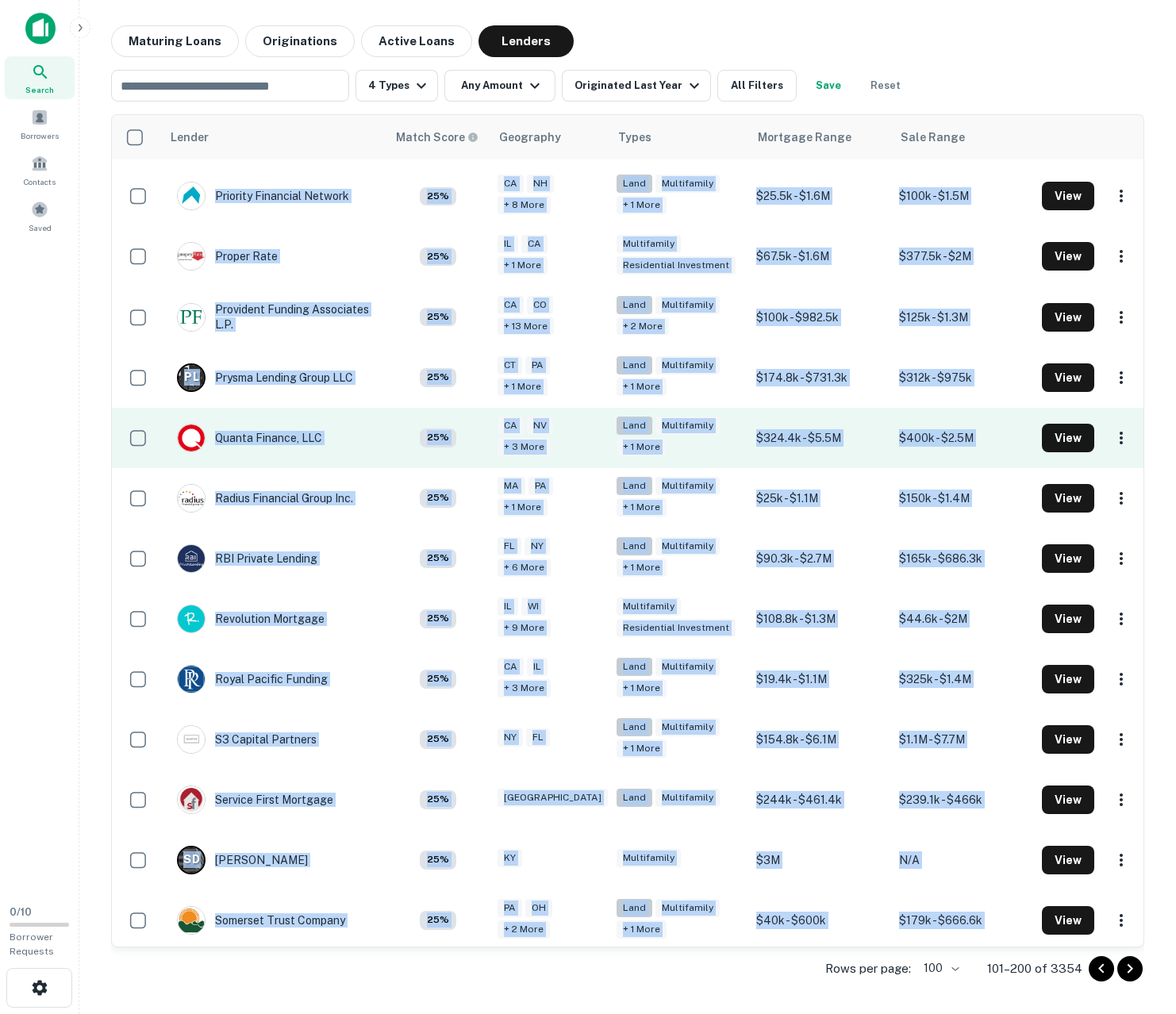
scroll to position [5297, 0]
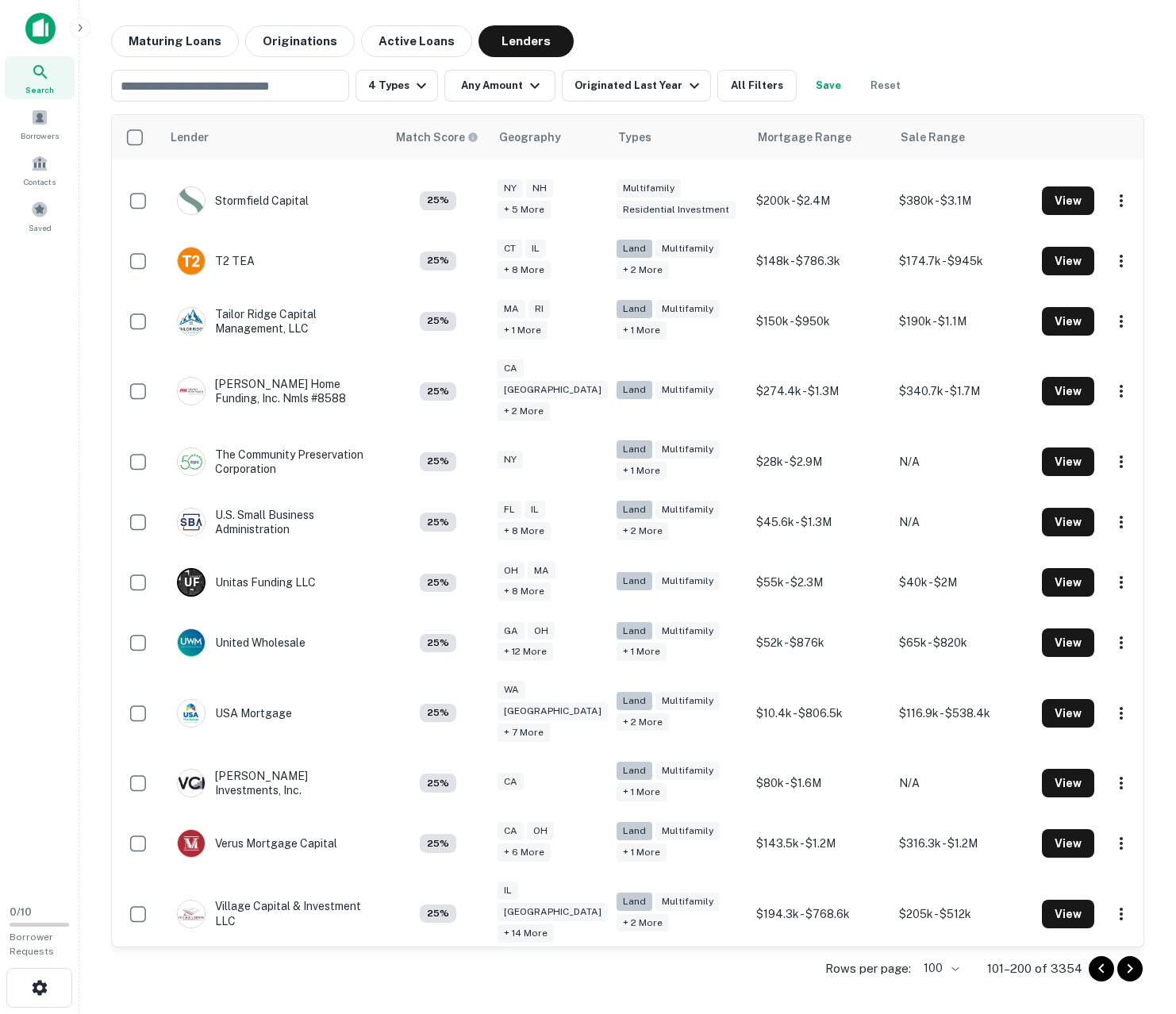
click at [1121, 85] on div "​ 4 Types Any Amount Originated Last Year All Filters Save Reset" at bounding box center [627, 79] width 1033 height 44
click at [769, 77] on button "All Filters" at bounding box center [757, 85] width 79 height 32
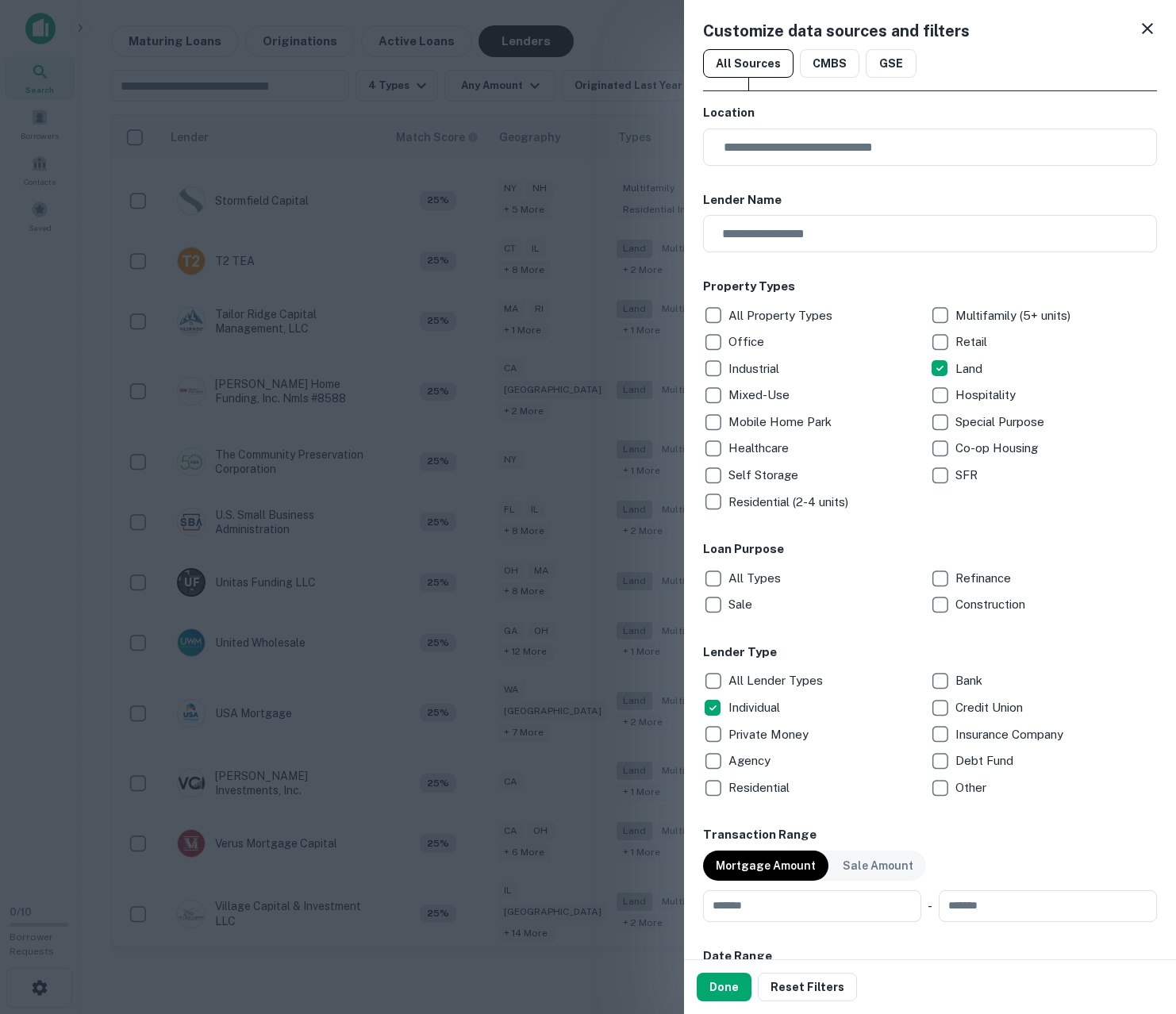
scroll to position [139, 0]
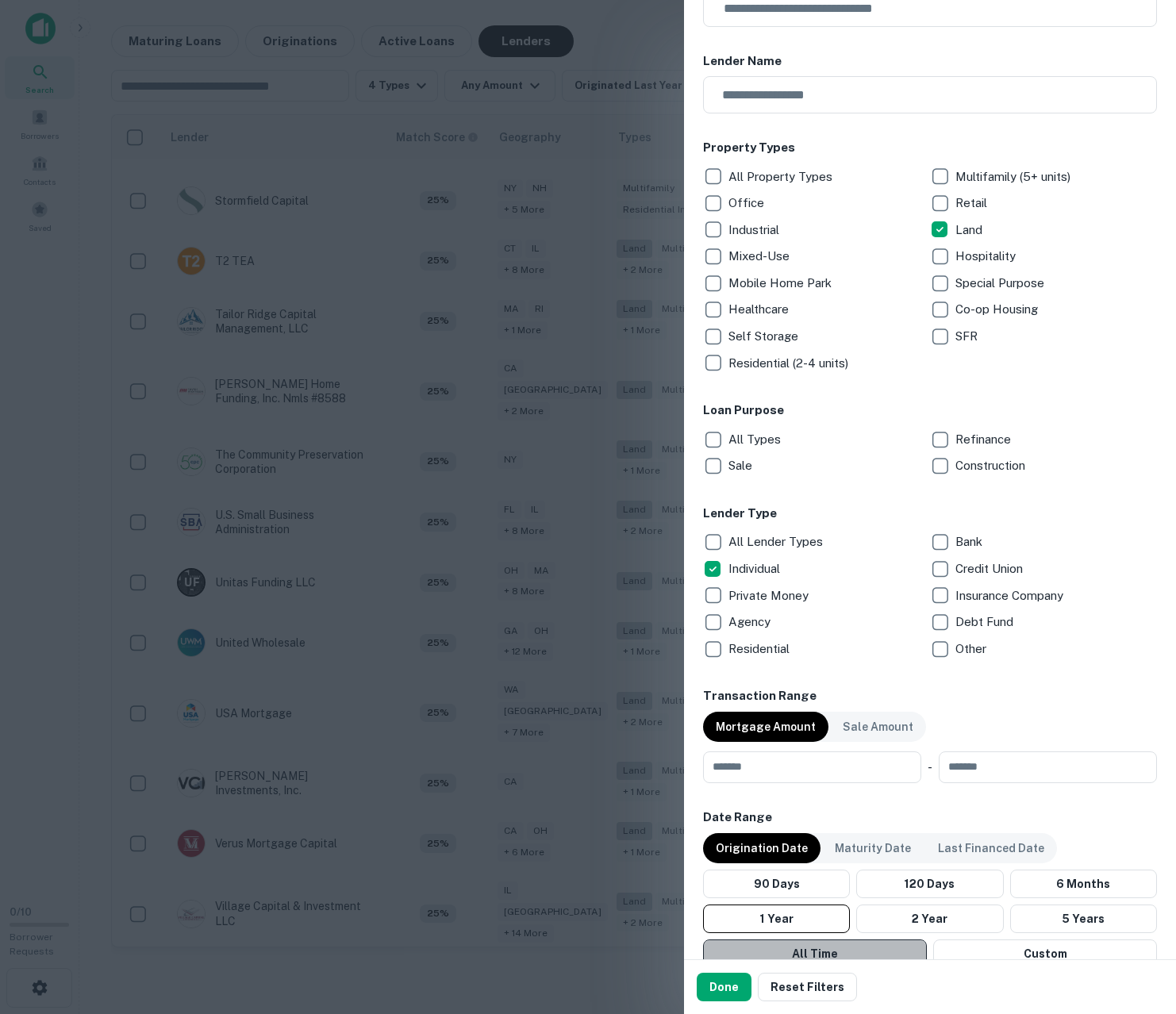
click at [826, 949] on button "All Time" at bounding box center [815, 954] width 224 height 29
click at [724, 980] on button "Done" at bounding box center [723, 987] width 54 height 29
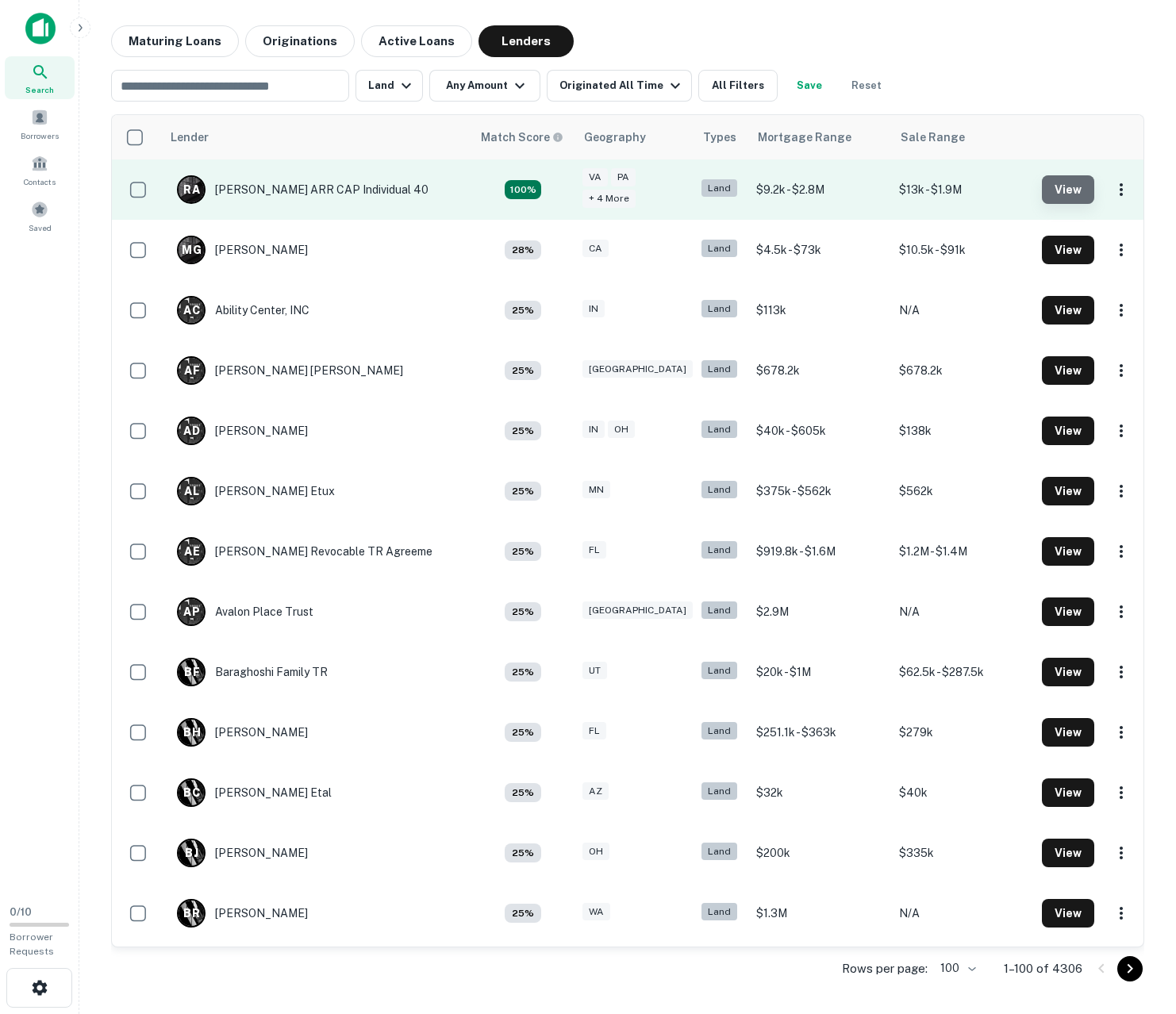
click at [1055, 193] on button "View" at bounding box center [1067, 190] width 53 height 29
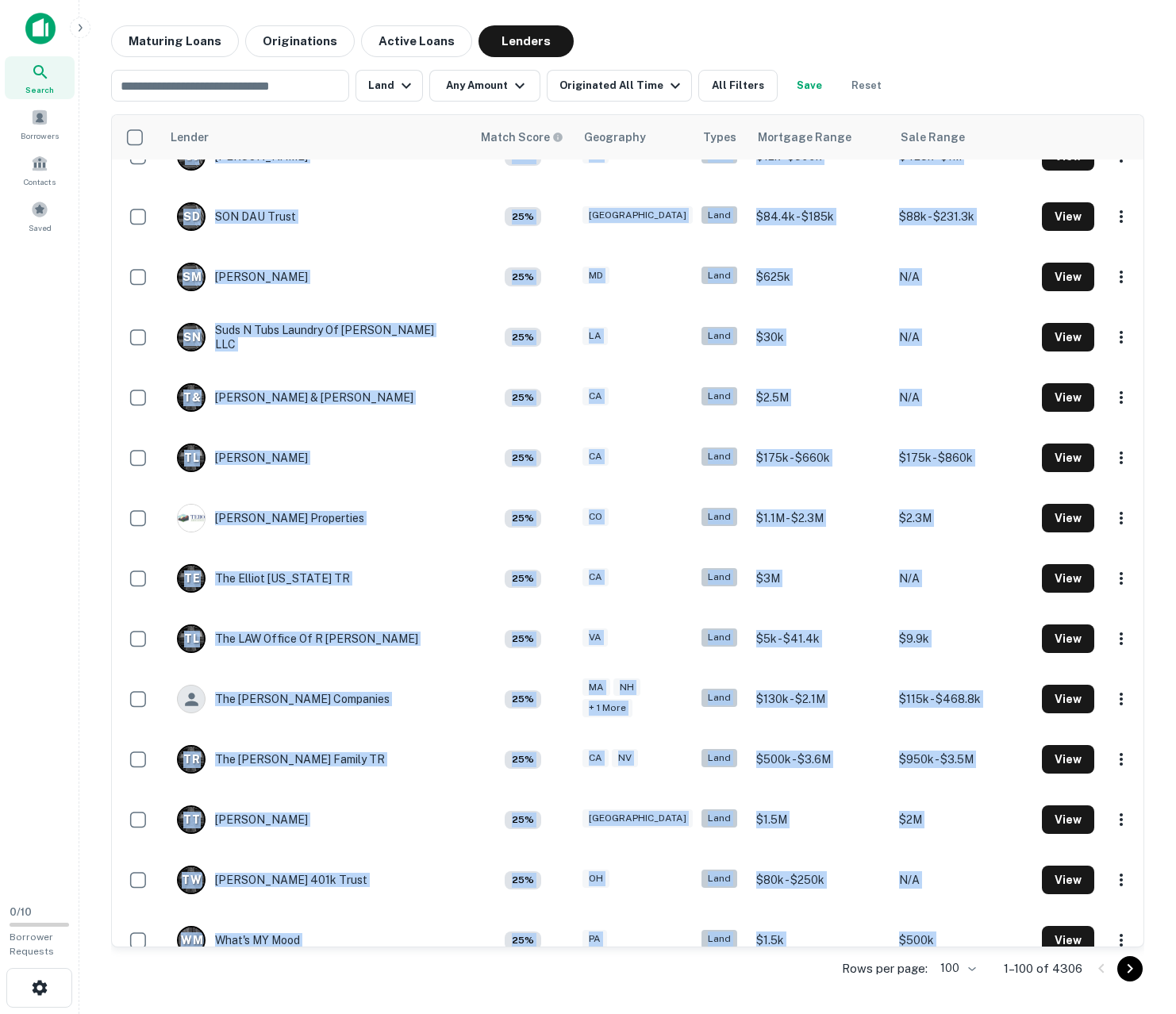
scroll to position [5244, 0]
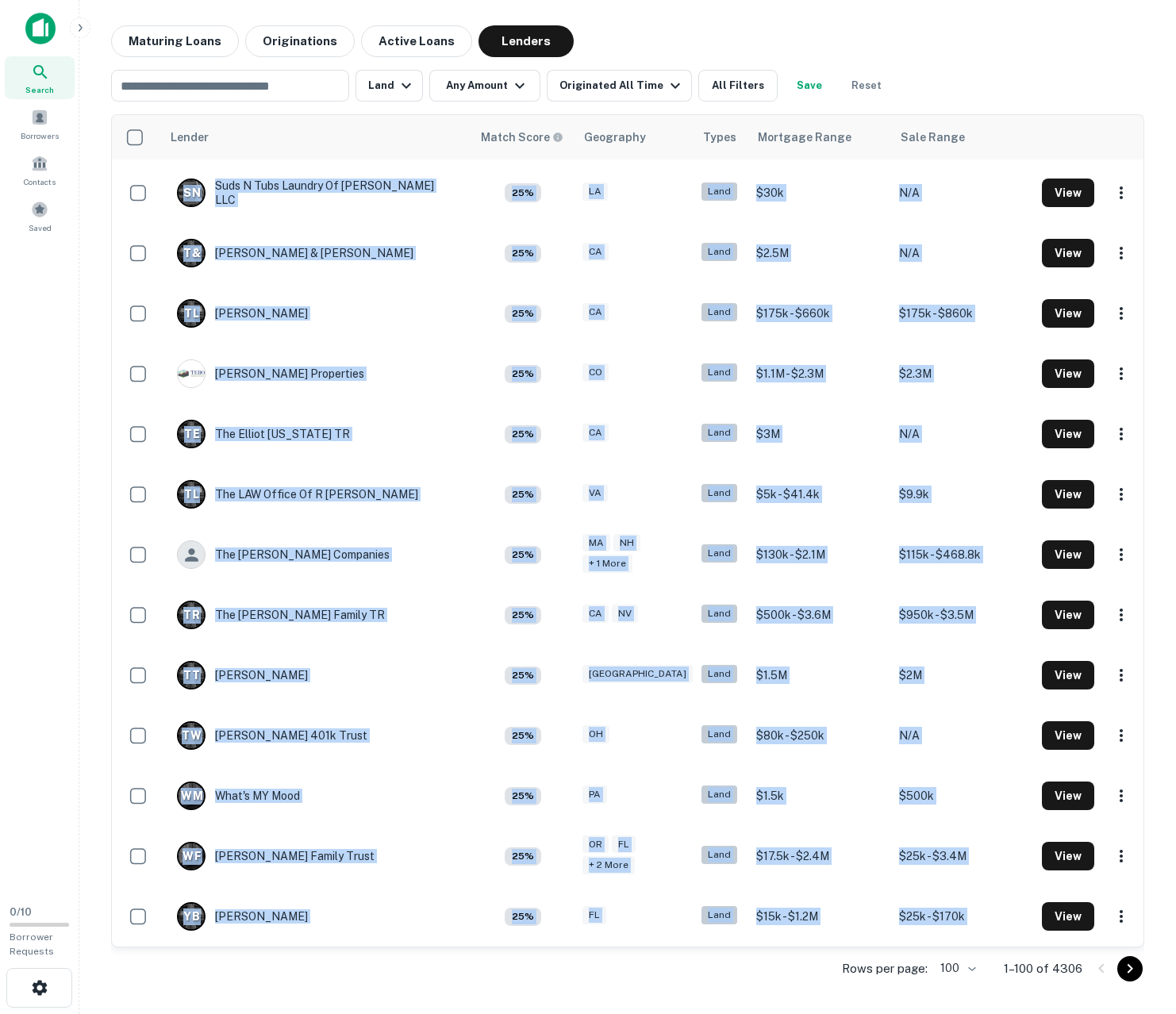
drag, startPoint x: 417, startPoint y: 211, endPoint x: 592, endPoint y: 1031, distance: 838.5
click at [592, 1013] on html "Search Borrowers Contacts Saved 0 / 10 Borrower Requests Maturing Loans Origina…" at bounding box center [588, 507] width 1176 height 1014
click at [972, 967] on body "Search Borrowers Contacts Saved 0 / 10 Borrower Requests Maturing Loans Origina…" at bounding box center [588, 507] width 1176 height 1014
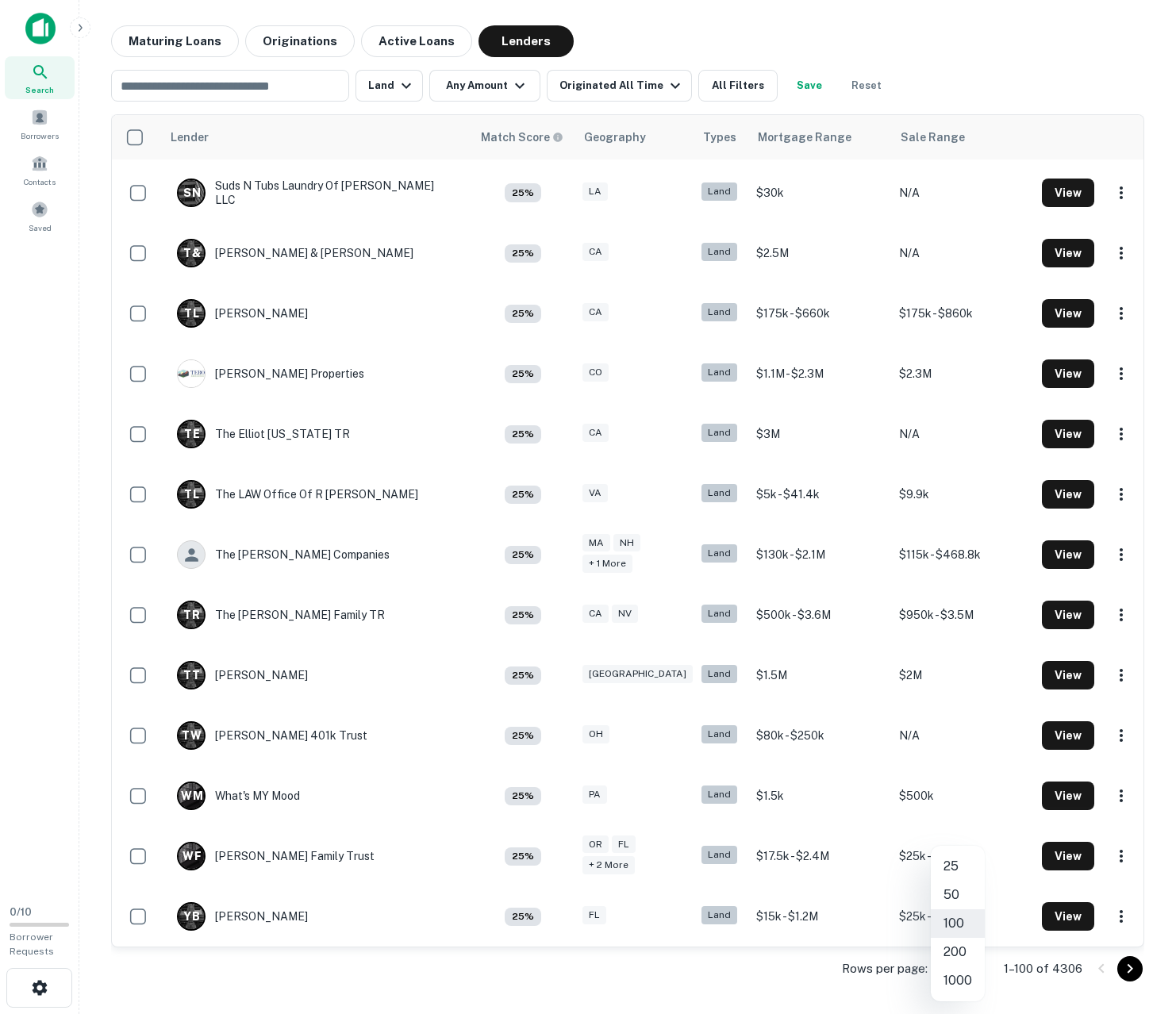
click at [966, 980] on li "1000" at bounding box center [957, 981] width 53 height 29
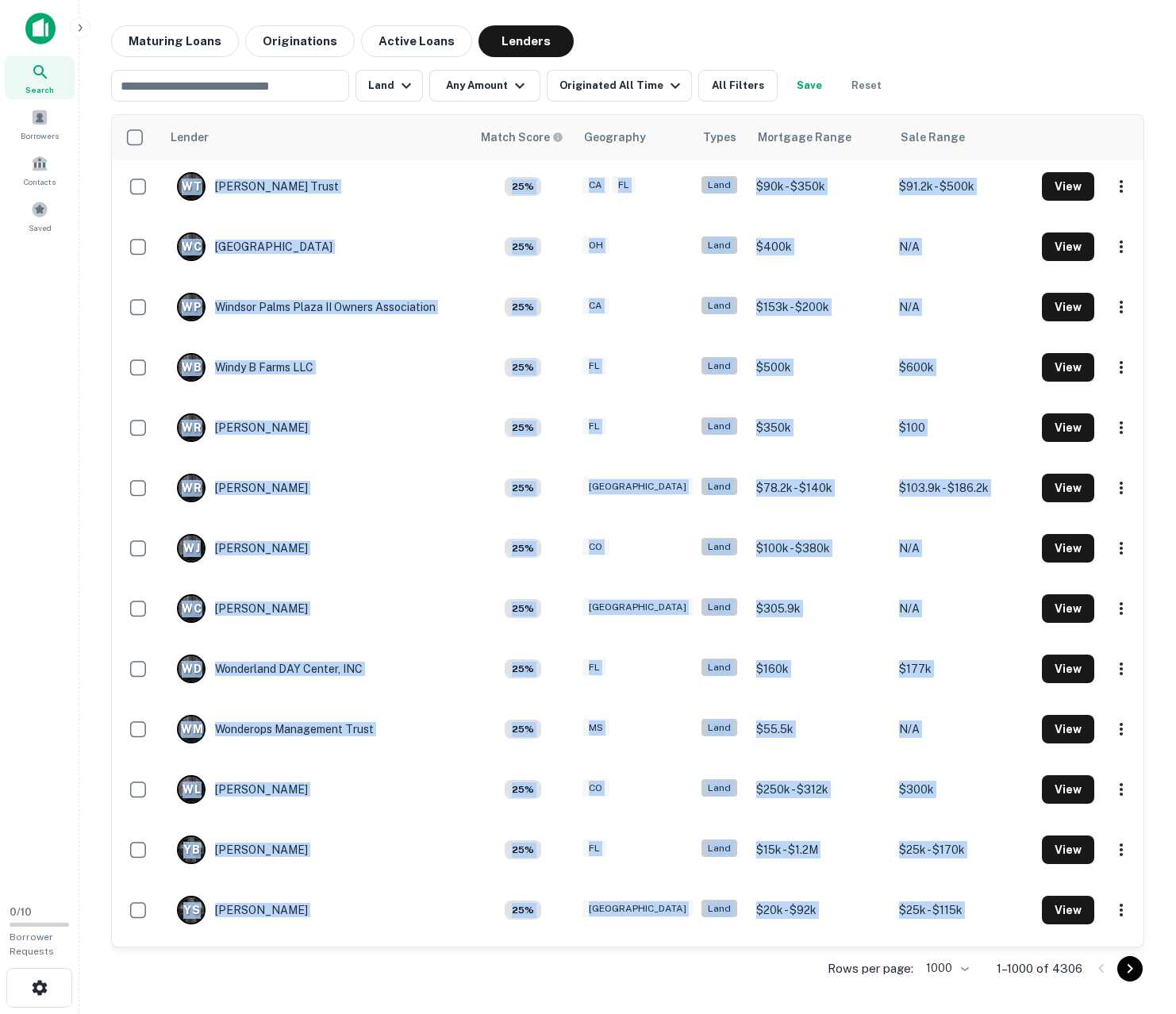
scroll to position [59523, 0]
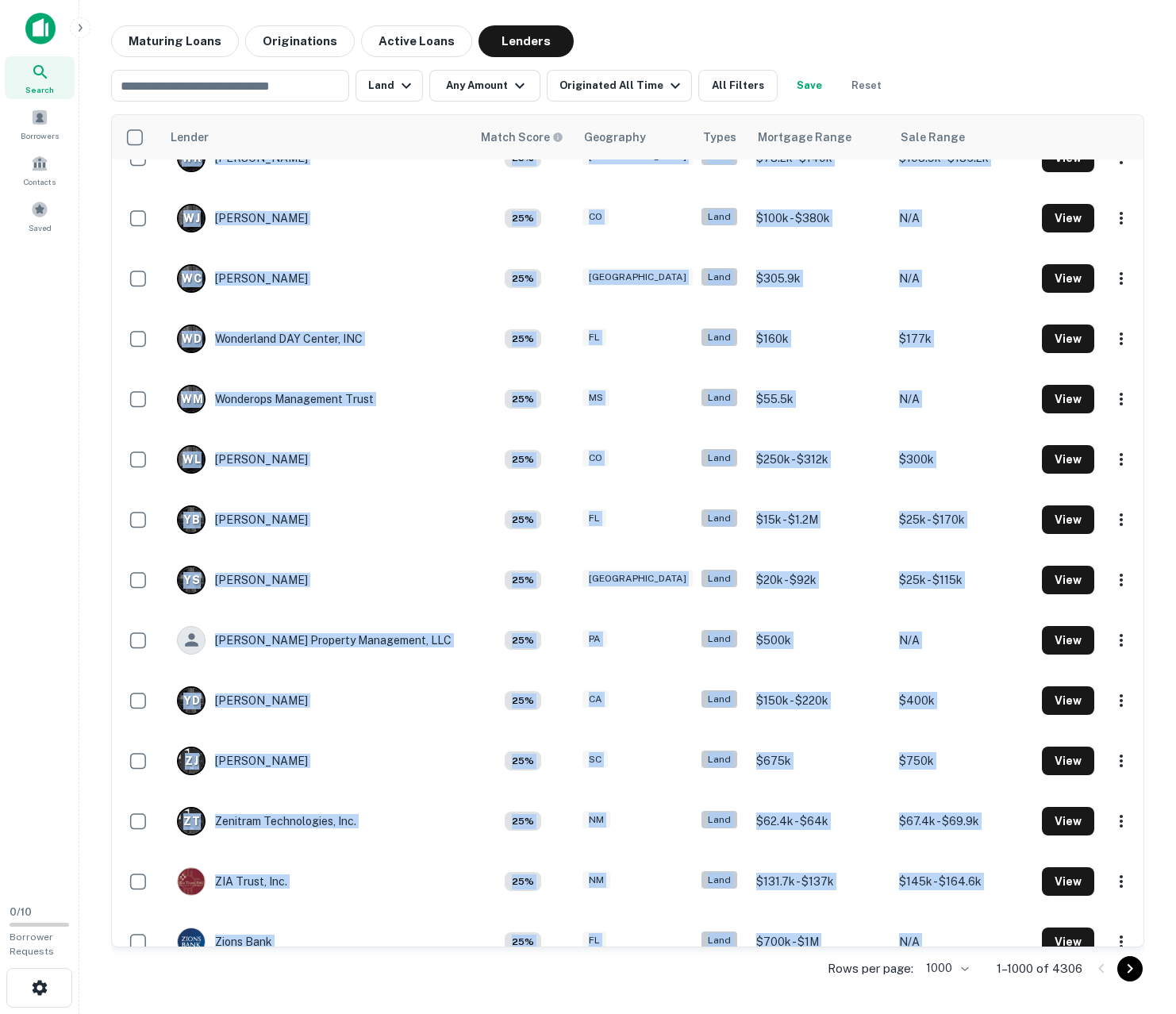
drag, startPoint x: 119, startPoint y: 176, endPoint x: 524, endPoint y: 1031, distance: 946.1
click at [524, 1013] on html "Search Borrowers Contacts Saved 0 / 10 Borrower Requests Maturing Loans Origina…" at bounding box center [588, 507] width 1176 height 1014
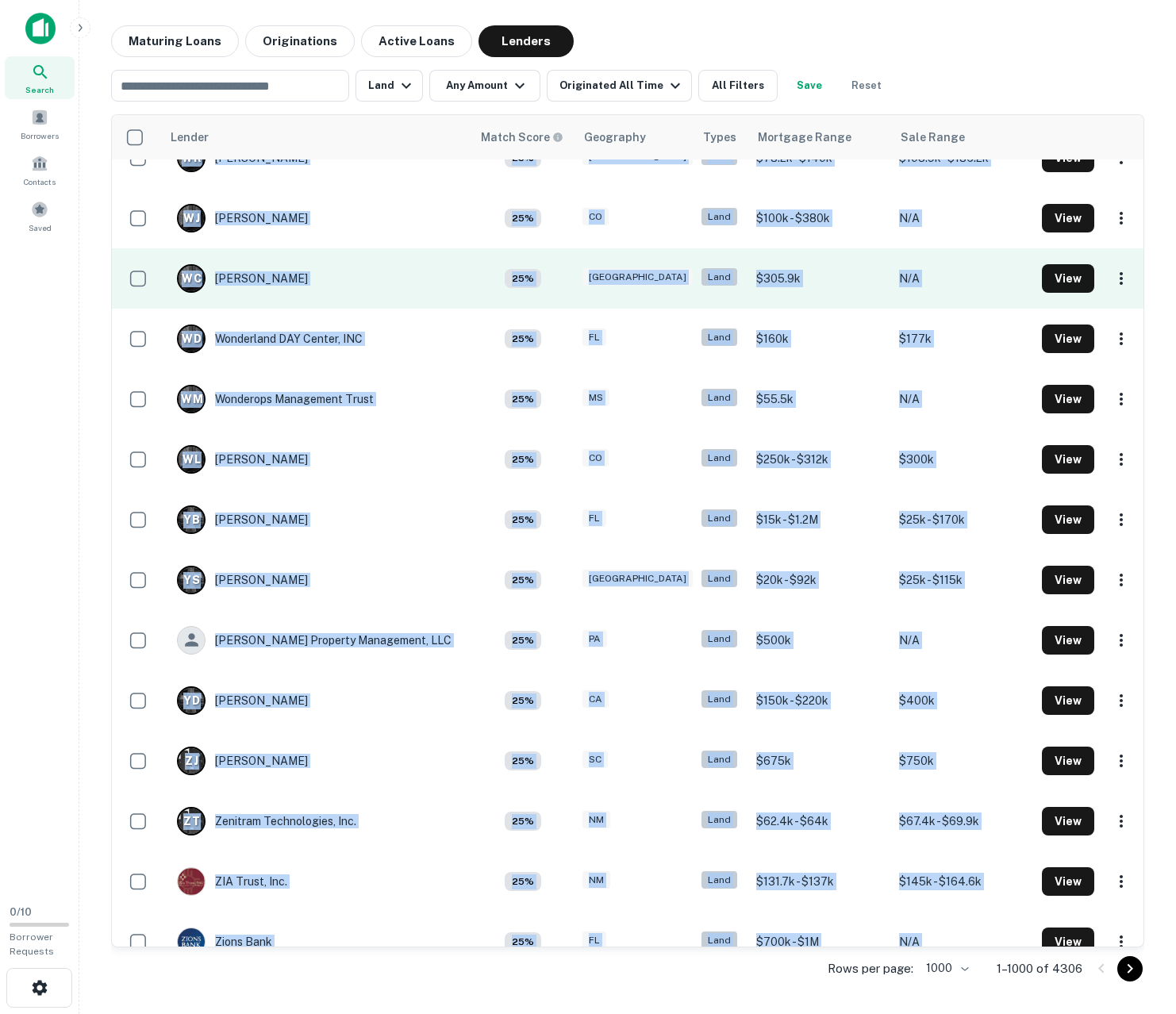
copy div "Agtrust Farm Credit 25% TX Land $180.3k - $1M $242.6k View A F AIM FOR Excellen…"
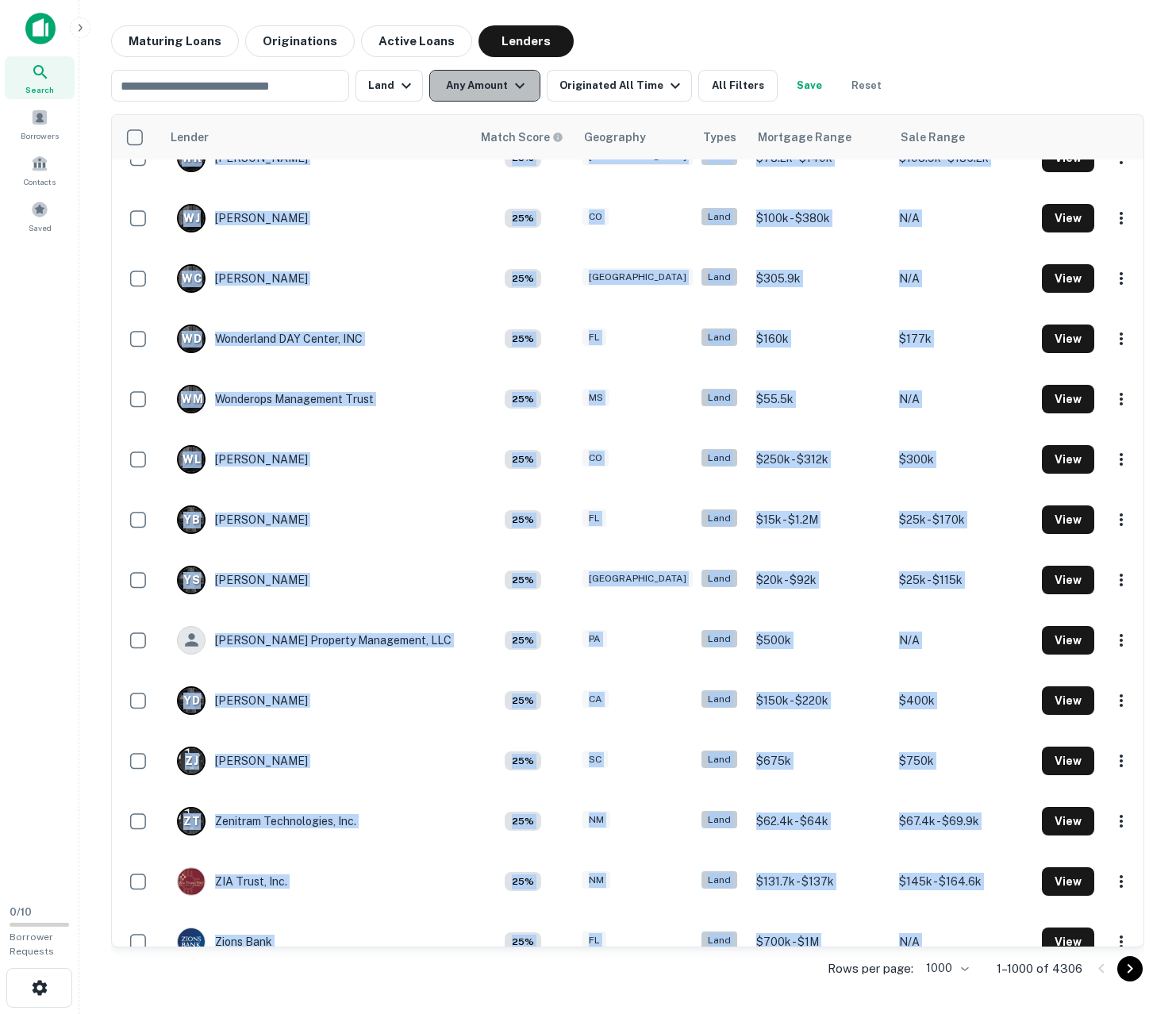
click at [486, 82] on button "Any Amount" at bounding box center [484, 85] width 111 height 32
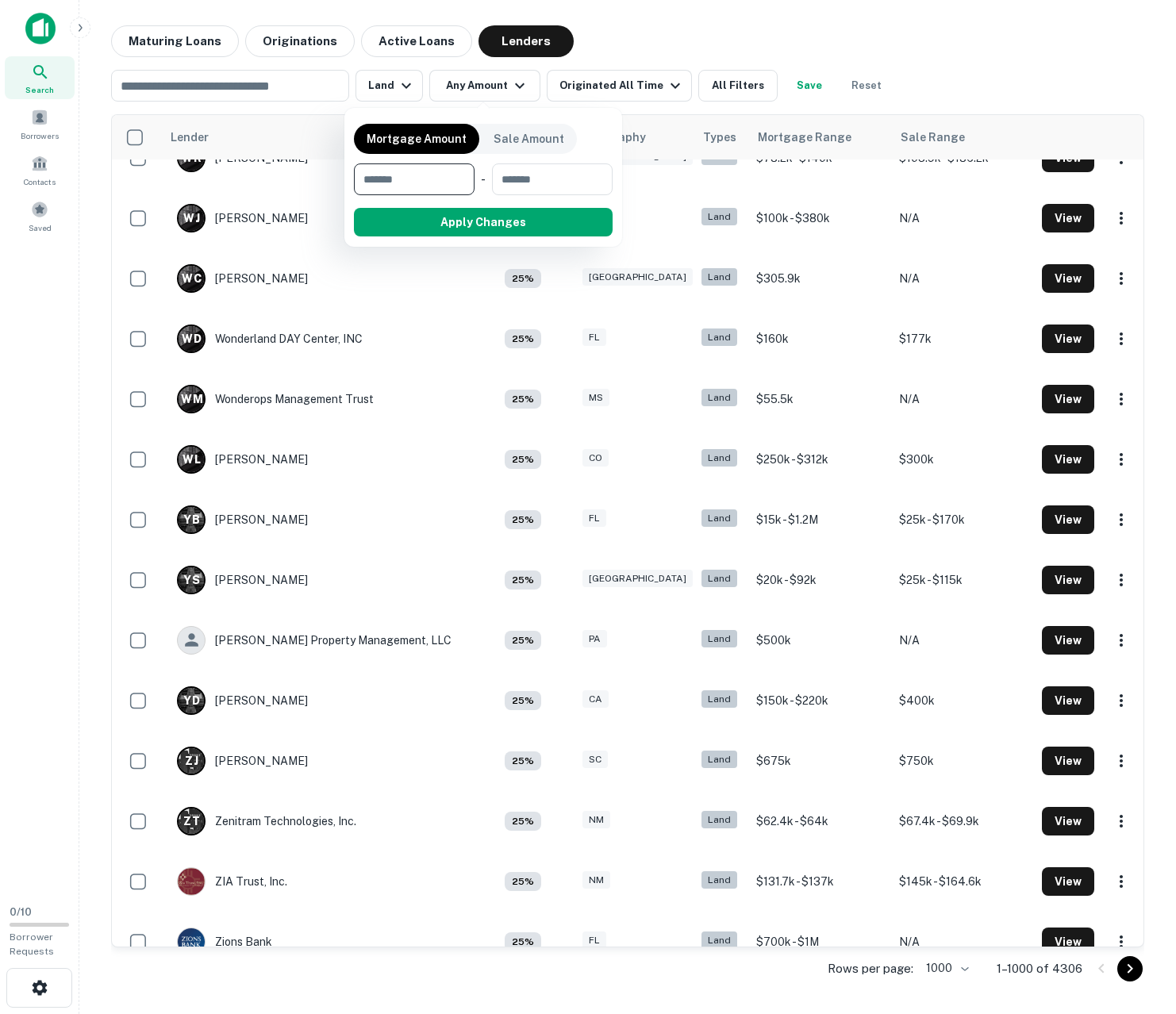
click at [593, 83] on div at bounding box center [588, 507] width 1176 height 1014
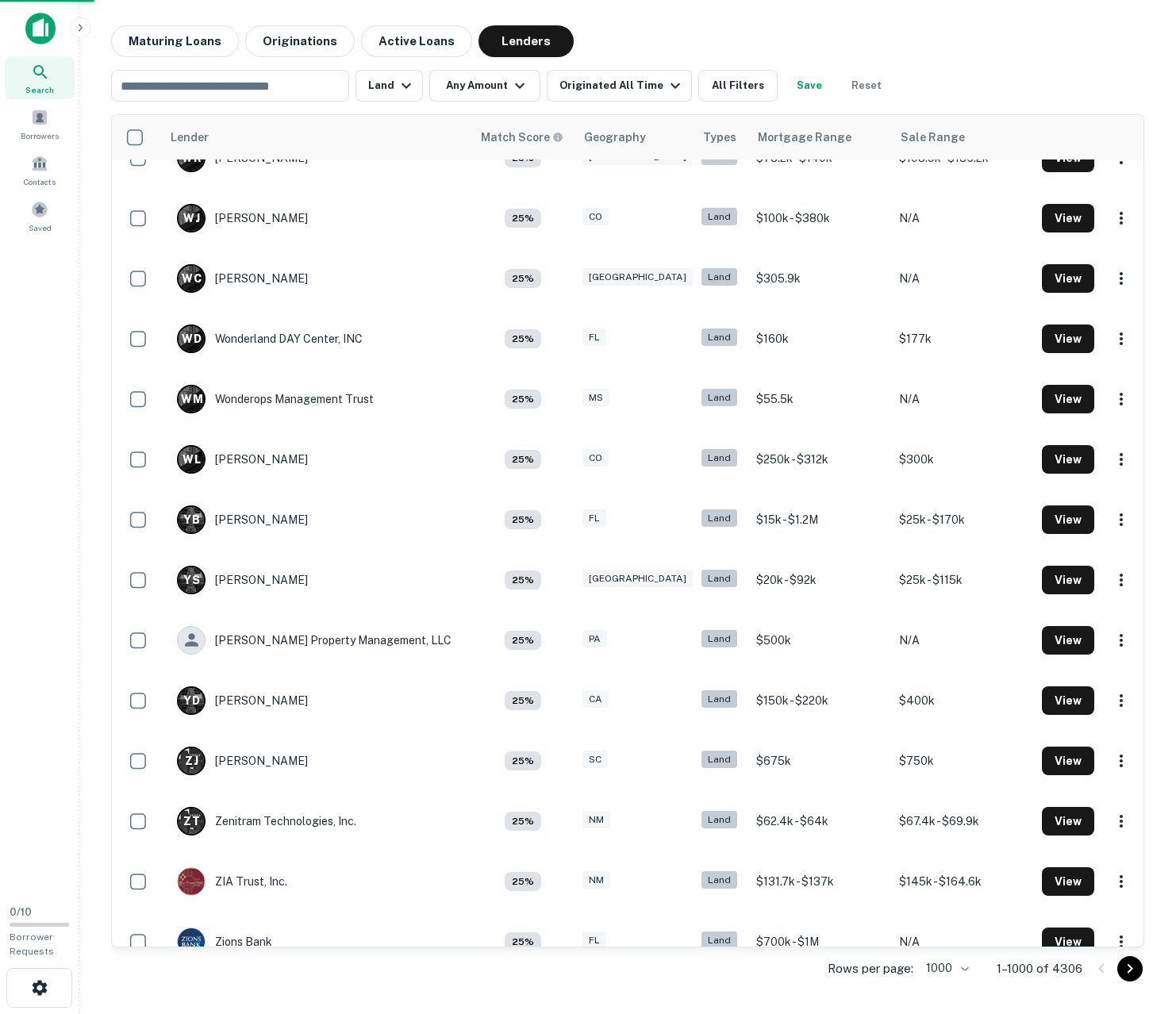
click at [951, 54] on div at bounding box center [588, 507] width 1176 height 1014
click at [627, 85] on div at bounding box center [588, 507] width 1176 height 1014
click at [652, 83] on div at bounding box center [588, 507] width 1176 height 1014
click at [396, 84] on div at bounding box center [588, 507] width 1176 height 1014
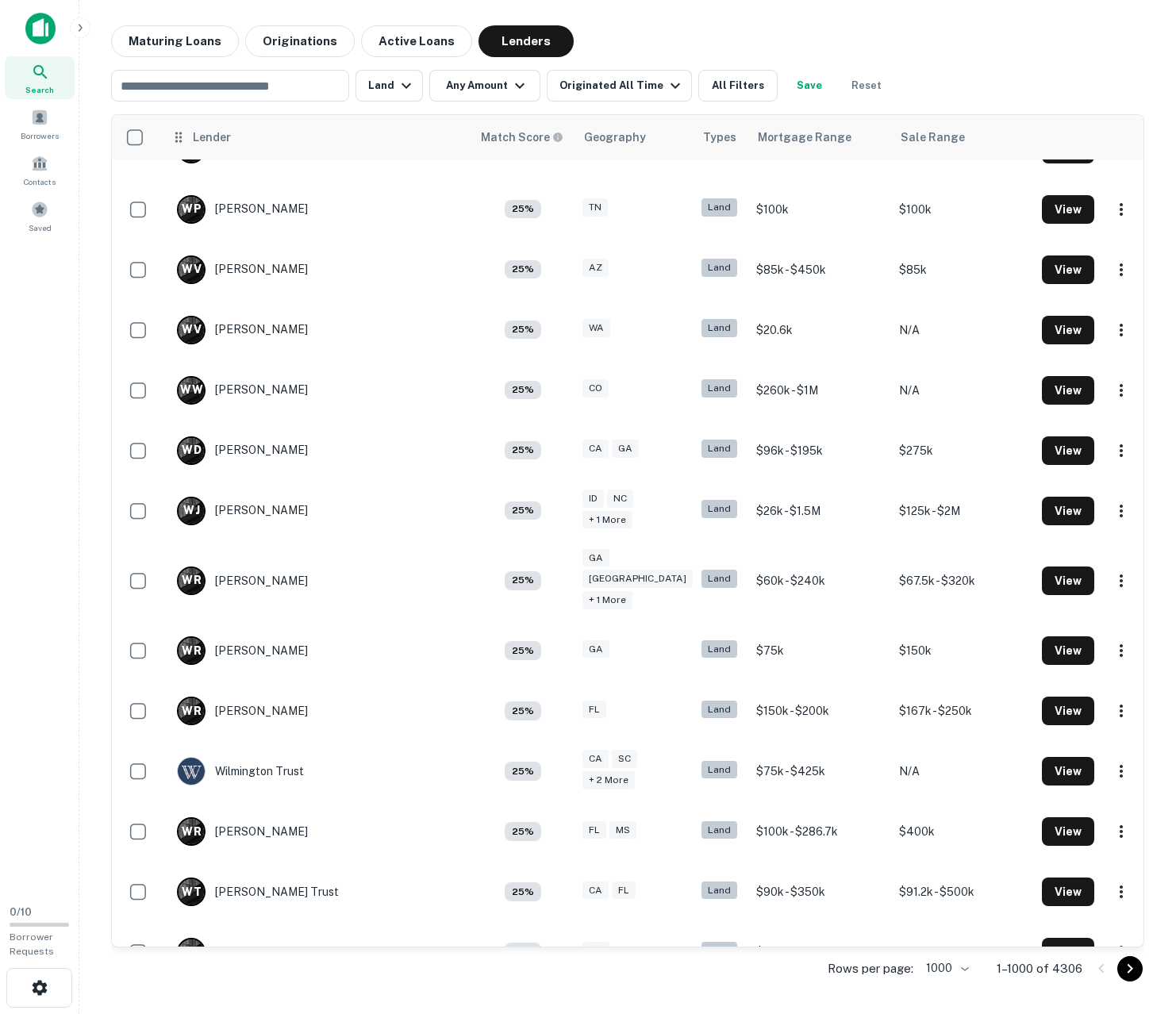
scroll to position [57206, 0]
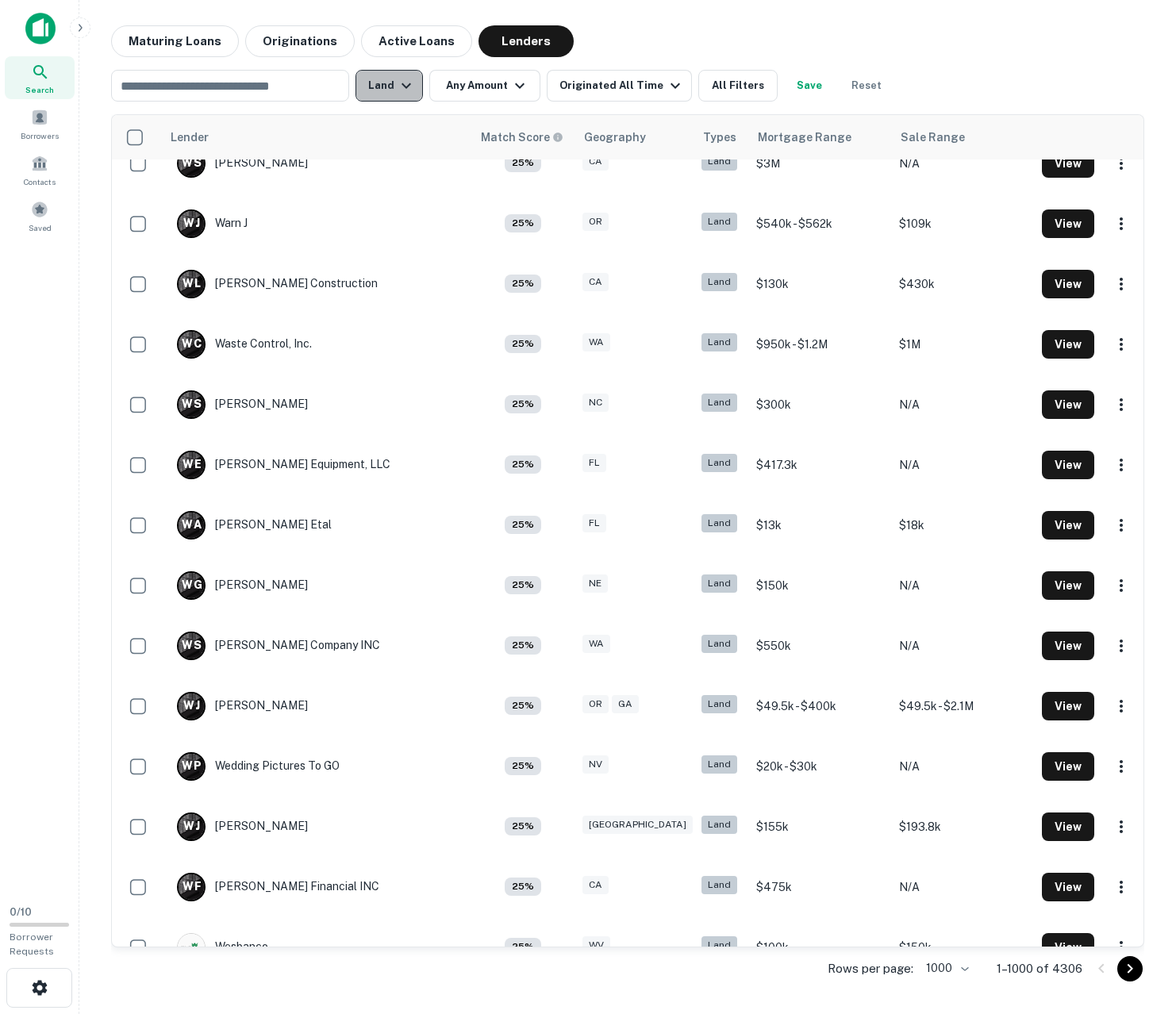
click at [402, 86] on icon "button" at bounding box center [406, 86] width 10 height 6
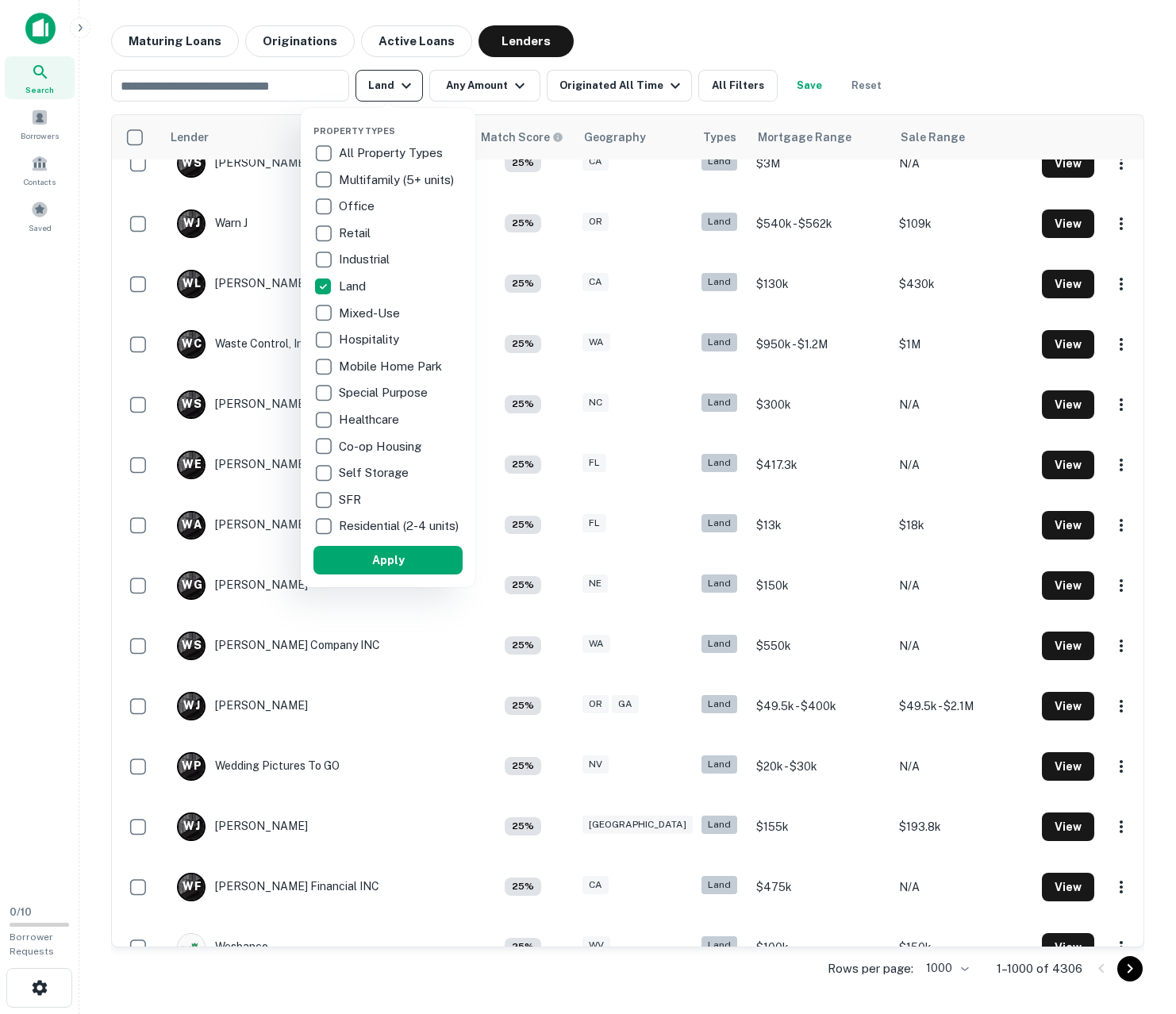
click at [404, 87] on div at bounding box center [588, 507] width 1176 height 1014
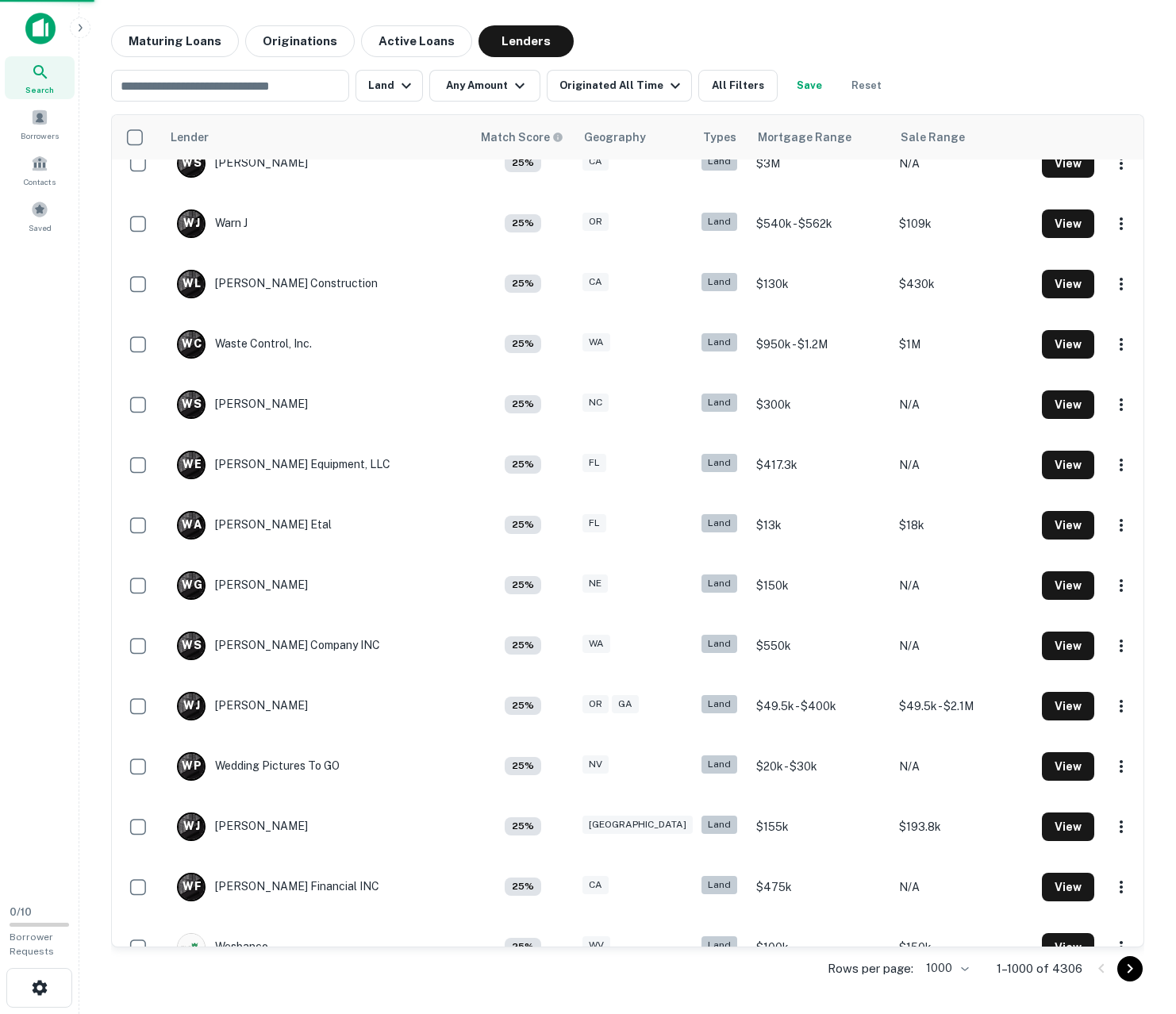
click at [402, 93] on div at bounding box center [588, 507] width 1176 height 1014
click at [402, 88] on icon "button" at bounding box center [406, 86] width 19 height 19
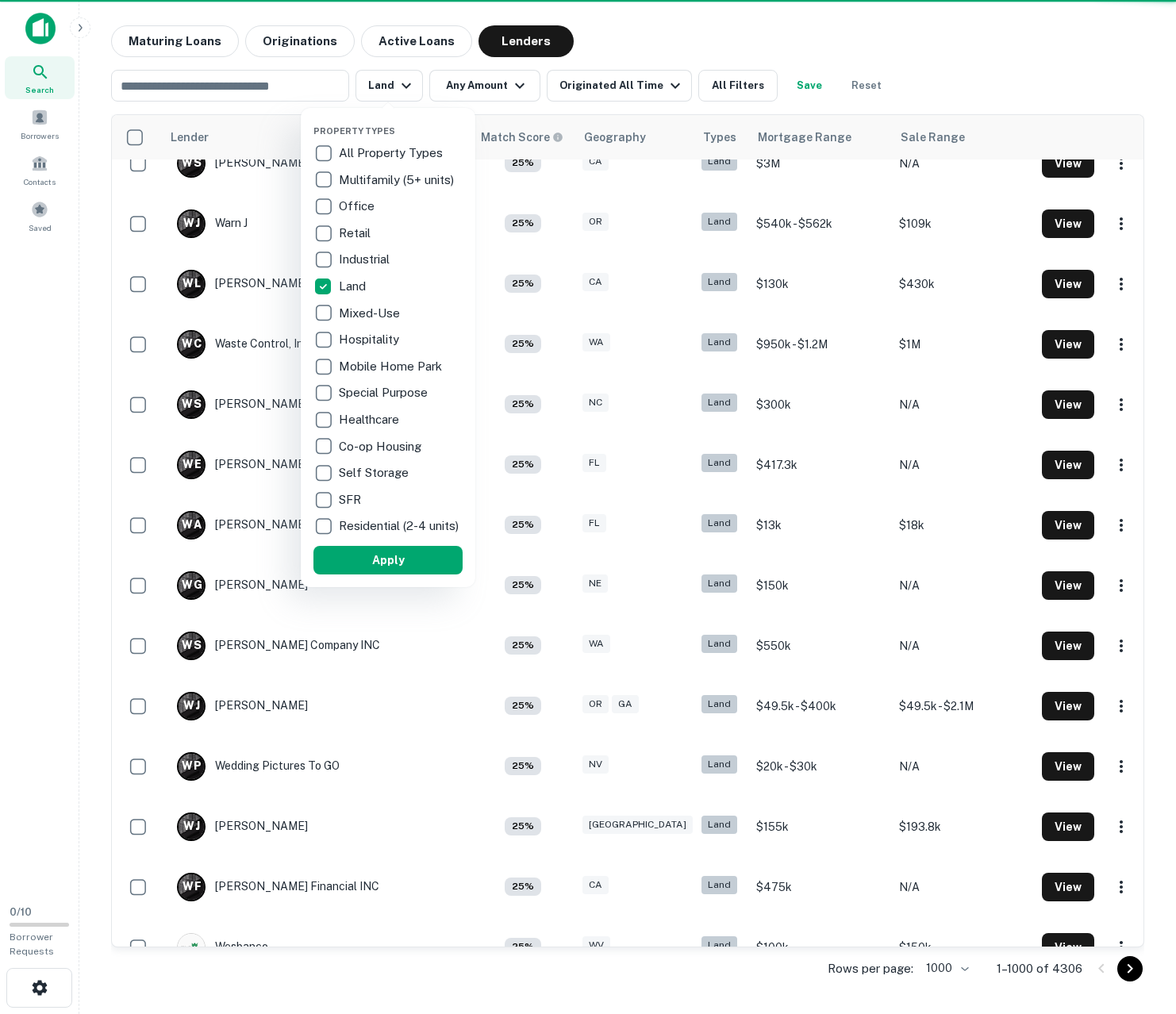
click at [402, 87] on div at bounding box center [588, 507] width 1176 height 1014
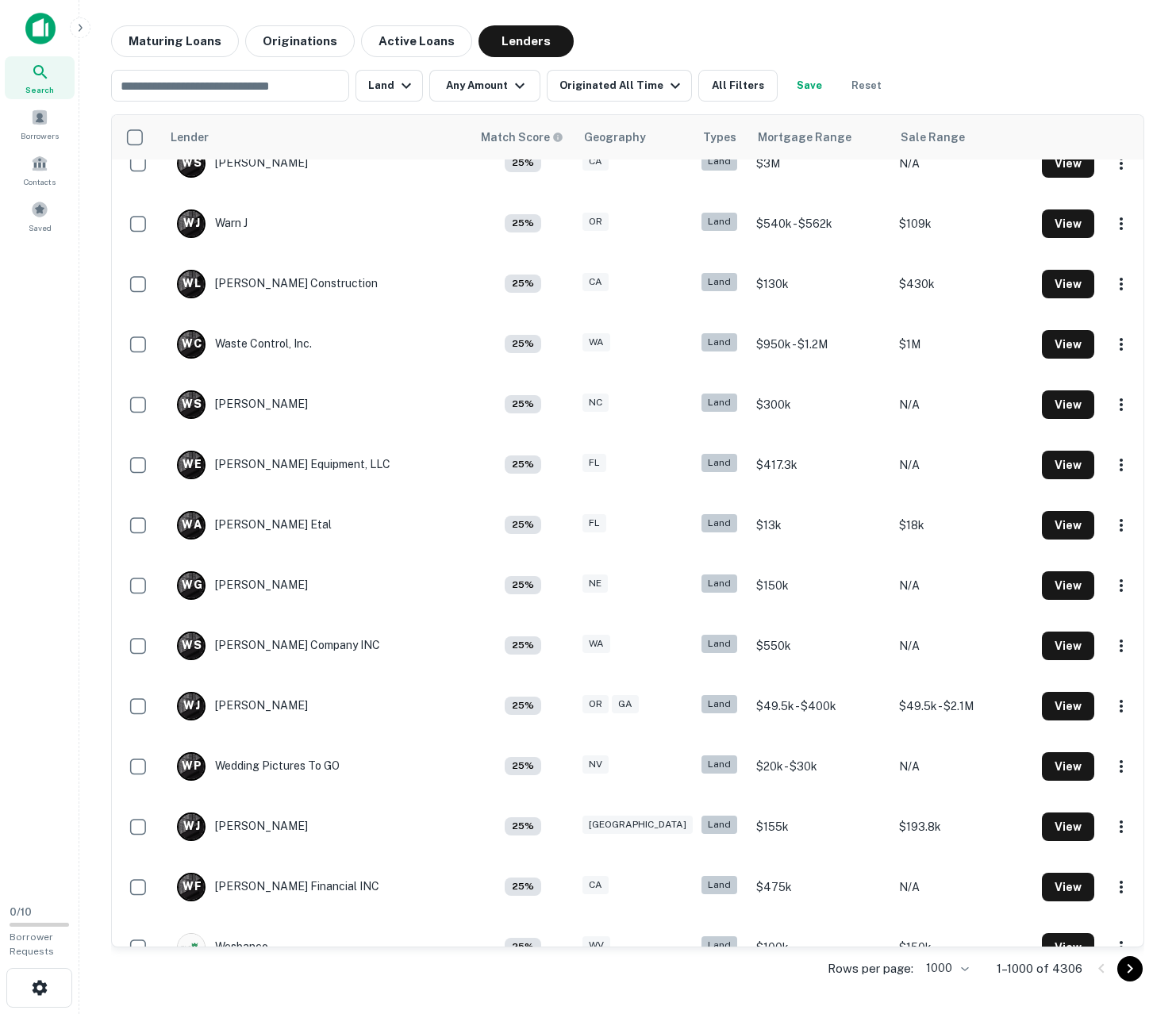
click at [402, 87] on div at bounding box center [588, 507] width 1176 height 1014
click at [409, 84] on div at bounding box center [588, 507] width 1176 height 1014
click at [522, 87] on div at bounding box center [588, 507] width 1176 height 1014
